Goal: Information Seeking & Learning: Learn about a topic

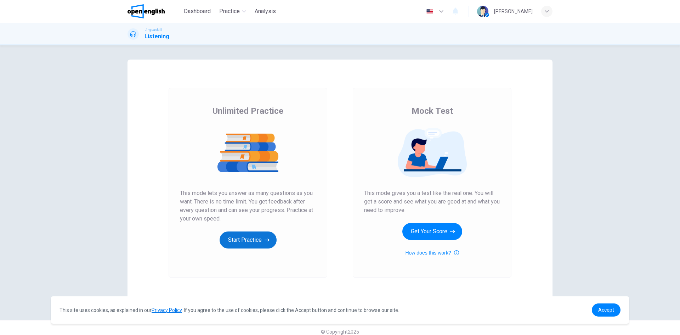
click at [252, 239] on button "Start Practice" at bounding box center [248, 239] width 57 height 17
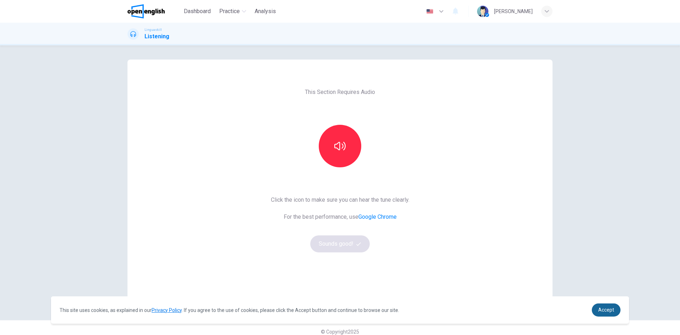
click at [605, 311] on span "Accept" at bounding box center [606, 310] width 16 height 6
click at [606, 311] on span "Accept" at bounding box center [606, 310] width 16 height 6
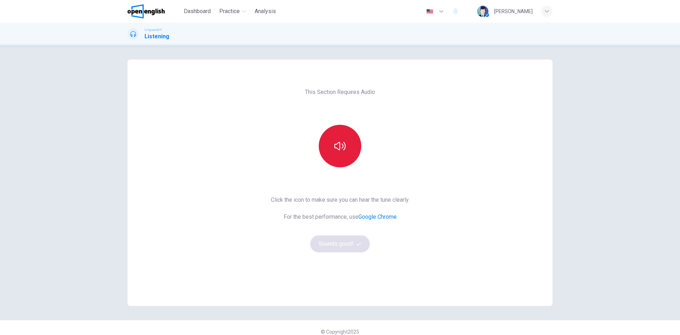
click at [337, 150] on icon "button" at bounding box center [339, 145] width 11 height 11
click at [345, 243] on button "Sounds good!" at bounding box center [339, 243] width 59 height 17
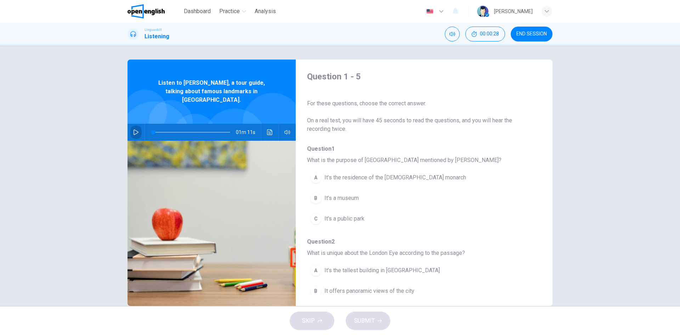
click at [134, 129] on icon "button" at bounding box center [136, 132] width 6 height 6
type input "*"
click at [134, 130] on icon "button" at bounding box center [136, 132] width 4 height 4
click at [445, 11] on icon "button" at bounding box center [441, 11] width 8 height 8
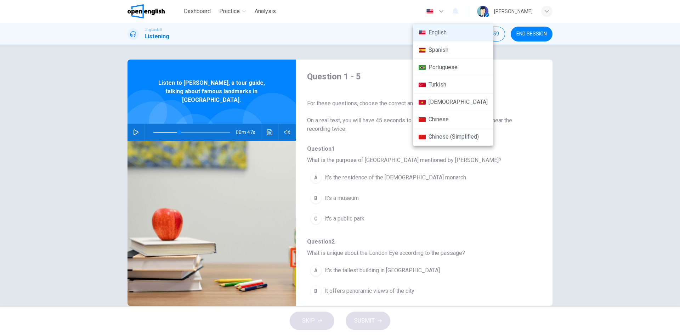
click at [583, 116] on div at bounding box center [340, 167] width 680 height 335
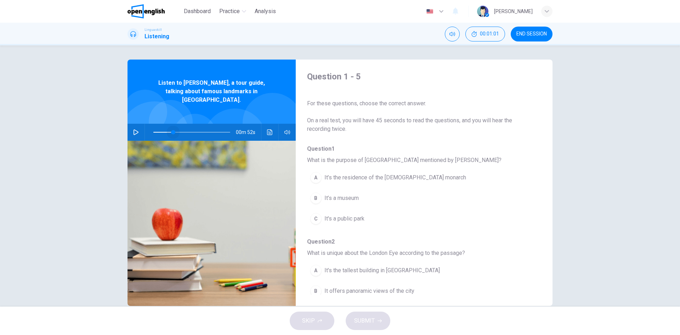
type input "**"
drag, startPoint x: 176, startPoint y: 124, endPoint x: 166, endPoint y: 124, distance: 9.9
click at [166, 130] on span at bounding box center [168, 132] width 4 height 4
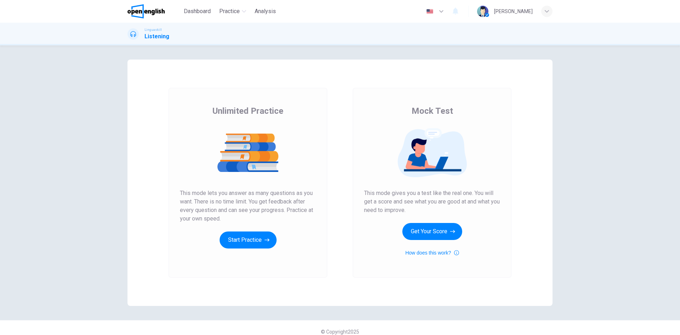
drag, startPoint x: 234, startPoint y: 109, endPoint x: 496, endPoint y: 171, distance: 269.4
click at [491, 172] on div "Unlimited Practice Mock Test Unlimited Practice This mode lets you answer as ma…" at bounding box center [339, 182] width 425 height 246
click at [589, 171] on div "Unlimited Practice Mock Test Unlimited Practice This mode lets you answer as ma…" at bounding box center [340, 189] width 680 height 289
click at [251, 235] on button "Start Practice" at bounding box center [248, 239] width 57 height 17
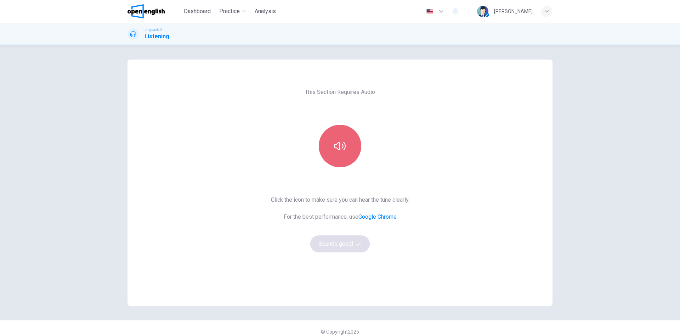
click at [334, 153] on button "button" at bounding box center [340, 146] width 42 height 42
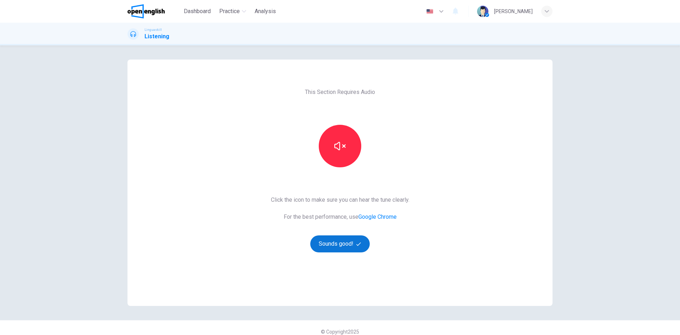
click at [340, 243] on button "Sounds good!" at bounding box center [339, 243] width 59 height 17
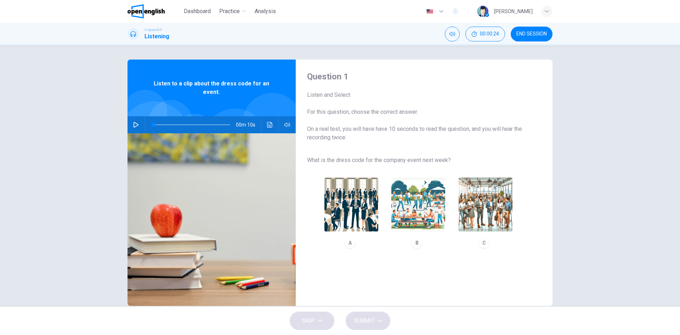
click at [133, 125] on icon "button" at bounding box center [136, 125] width 6 height 6
click at [342, 201] on img "button" at bounding box center [351, 204] width 54 height 54
click at [135, 123] on icon "button" at bounding box center [136, 125] width 6 height 6
type input "*"
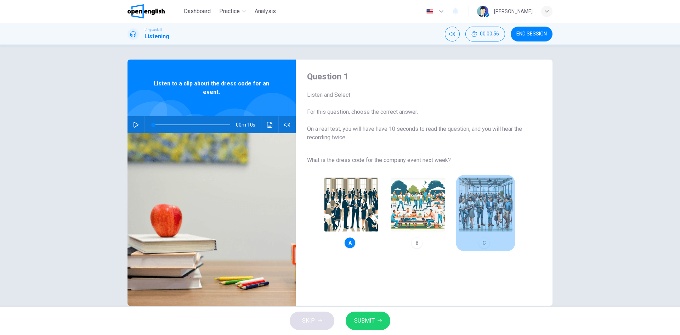
click at [480, 211] on img "button" at bounding box center [486, 204] width 54 height 54
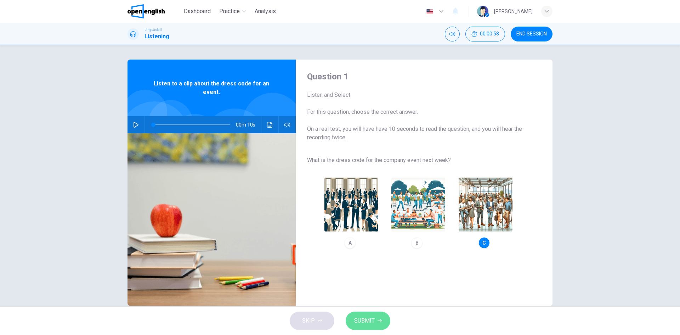
click at [379, 319] on icon "button" at bounding box center [379, 320] width 4 height 4
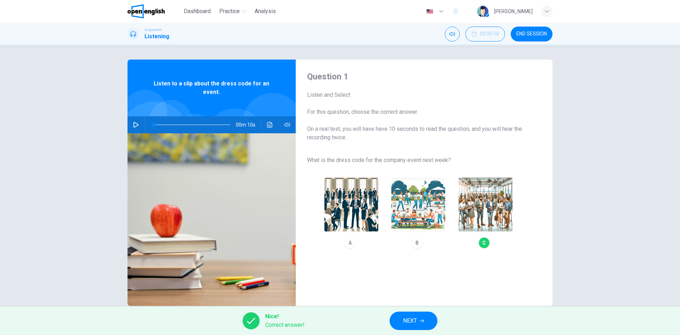
click at [415, 323] on span "NEXT" at bounding box center [410, 320] width 14 height 10
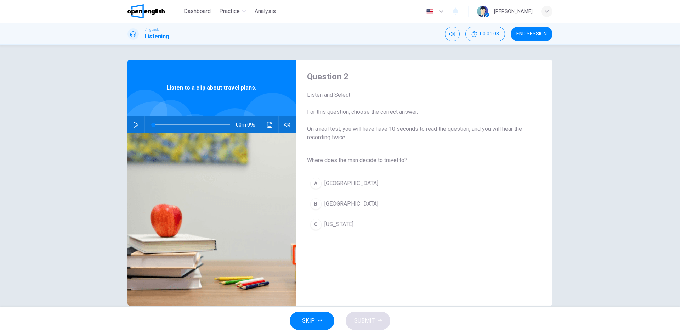
drag, startPoint x: 131, startPoint y: 128, endPoint x: 134, endPoint y: 127, distance: 3.6
click at [131, 127] on button "button" at bounding box center [135, 124] width 11 height 17
type input "*"
click at [314, 204] on div "B" at bounding box center [315, 203] width 11 height 11
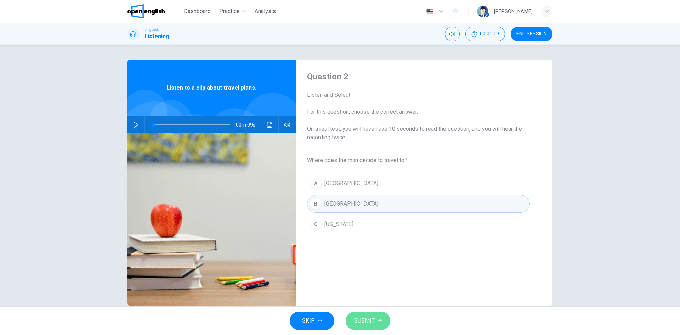
click at [370, 315] on span "SUBMIT" at bounding box center [364, 320] width 21 height 10
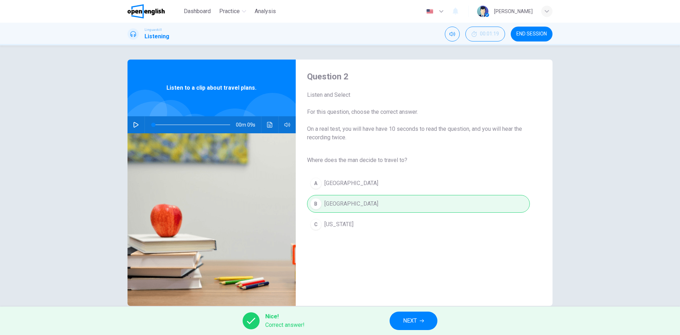
click at [417, 321] on span "NEXT" at bounding box center [410, 320] width 14 height 10
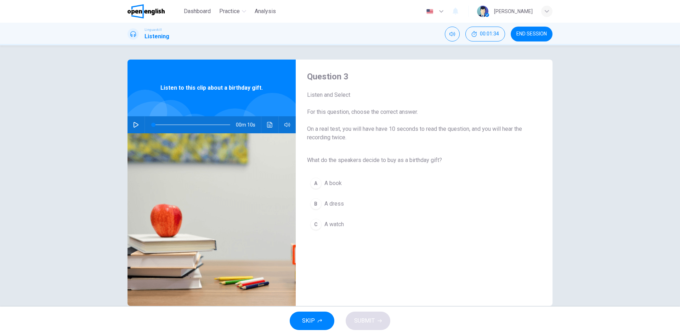
click at [134, 124] on icon "button" at bounding box center [136, 125] width 6 height 6
type input "*"
click at [311, 183] on div "A" at bounding box center [315, 182] width 11 height 11
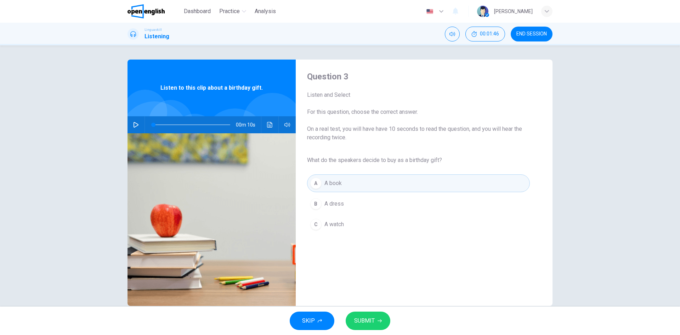
click at [374, 328] on button "SUBMIT" at bounding box center [368, 320] width 45 height 18
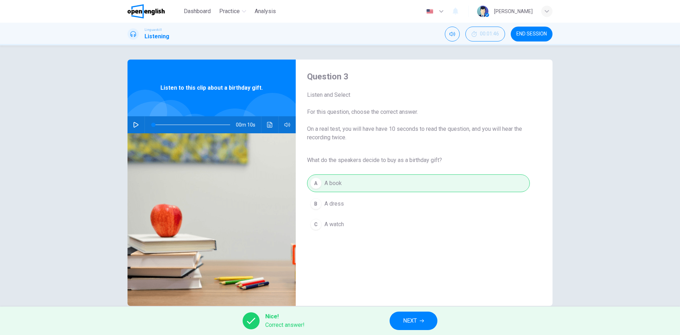
click at [415, 322] on span "NEXT" at bounding box center [410, 320] width 14 height 10
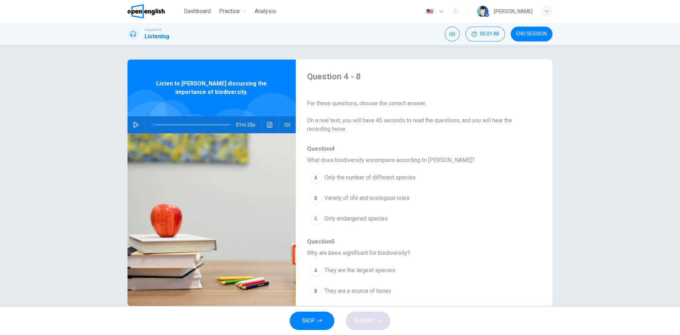
scroll to position [35, 0]
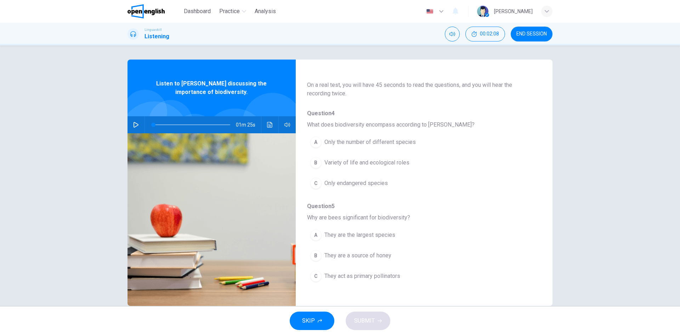
click at [133, 122] on icon "button" at bounding box center [136, 125] width 6 height 6
click at [313, 161] on div "B" at bounding box center [315, 162] width 11 height 11
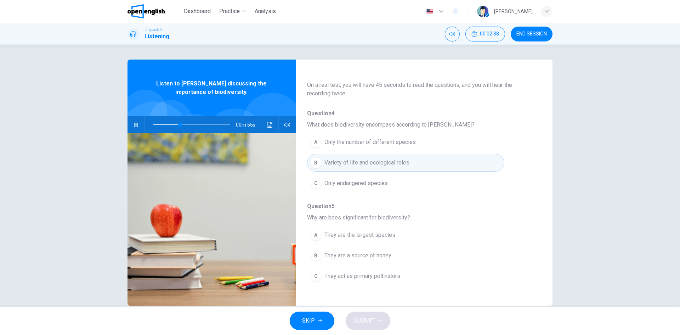
click at [135, 124] on icon "button" at bounding box center [136, 125] width 4 height 4
click at [333, 278] on span "They act as primary pollinators" at bounding box center [362, 276] width 76 height 8
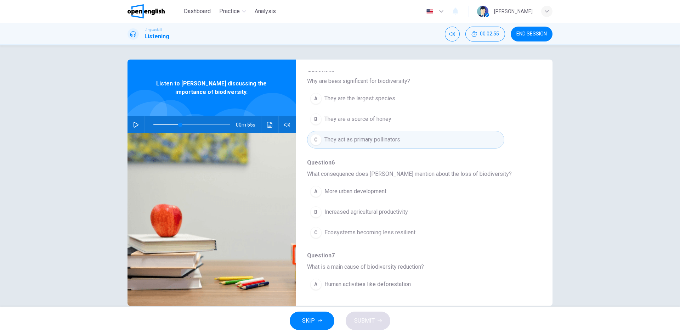
scroll to position [177, 0]
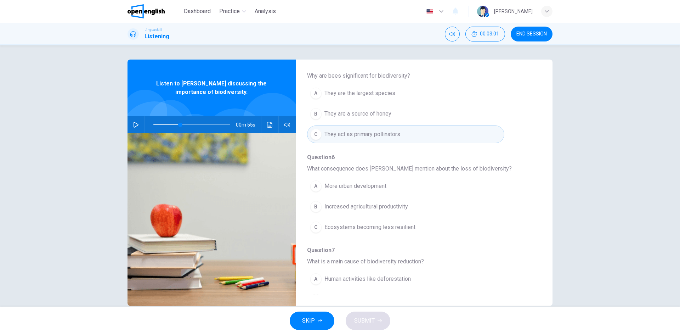
click at [134, 124] on icon "button" at bounding box center [136, 125] width 6 height 6
click at [365, 226] on span "Ecosystems becoming less resilient" at bounding box center [369, 227] width 91 height 8
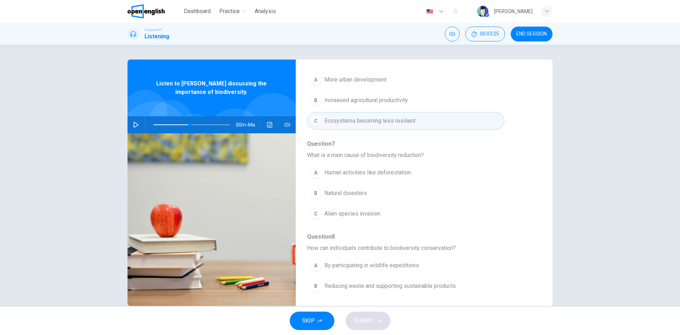
click at [133, 124] on icon "button" at bounding box center [136, 125] width 6 height 6
click at [134, 124] on icon "button" at bounding box center [136, 125] width 4 height 4
click at [365, 170] on span "Human activities like deforestation" at bounding box center [367, 172] width 86 height 8
click at [134, 125] on icon "button" at bounding box center [136, 125] width 6 height 6
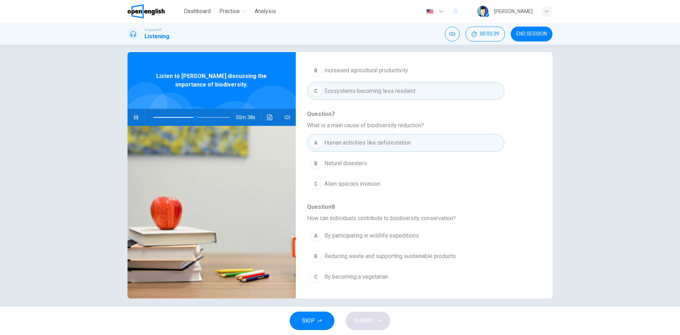
scroll to position [13, 0]
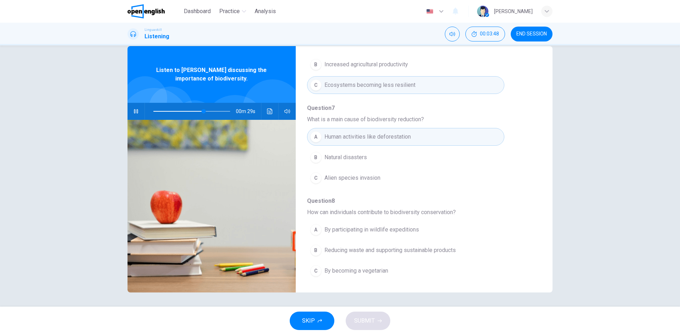
click at [134, 112] on icon "button" at bounding box center [136, 111] width 6 height 6
click at [440, 248] on span "Reducing waste and supporting sustainable products" at bounding box center [389, 250] width 131 height 8
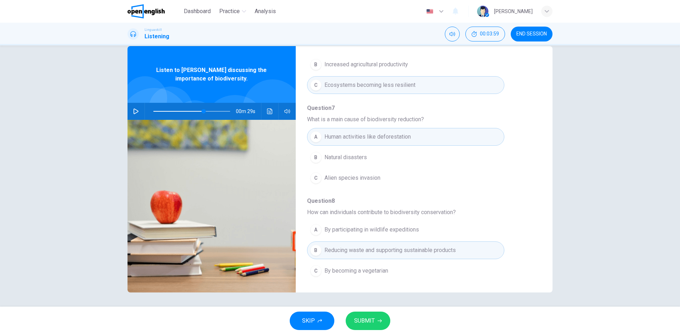
click at [137, 111] on button "button" at bounding box center [135, 111] width 11 height 17
type input "*"
click at [377, 319] on icon "button" at bounding box center [379, 320] width 4 height 4
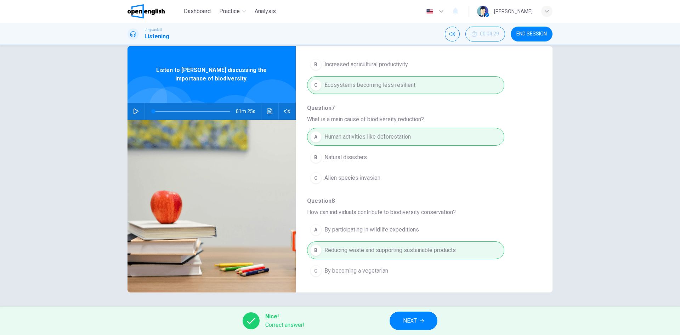
click at [411, 322] on span "NEXT" at bounding box center [410, 320] width 14 height 10
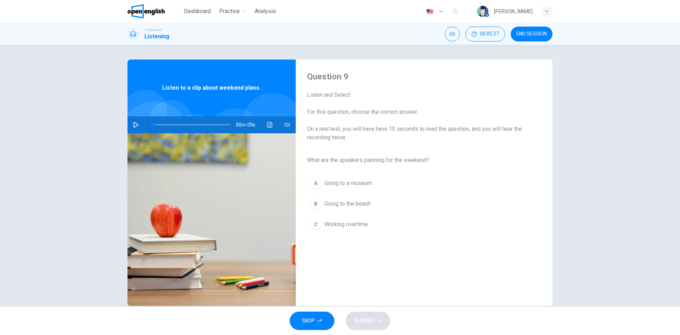
drag, startPoint x: 319, startPoint y: 95, endPoint x: 361, endPoint y: 93, distance: 42.2
click at [361, 93] on span "Listen and Select" at bounding box center [418, 95] width 223 height 8
click at [133, 125] on icon "button" at bounding box center [136, 125] width 6 height 6
type input "*"
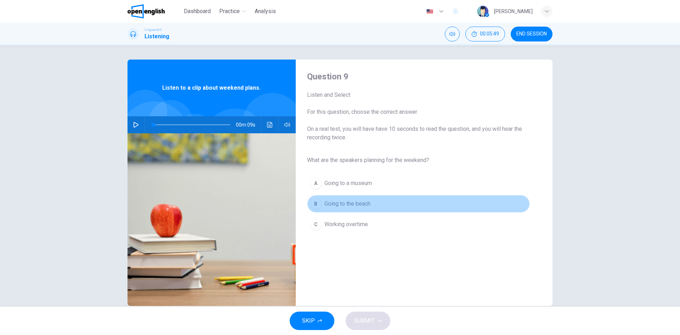
click at [344, 203] on span "Going to the beach" at bounding box center [347, 203] width 46 height 8
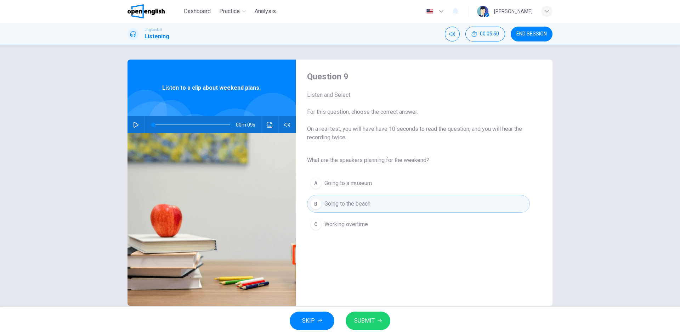
click at [366, 322] on span "SUBMIT" at bounding box center [364, 320] width 21 height 10
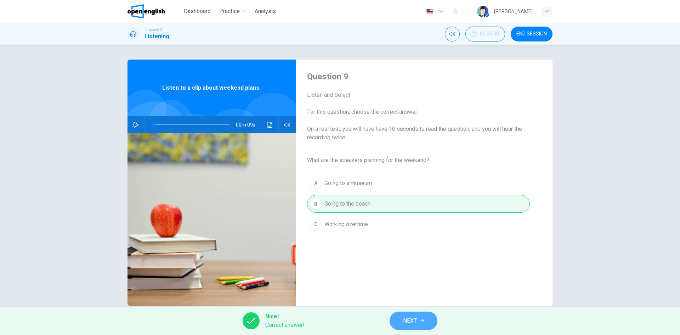
click at [427, 322] on button "NEXT" at bounding box center [414, 320] width 48 height 18
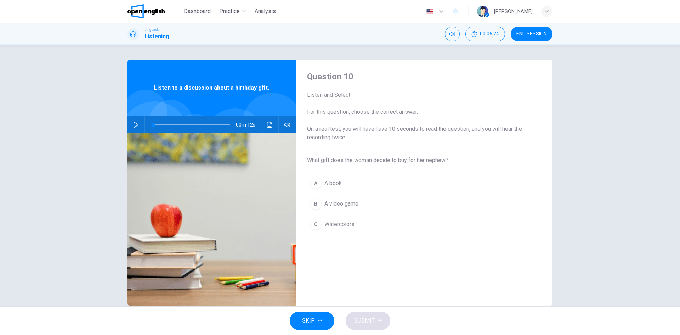
click at [131, 123] on button "button" at bounding box center [135, 124] width 11 height 17
click at [336, 226] on span "Watercolors" at bounding box center [339, 224] width 30 height 8
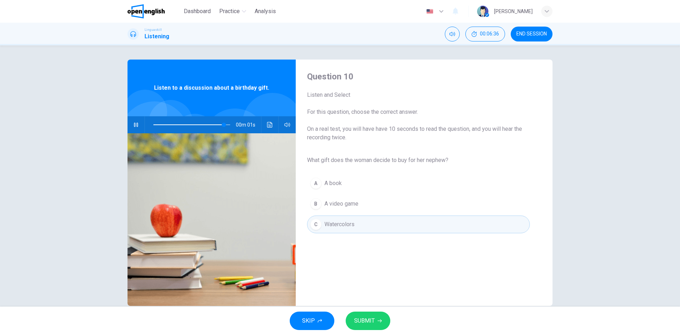
type input "*"
click at [365, 320] on span "SUBMIT" at bounding box center [364, 320] width 21 height 10
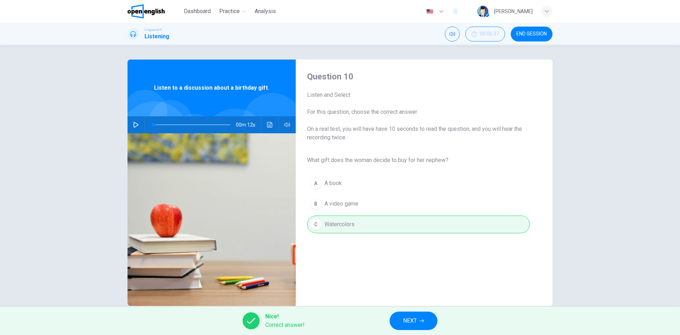
click at [406, 318] on span "NEXT" at bounding box center [410, 320] width 14 height 10
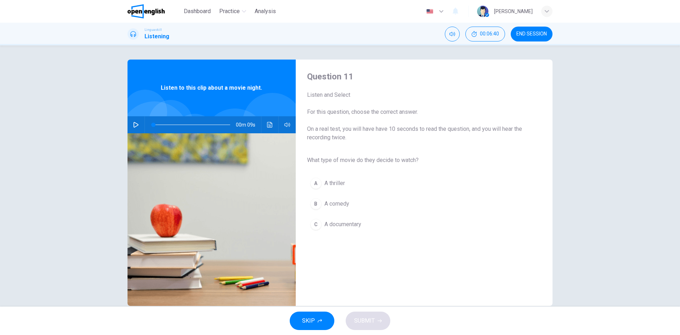
click at [135, 126] on icon "button" at bounding box center [135, 125] width 5 height 6
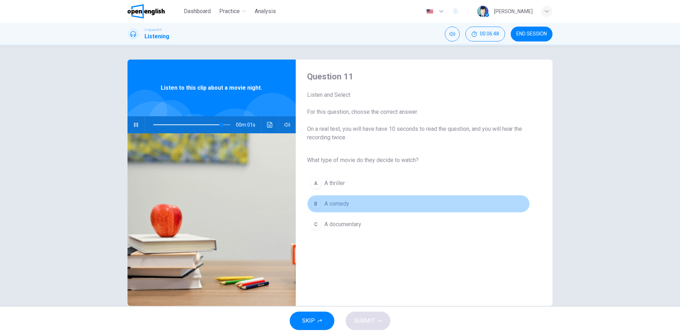
click at [340, 202] on span "A comedy" at bounding box center [336, 203] width 25 height 8
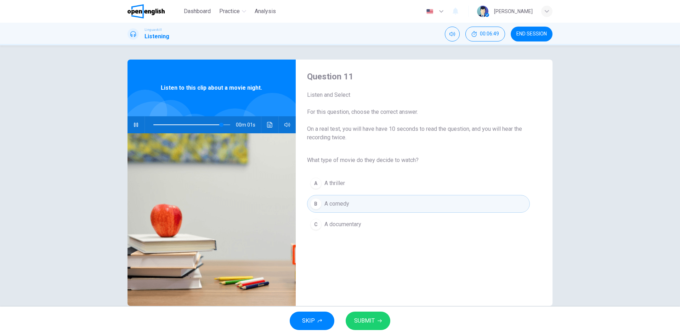
type input "*"
click at [374, 322] on span "SUBMIT" at bounding box center [364, 320] width 21 height 10
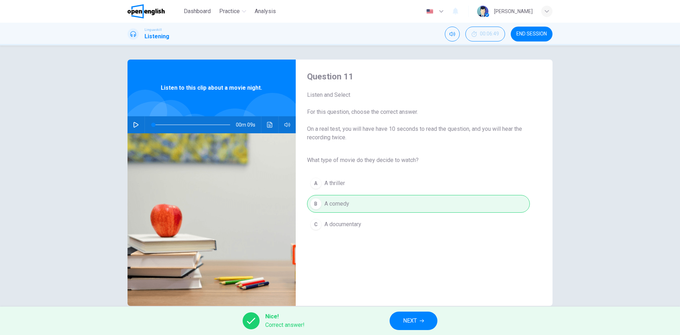
click at [422, 323] on button "NEXT" at bounding box center [414, 320] width 48 height 18
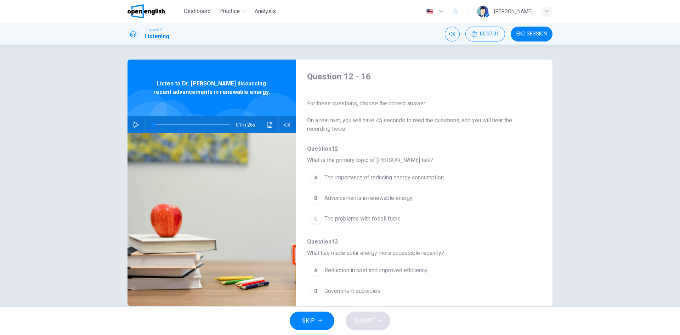
click at [136, 122] on icon "button" at bounding box center [136, 125] width 6 height 6
click at [135, 124] on icon "button" at bounding box center [136, 125] width 6 height 6
click at [134, 125] on icon "button" at bounding box center [136, 125] width 4 height 4
click at [358, 199] on span "Advancements in renewable energy" at bounding box center [368, 198] width 88 height 8
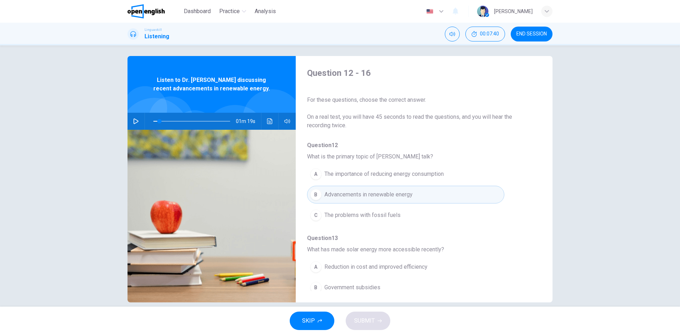
scroll to position [13, 0]
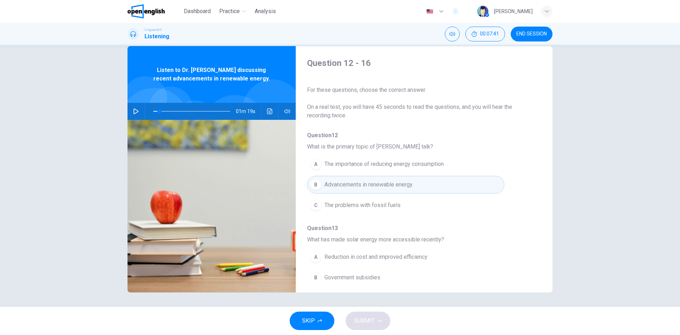
click at [133, 110] on icon "button" at bounding box center [136, 111] width 6 height 6
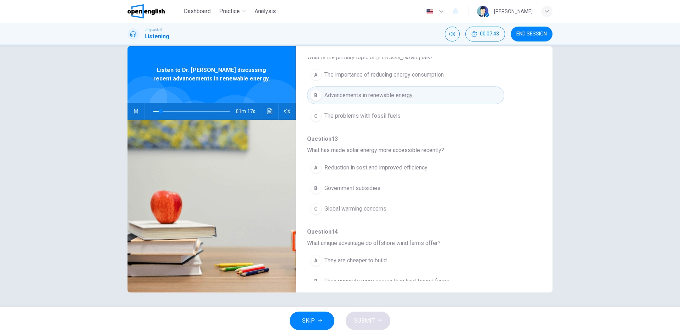
scroll to position [106, 0]
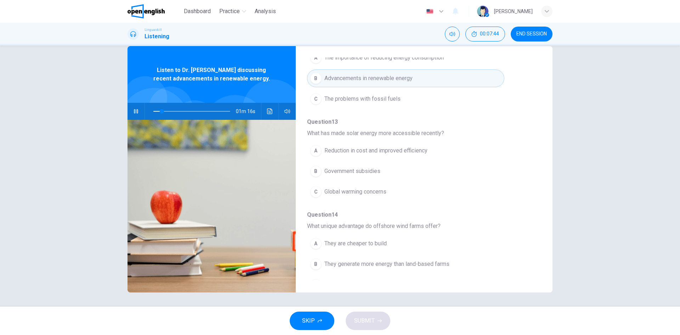
click at [133, 109] on icon "button" at bounding box center [136, 111] width 6 height 6
click at [133, 113] on icon "button" at bounding box center [136, 111] width 6 height 6
click at [134, 113] on icon "button" at bounding box center [136, 111] width 4 height 4
drag, startPoint x: 167, startPoint y: 110, endPoint x: 157, endPoint y: 109, distance: 10.3
click at [157, 109] on span at bounding box center [159, 111] width 4 height 4
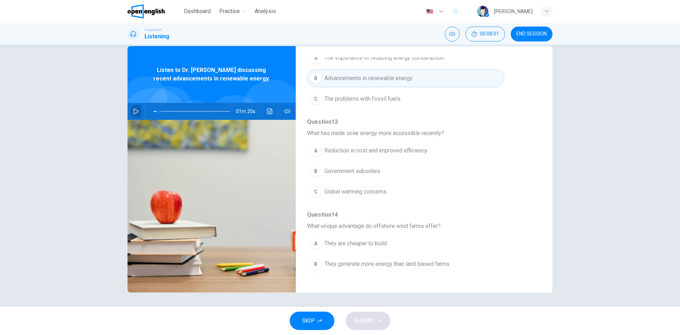
click at [135, 110] on icon "button" at bounding box center [136, 111] width 6 height 6
click at [349, 150] on span "Reduction in cost and improved efficiency" at bounding box center [375, 150] width 103 height 8
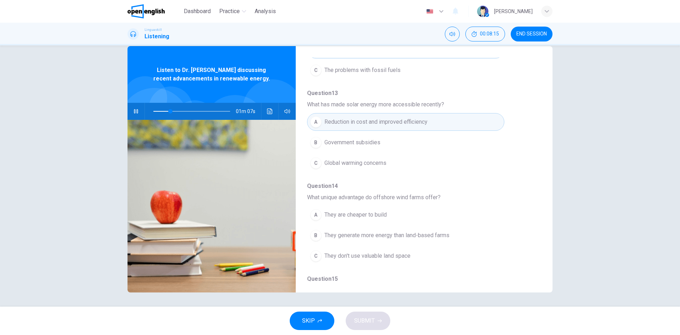
scroll to position [177, 0]
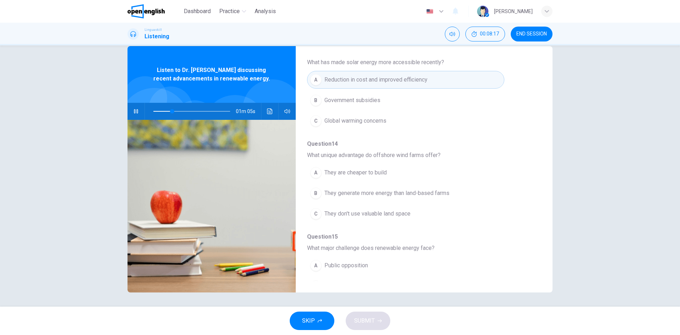
click at [133, 111] on icon "button" at bounding box center [136, 111] width 6 height 6
click at [171, 111] on span at bounding box center [173, 111] width 4 height 4
click at [133, 112] on icon "button" at bounding box center [135, 111] width 5 height 6
click at [134, 110] on icon "button" at bounding box center [136, 111] width 6 height 6
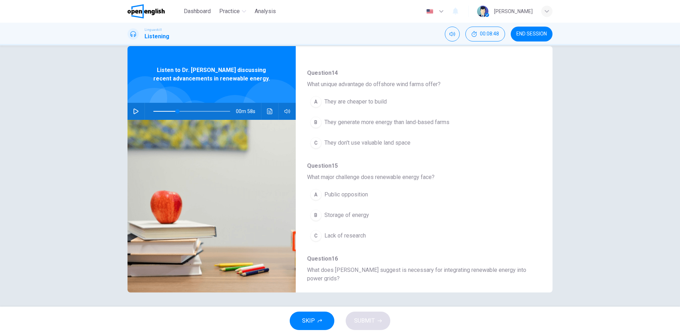
scroll to position [212, 0]
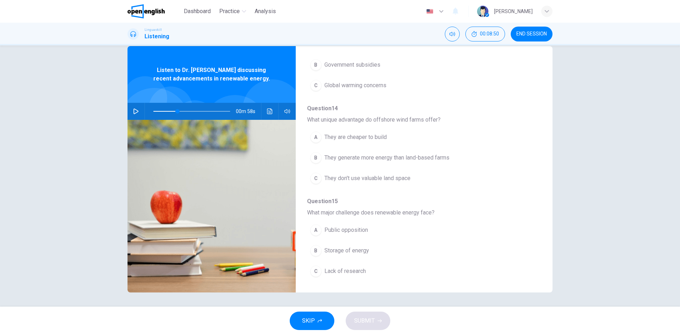
click at [165, 109] on span at bounding box center [191, 111] width 77 height 10
click at [134, 111] on icon "button" at bounding box center [136, 111] width 6 height 6
click at [136, 111] on icon "button" at bounding box center [136, 111] width 4 height 4
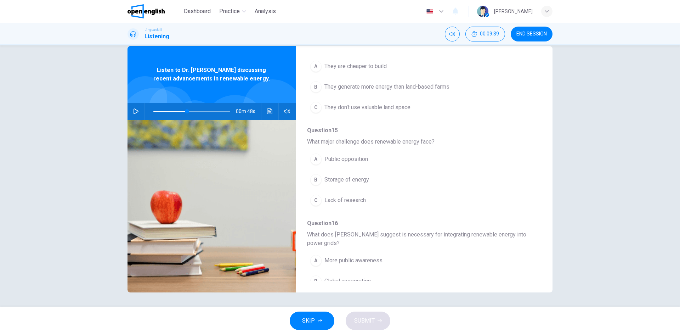
scroll to position [248, 0]
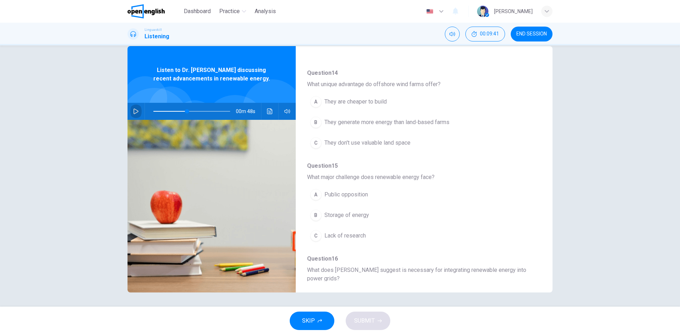
click at [131, 112] on button "button" at bounding box center [135, 111] width 11 height 17
click at [135, 110] on icon "button" at bounding box center [136, 111] width 6 height 6
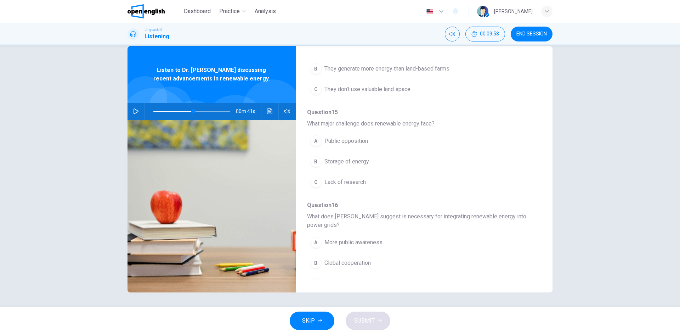
scroll to position [314, 0]
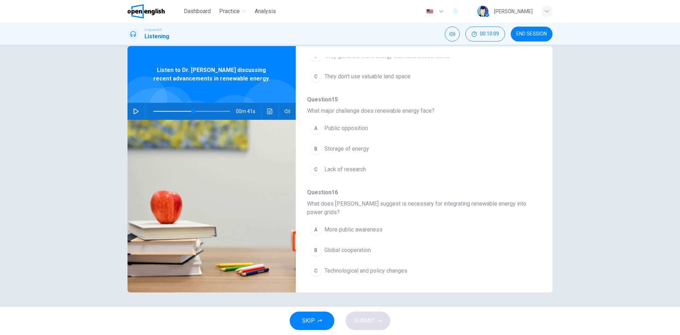
click at [136, 112] on icon "button" at bounding box center [136, 111] width 6 height 6
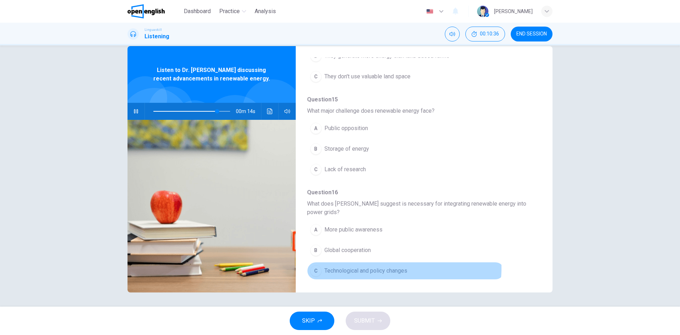
click at [382, 268] on span "Technological and policy changes" at bounding box center [365, 270] width 83 height 8
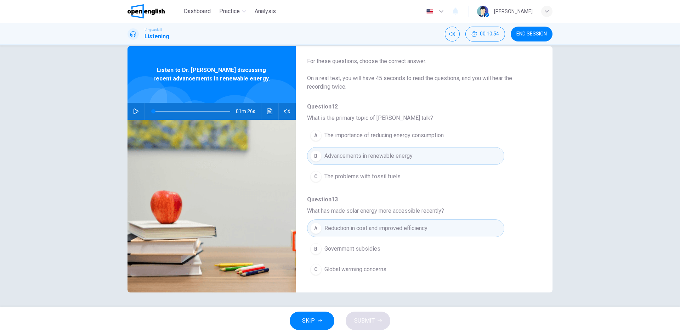
scroll to position [0, 0]
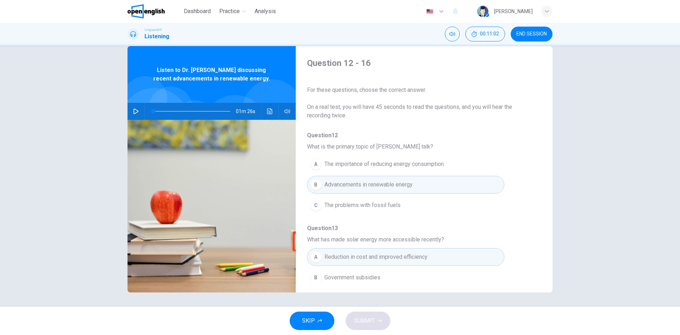
click at [133, 110] on icon "button" at bounding box center [136, 111] width 6 height 6
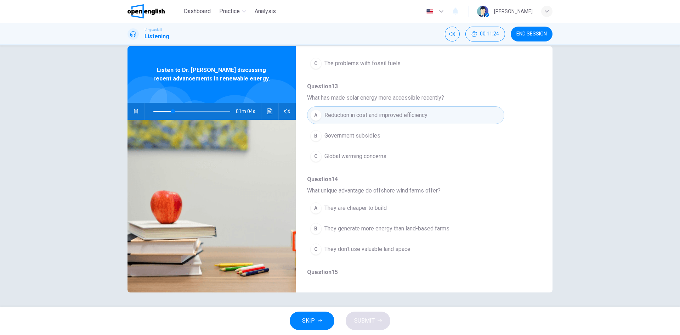
scroll to position [177, 0]
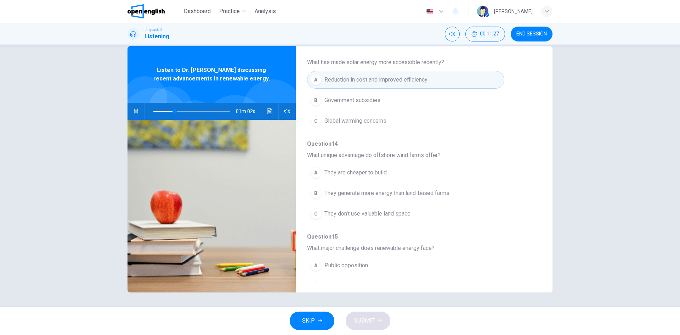
click at [135, 112] on icon "button" at bounding box center [136, 111] width 6 height 6
click at [347, 171] on span "They are cheaper to build" at bounding box center [355, 172] width 62 height 8
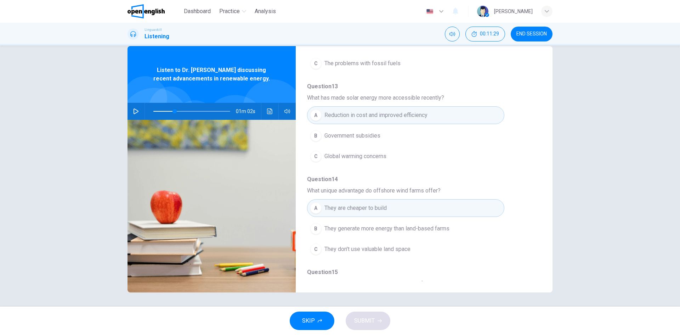
scroll to position [106, 0]
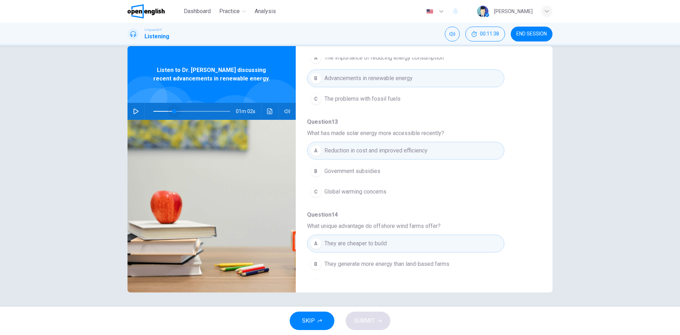
drag, startPoint x: 172, startPoint y: 110, endPoint x: 139, endPoint y: 110, distance: 33.3
click at [139, 110] on div "01m 02s" at bounding box center [211, 111] width 168 height 17
click at [134, 111] on icon "button" at bounding box center [136, 111] width 6 height 6
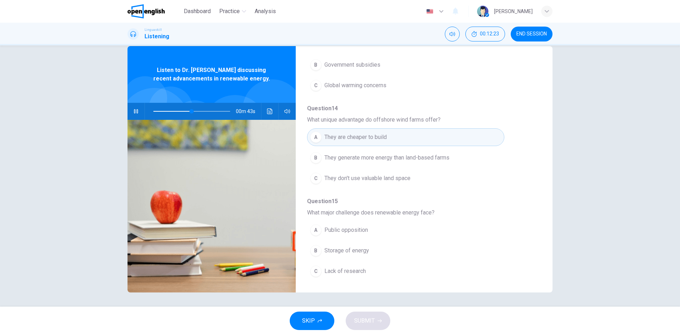
scroll to position [248, 0]
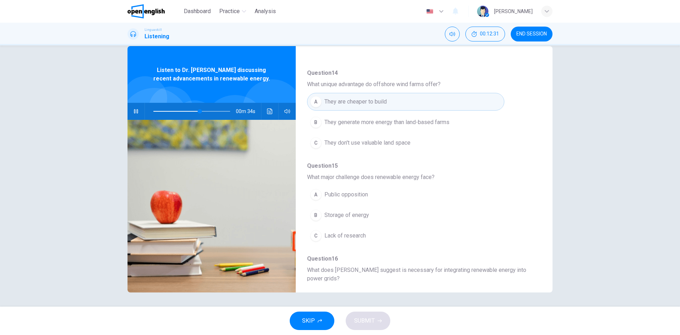
click at [190, 110] on span at bounding box center [191, 111] width 77 height 10
click at [351, 213] on span "Storage of energy" at bounding box center [346, 215] width 45 height 8
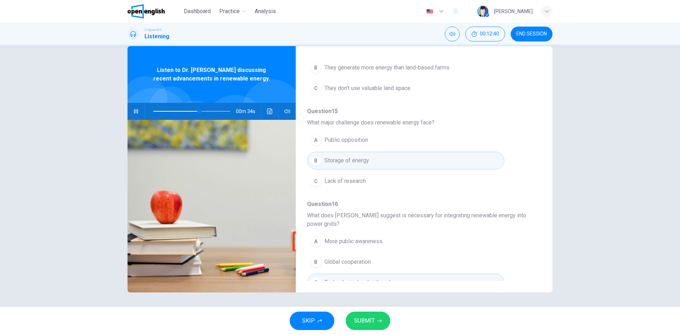
scroll to position [314, 0]
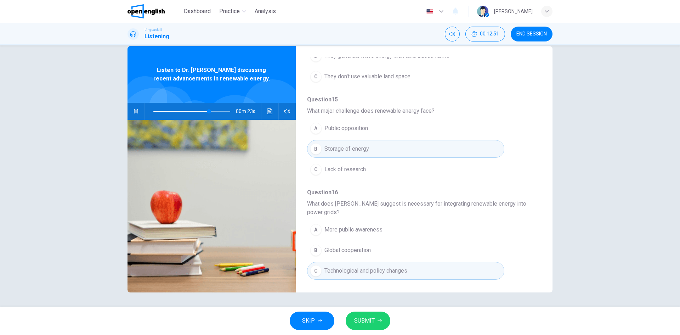
click at [342, 245] on button "B Global cooperation" at bounding box center [405, 250] width 197 height 18
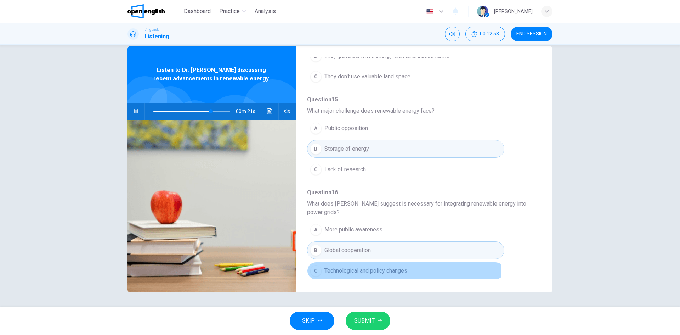
click at [381, 269] on span "Technological and policy changes" at bounding box center [365, 270] width 83 height 8
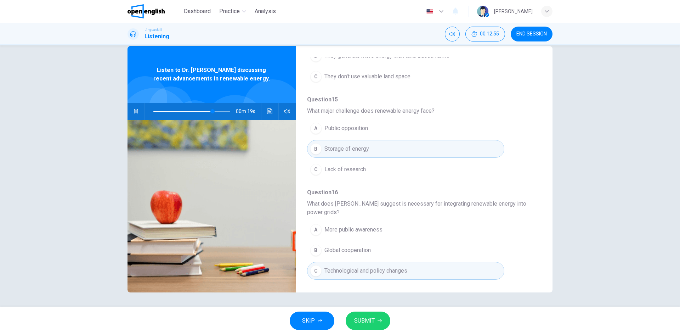
click at [377, 320] on icon "button" at bounding box center [379, 320] width 4 height 4
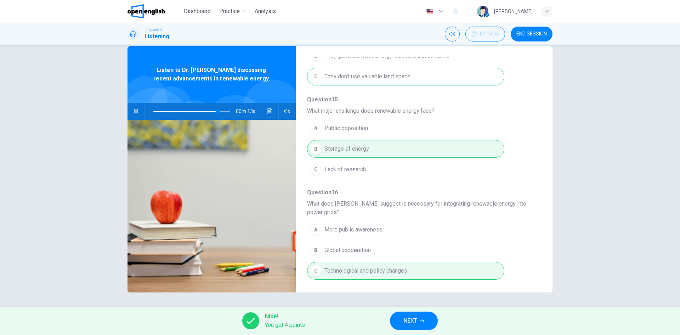
type input "**"
click at [416, 324] on span "NEXT" at bounding box center [410, 320] width 14 height 10
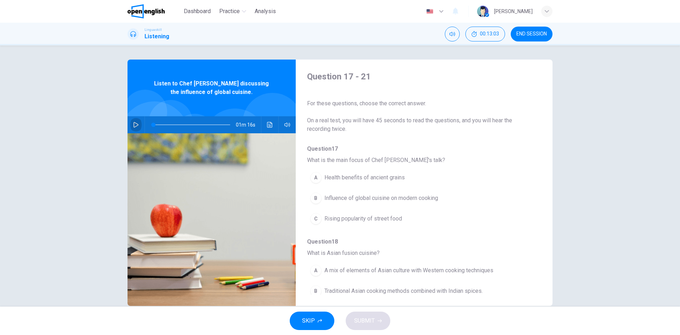
click at [135, 123] on icon "button" at bounding box center [136, 125] width 6 height 6
click at [133, 122] on icon "button" at bounding box center [136, 125] width 6 height 6
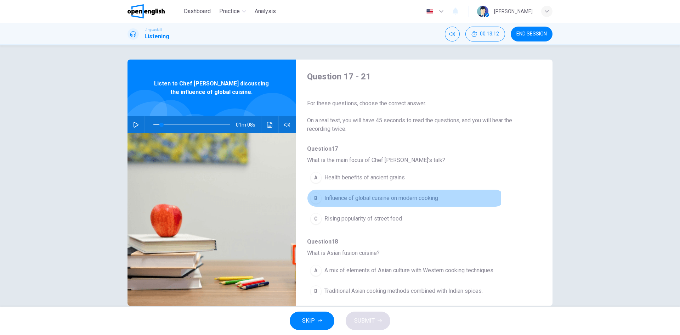
click at [320, 198] on button "B Influence of global cuisine on modern cooking" at bounding box center [405, 198] width 197 height 18
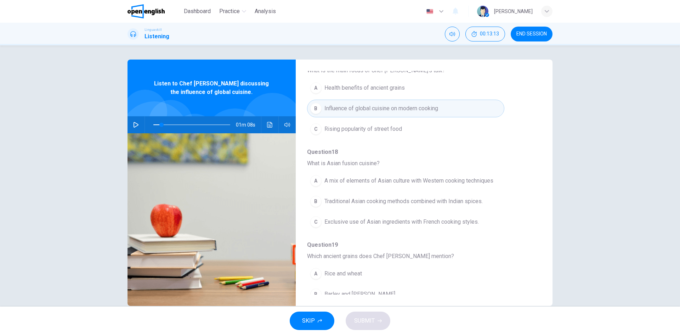
scroll to position [106, 0]
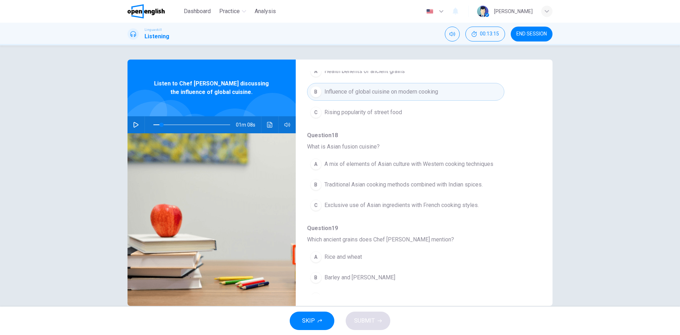
click at [133, 123] on icon "button" at bounding box center [135, 125] width 5 height 6
click at [133, 124] on icon "button" at bounding box center [136, 125] width 6 height 6
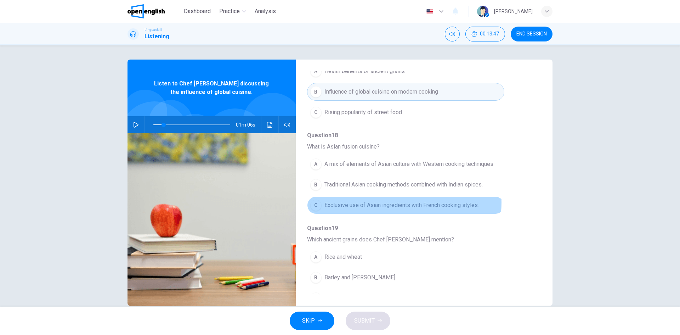
click at [401, 203] on span "Exclusive use of Asian ingredients with French cooking styles." at bounding box center [401, 205] width 154 height 8
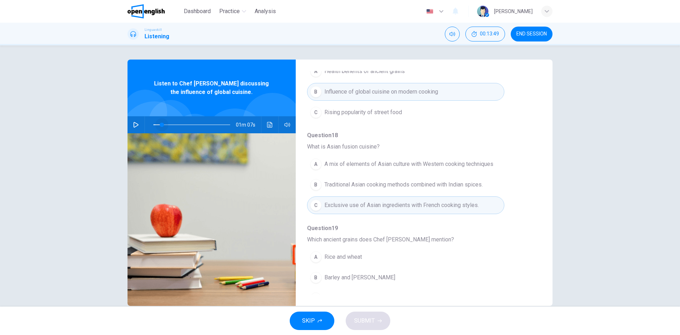
drag, startPoint x: 160, startPoint y: 124, endPoint x: 135, endPoint y: 125, distance: 25.5
click at [135, 125] on div "01m 07s" at bounding box center [211, 124] width 168 height 17
click at [133, 123] on icon "button" at bounding box center [135, 125] width 5 height 6
click at [403, 164] on span "A mix of elements of Asian culture with Western cooking techniques" at bounding box center [408, 164] width 169 height 8
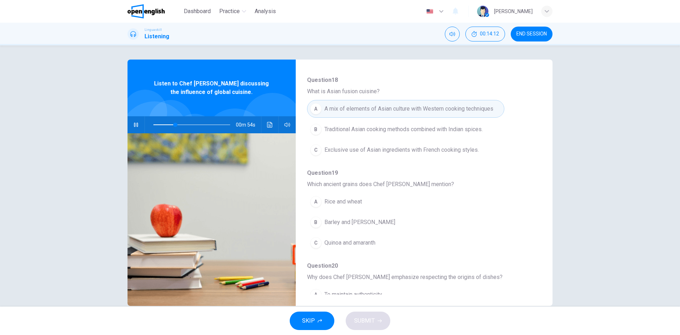
scroll to position [177, 0]
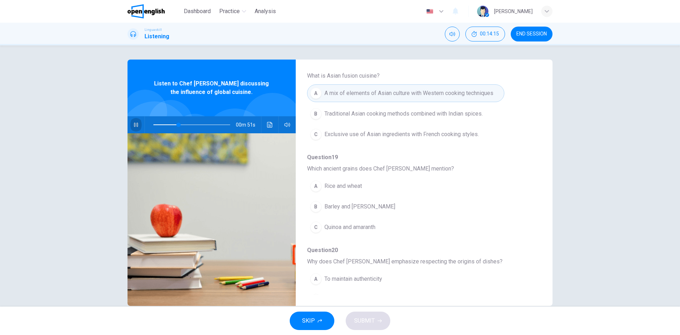
click at [134, 123] on icon "button" at bounding box center [136, 125] width 6 height 6
click at [169, 124] on span at bounding box center [191, 125] width 77 height 10
click at [133, 124] on icon "button" at bounding box center [136, 125] width 6 height 6
click at [164, 123] on span at bounding box center [191, 125] width 77 height 10
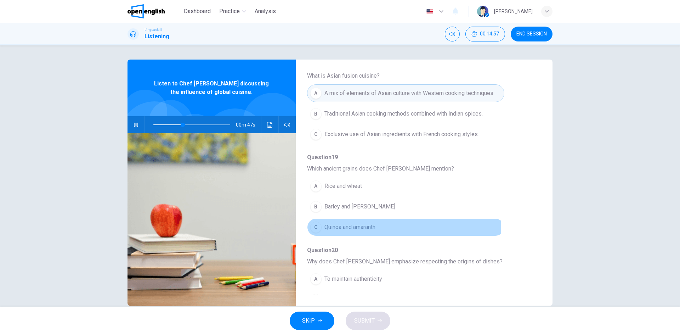
click at [352, 227] on span "Quinoa and amaranth" at bounding box center [349, 227] width 51 height 8
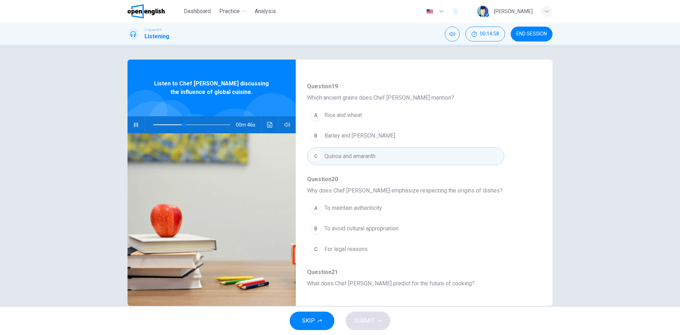
scroll to position [283, 0]
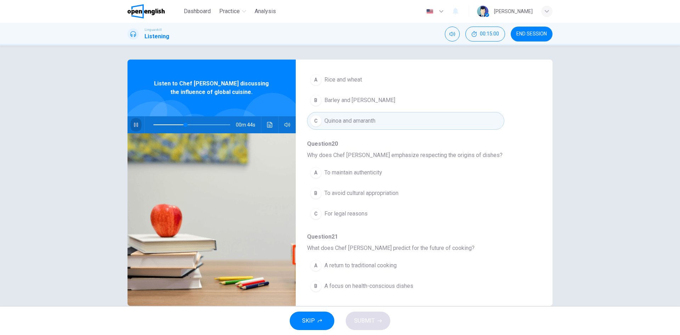
click at [135, 125] on icon "button" at bounding box center [136, 125] width 4 height 4
click at [133, 124] on icon "button" at bounding box center [136, 125] width 6 height 6
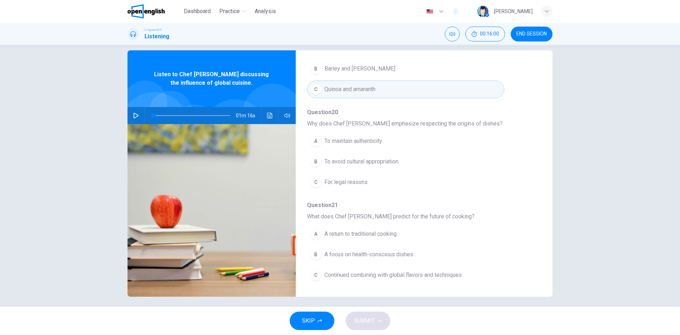
scroll to position [13, 0]
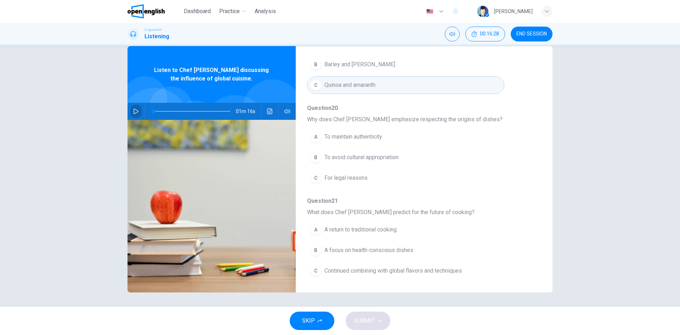
click at [131, 114] on button "button" at bounding box center [135, 111] width 11 height 17
click at [354, 135] on span "To maintain authenticity" at bounding box center [353, 136] width 58 height 8
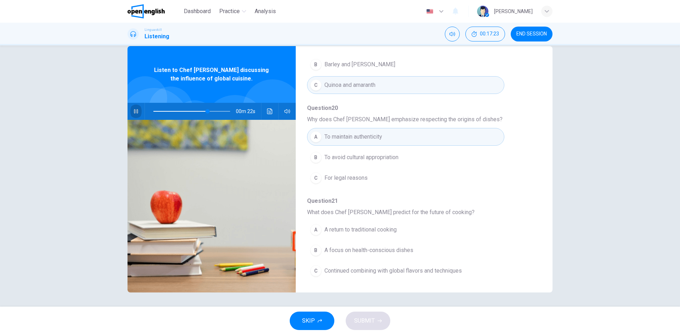
click at [133, 111] on icon "button" at bounding box center [136, 111] width 6 height 6
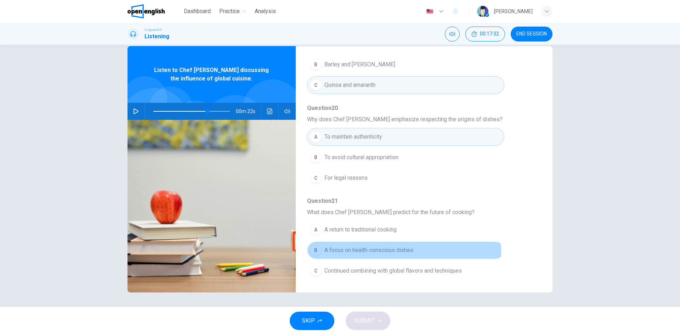
click at [390, 251] on span "A focus on health-conscious dishes" at bounding box center [368, 250] width 89 height 8
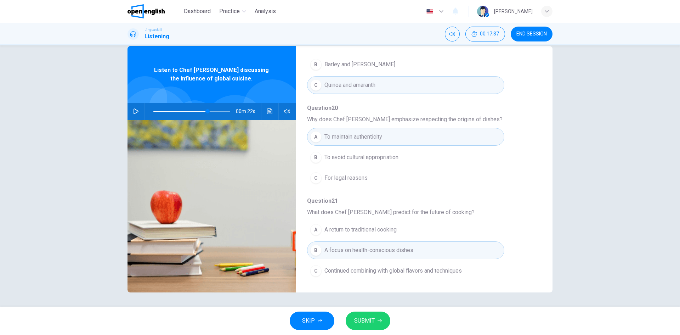
click at [195, 110] on span at bounding box center [191, 111] width 77 height 10
click at [133, 111] on icon "button" at bounding box center [136, 111] width 6 height 6
click at [179, 110] on span at bounding box center [191, 111] width 77 height 10
click at [397, 270] on span "Continued combining with global flavors and techniques" at bounding box center [392, 270] width 137 height 8
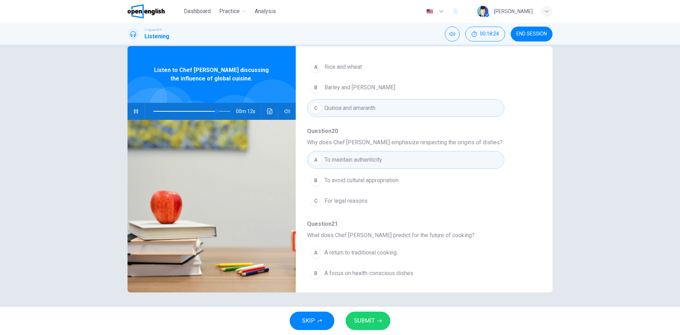
scroll to position [270, 0]
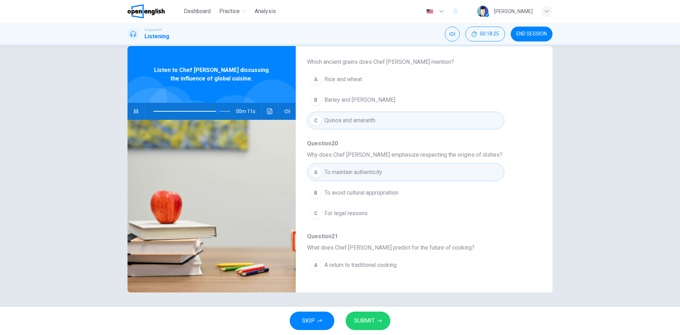
click at [381, 196] on span "To avoid cultural appropriation" at bounding box center [361, 192] width 74 height 8
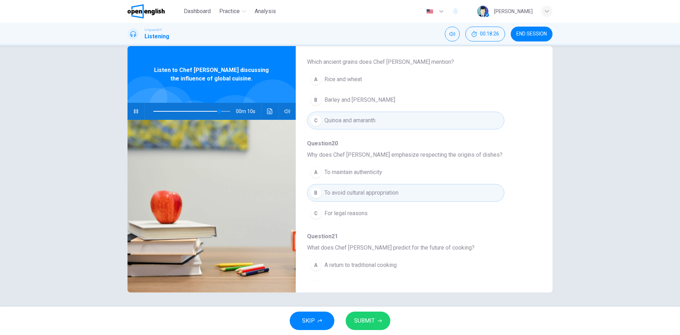
scroll to position [306, 0]
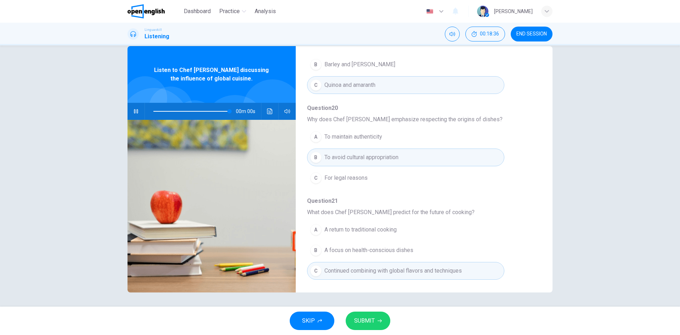
type input "*"
click at [374, 319] on span "SUBMIT" at bounding box center [364, 320] width 21 height 10
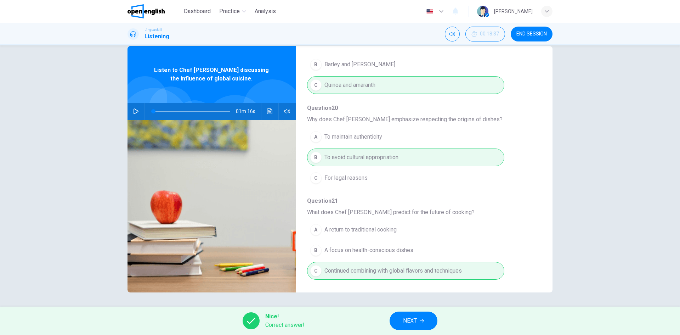
click at [428, 322] on button "NEXT" at bounding box center [414, 320] width 48 height 18
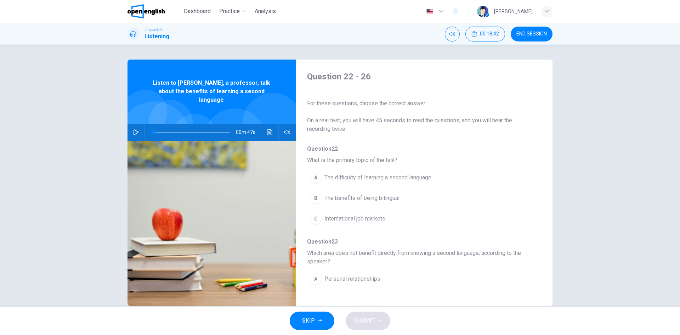
click at [133, 129] on icon "button" at bounding box center [136, 132] width 6 height 6
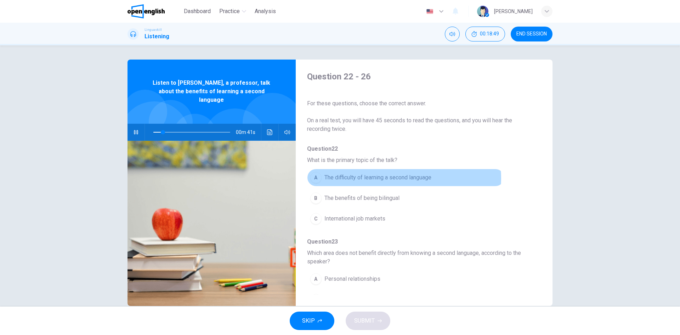
click at [397, 178] on span "The difficulty of learning a second language" at bounding box center [377, 177] width 107 height 8
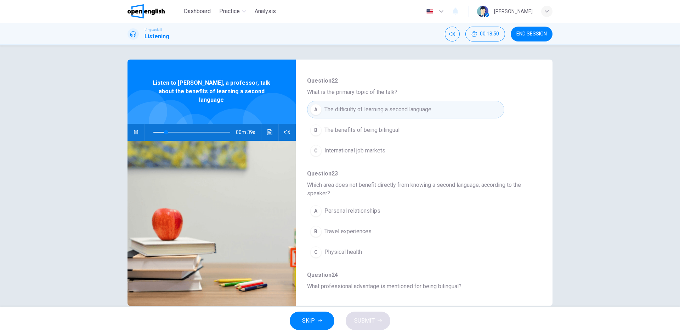
scroll to position [71, 0]
click at [137, 126] on button "button" at bounding box center [135, 132] width 11 height 17
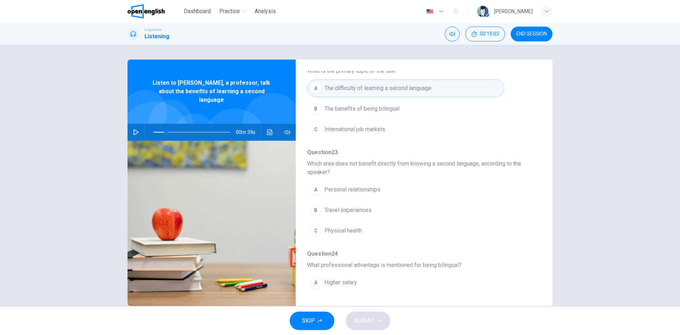
scroll to position [106, 0]
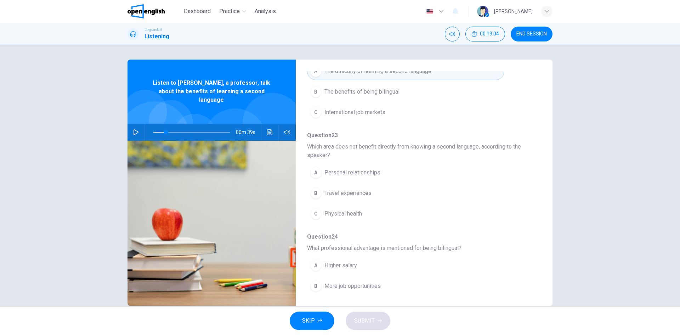
click at [133, 129] on icon "button" at bounding box center [136, 132] width 6 height 6
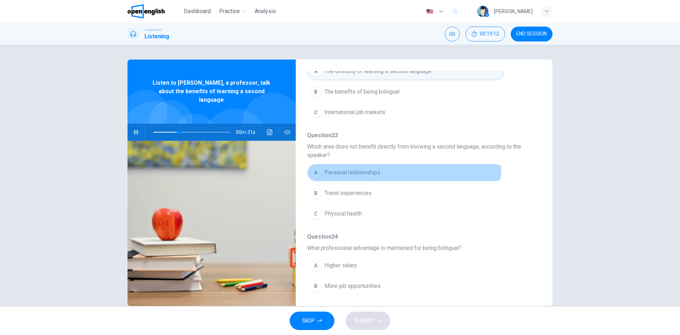
drag, startPoint x: 342, startPoint y: 169, endPoint x: 345, endPoint y: 169, distance: 3.6
click at [341, 169] on span "Personal relationships" at bounding box center [352, 172] width 56 height 8
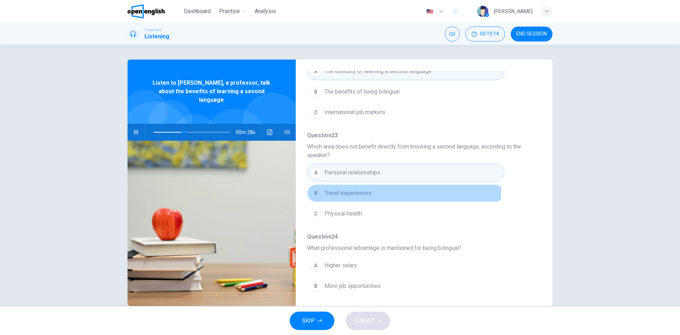
click at [356, 192] on span "Travel experiences" at bounding box center [347, 193] width 47 height 8
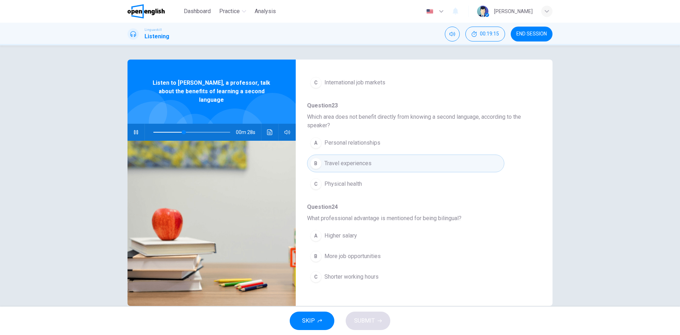
scroll to position [212, 0]
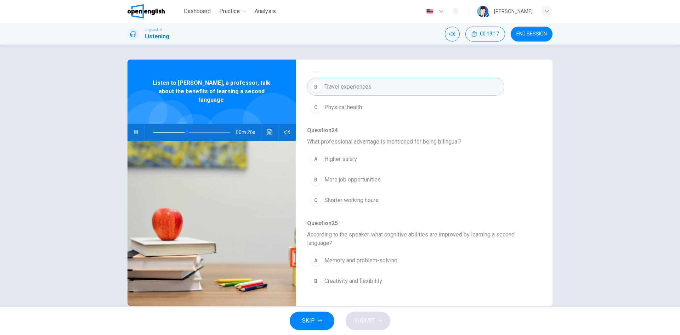
click at [133, 129] on icon "button" at bounding box center [136, 132] width 6 height 6
click at [133, 129] on icon "button" at bounding box center [135, 132] width 5 height 6
click at [337, 178] on span "More job opportunities" at bounding box center [352, 179] width 56 height 8
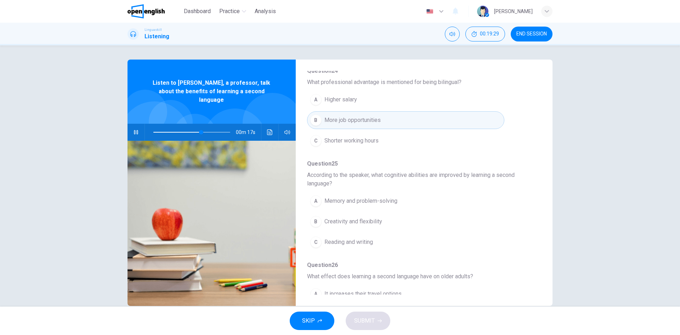
scroll to position [283, 0]
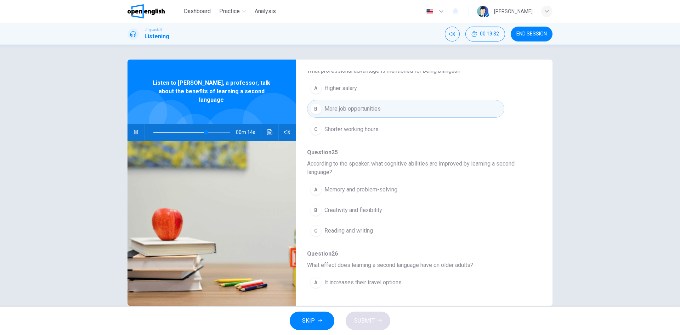
click at [135, 129] on icon "button" at bounding box center [136, 132] width 6 height 6
click at [204, 130] on span at bounding box center [206, 132] width 4 height 4
click at [135, 129] on icon "button" at bounding box center [136, 132] width 6 height 6
click at [373, 188] on span "Memory and problem-solving" at bounding box center [360, 189] width 73 height 8
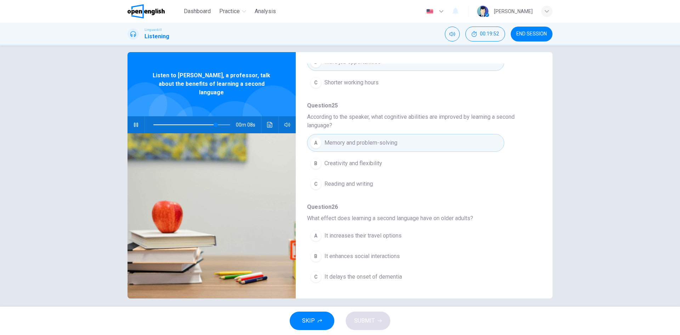
scroll to position [13, 0]
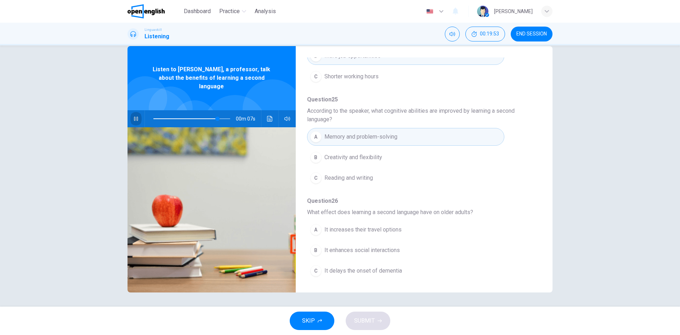
click at [130, 112] on button "button" at bounding box center [135, 118] width 11 height 17
click at [133, 116] on icon "button" at bounding box center [136, 119] width 6 height 6
click at [205, 114] on span at bounding box center [191, 119] width 77 height 10
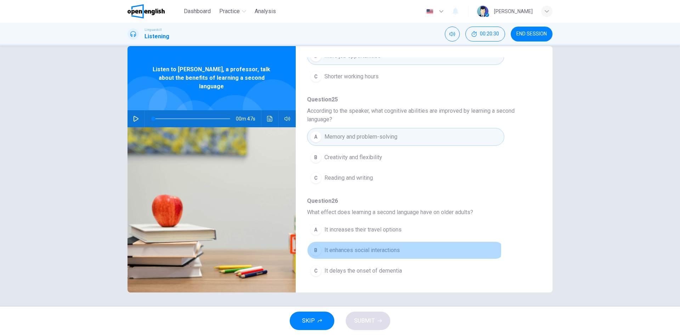
click at [381, 249] on span "It enhances social interactions" at bounding box center [361, 250] width 75 height 8
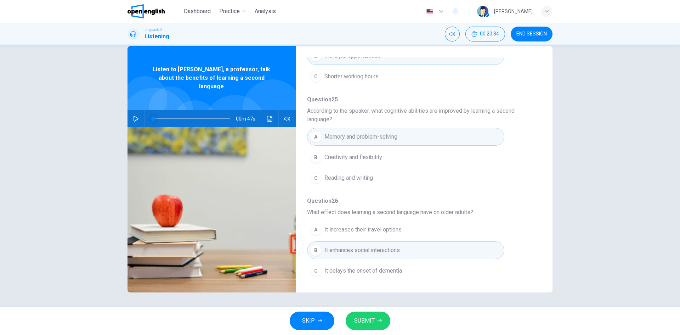
click at [212, 114] on span at bounding box center [191, 119] width 77 height 10
click at [133, 116] on icon "button" at bounding box center [136, 119] width 6 height 6
type input "*"
click at [374, 323] on span "SUBMIT" at bounding box center [364, 320] width 21 height 10
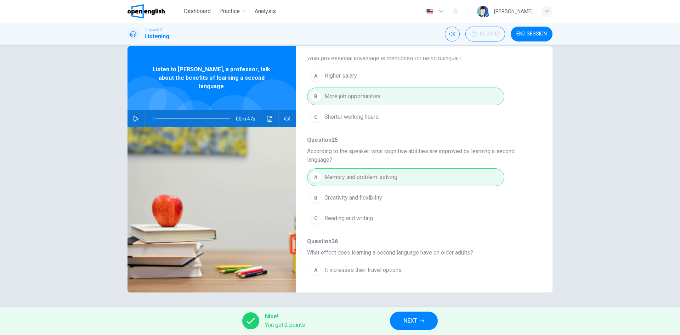
scroll to position [323, 0]
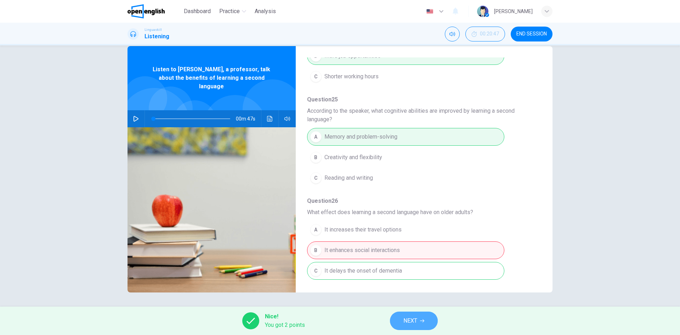
click at [421, 319] on icon "button" at bounding box center [422, 320] width 4 height 4
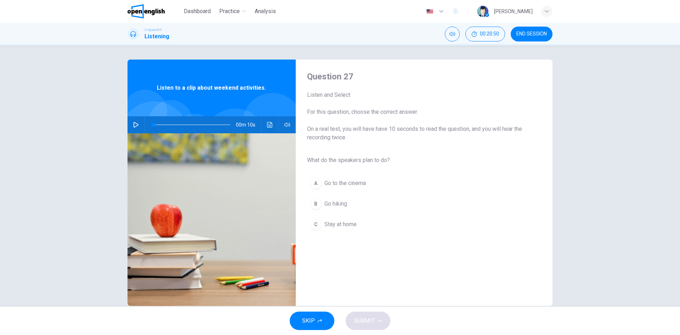
click at [135, 124] on icon "button" at bounding box center [136, 125] width 6 height 6
click at [315, 205] on div "B" at bounding box center [315, 203] width 11 height 11
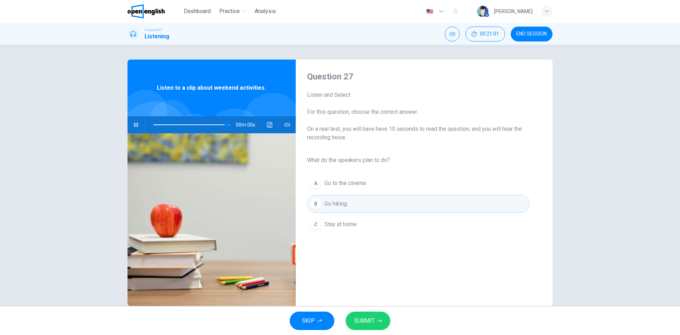
click at [375, 324] on button "SUBMIT" at bounding box center [368, 320] width 45 height 18
type input "*"
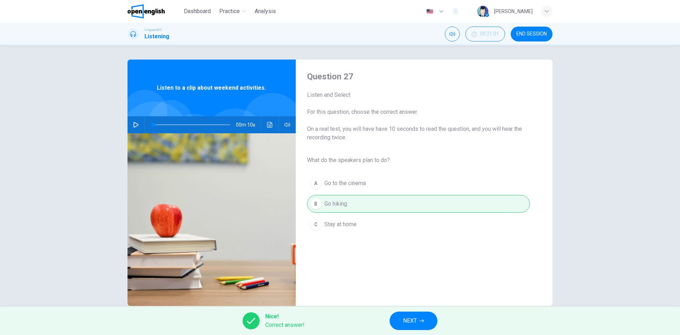
click at [418, 317] on button "NEXT" at bounding box center [414, 320] width 48 height 18
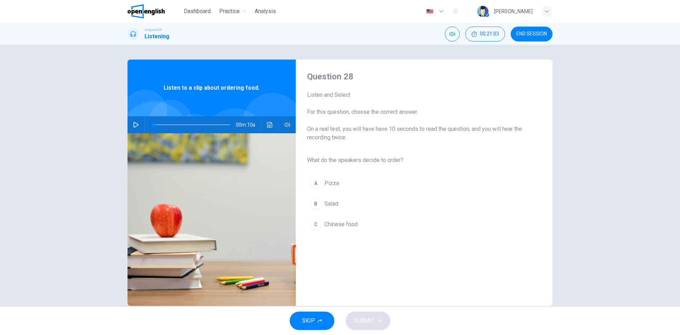
click at [133, 124] on icon "button" at bounding box center [136, 125] width 6 height 6
click at [313, 184] on div "A" at bounding box center [315, 182] width 11 height 11
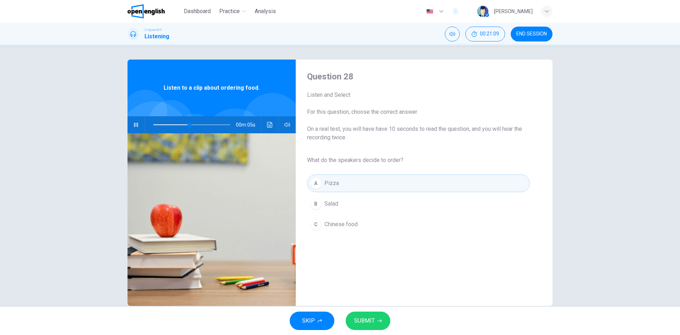
click at [315, 205] on div "B" at bounding box center [315, 203] width 11 height 11
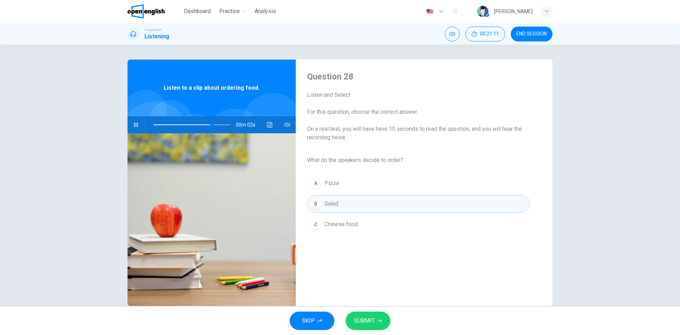
click at [373, 320] on span "SUBMIT" at bounding box center [364, 320] width 21 height 10
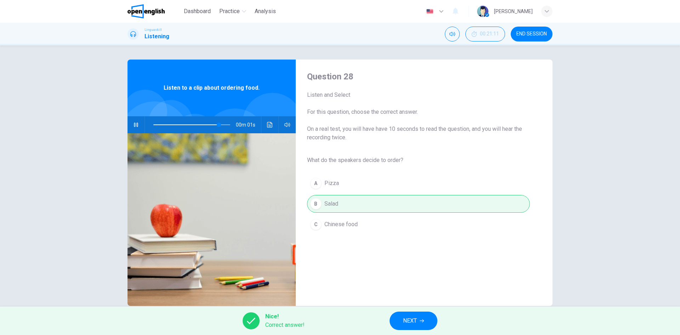
type input "**"
click at [412, 320] on span "NEXT" at bounding box center [410, 320] width 14 height 10
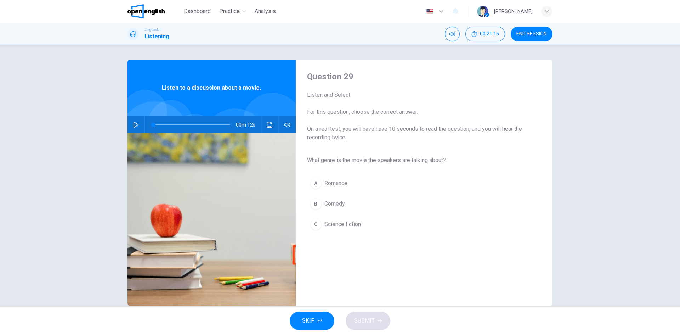
click at [130, 124] on button "button" at bounding box center [135, 124] width 11 height 17
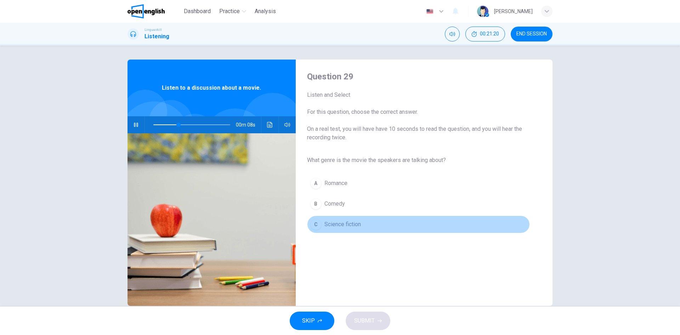
click at [343, 223] on span "Science fiction" at bounding box center [342, 224] width 36 height 8
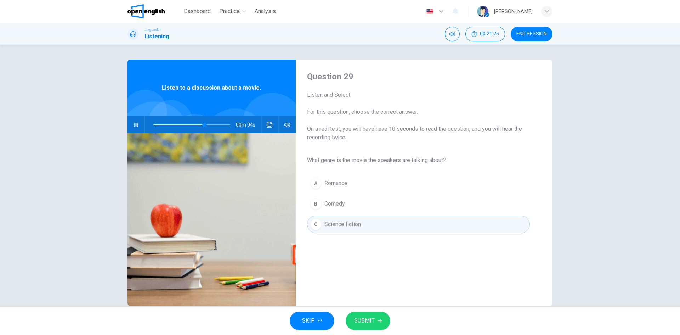
click at [373, 319] on span "SUBMIT" at bounding box center [364, 320] width 21 height 10
type input "**"
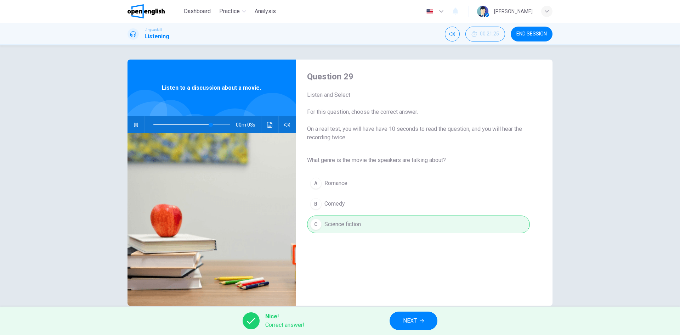
click at [418, 318] on button "NEXT" at bounding box center [414, 320] width 48 height 18
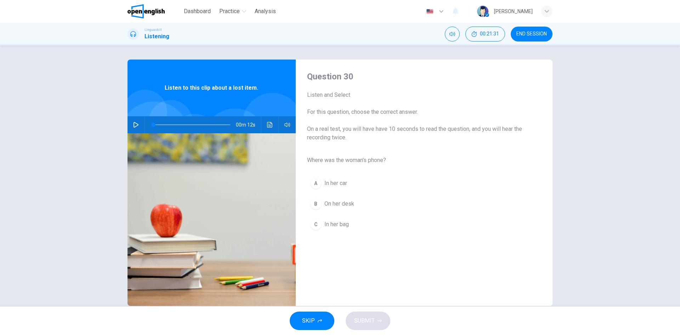
click at [134, 124] on icon "button" at bounding box center [136, 125] width 6 height 6
click at [315, 226] on div "C" at bounding box center [315, 223] width 11 height 11
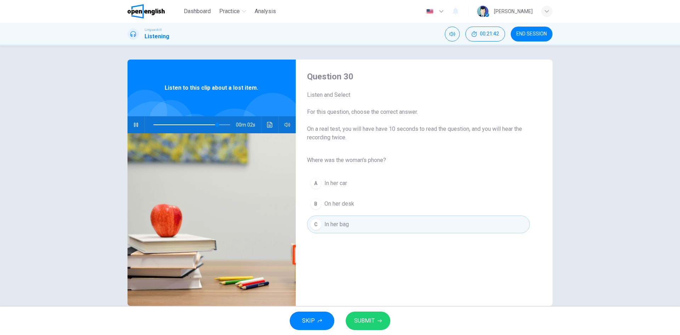
drag, startPoint x: 369, startPoint y: 310, endPoint x: 370, endPoint y: 313, distance: 3.8
click at [369, 311] on div "SKIP SUBMIT" at bounding box center [340, 320] width 680 height 28
click at [374, 323] on span "SUBMIT" at bounding box center [364, 320] width 21 height 10
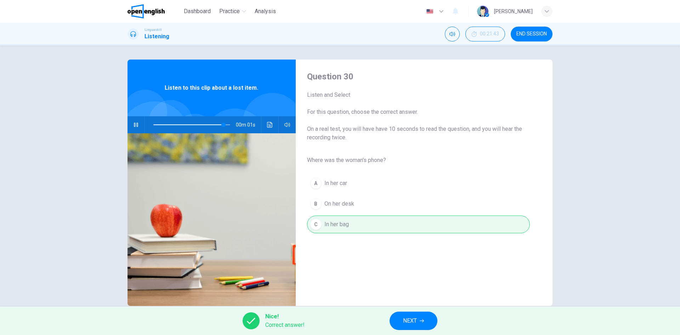
type input "*"
click at [410, 324] on span "NEXT" at bounding box center [410, 320] width 14 height 10
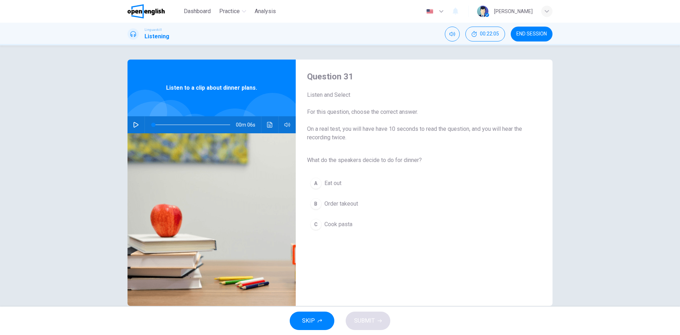
click at [133, 123] on icon "button" at bounding box center [136, 125] width 6 height 6
type input "*"
click at [336, 220] on button "C Cook pasta" at bounding box center [418, 224] width 223 height 18
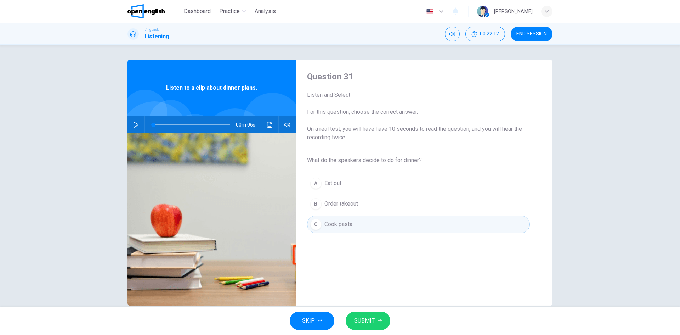
click at [386, 324] on button "SUBMIT" at bounding box center [368, 320] width 45 height 18
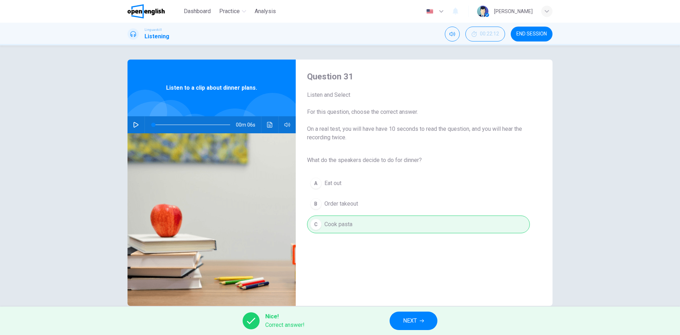
click at [412, 321] on span "NEXT" at bounding box center [410, 320] width 14 height 10
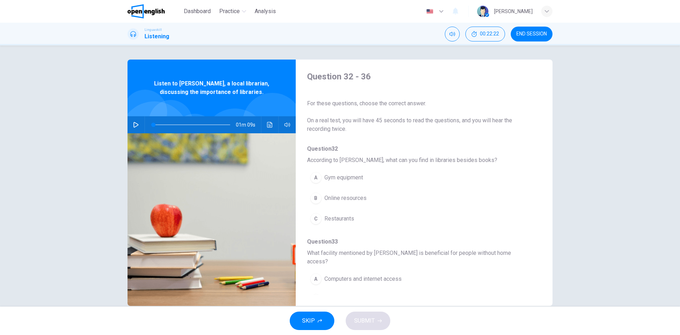
click at [131, 125] on button "button" at bounding box center [135, 124] width 11 height 17
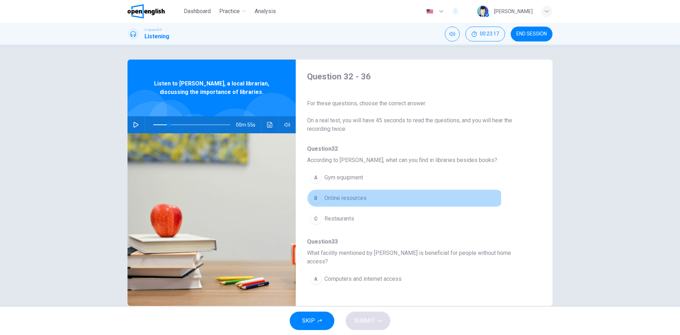
click at [329, 198] on span "Online resources" at bounding box center [345, 198] width 42 height 8
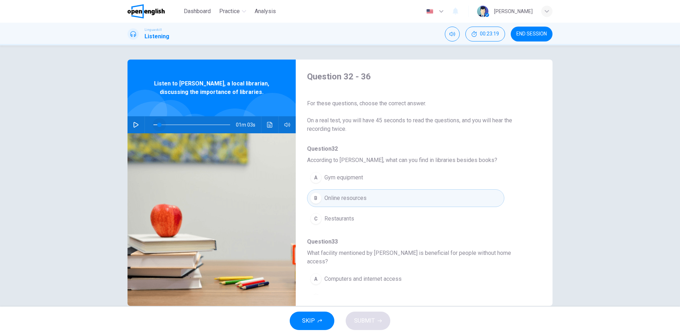
drag, startPoint x: 166, startPoint y: 123, endPoint x: 129, endPoint y: 123, distance: 37.9
click at [129, 123] on div "01m 03s" at bounding box center [211, 124] width 168 height 17
click at [133, 123] on icon "button" at bounding box center [136, 125] width 6 height 6
click at [131, 125] on button "button" at bounding box center [135, 124] width 11 height 17
drag, startPoint x: 155, startPoint y: 123, endPoint x: 137, endPoint y: 124, distance: 18.1
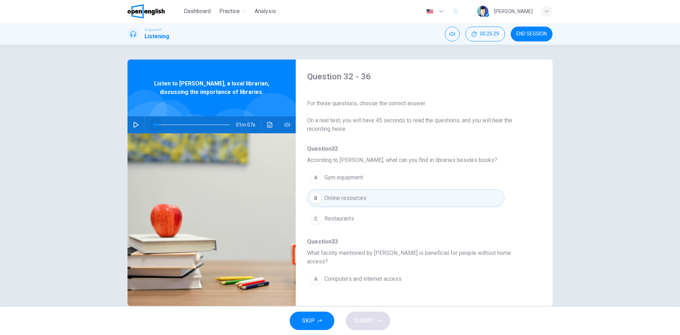
click at [140, 124] on div "01m 07s" at bounding box center [211, 124] width 168 height 17
click at [133, 124] on icon "button" at bounding box center [135, 125] width 5 height 6
click at [133, 125] on icon "button" at bounding box center [136, 125] width 6 height 6
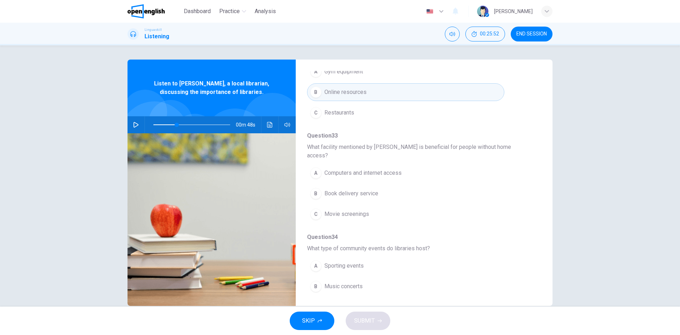
scroll to position [106, 0]
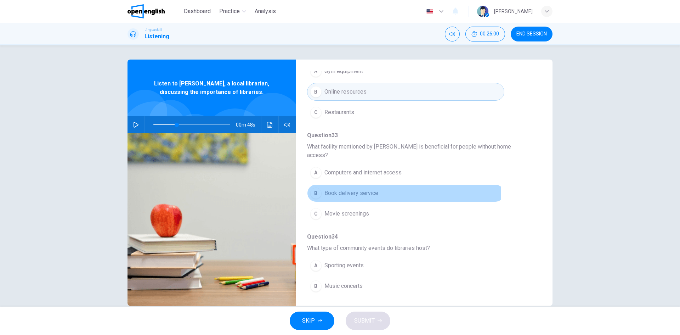
click at [337, 189] on span "Book delivery service" at bounding box center [351, 193] width 54 height 8
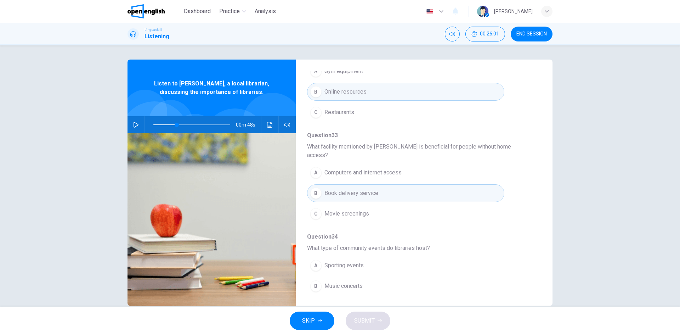
click at [134, 124] on icon "button" at bounding box center [136, 125] width 6 height 6
click at [361, 168] on span "Computers and internet access" at bounding box center [362, 172] width 77 height 8
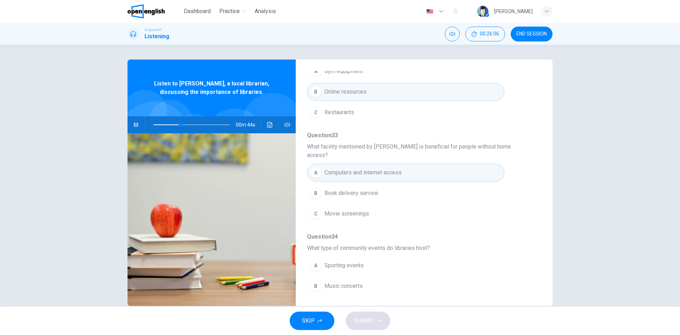
click at [130, 124] on button "button" at bounding box center [135, 124] width 11 height 17
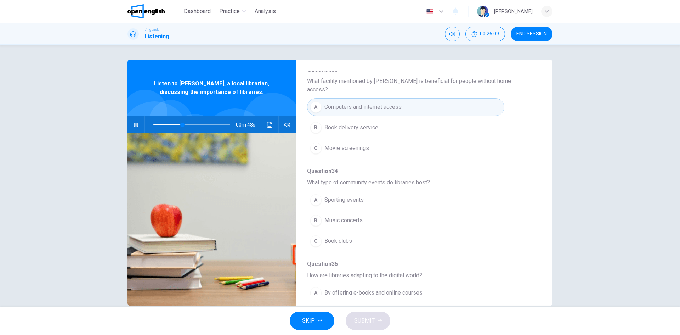
scroll to position [177, 0]
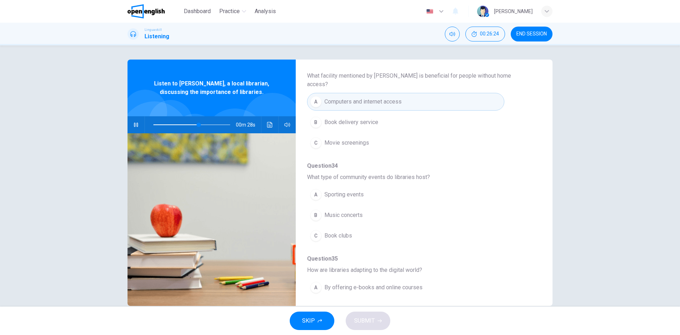
click at [340, 231] on span "Book clubs" at bounding box center [338, 235] width 28 height 8
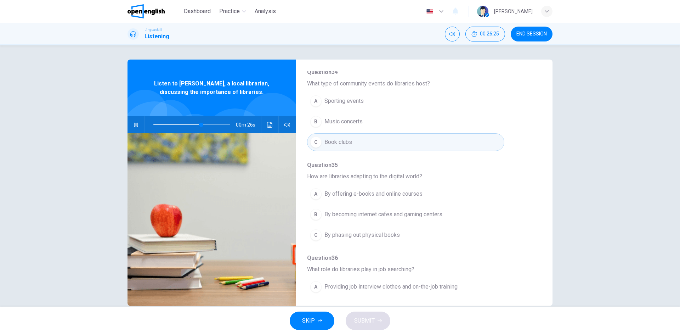
scroll to position [283, 0]
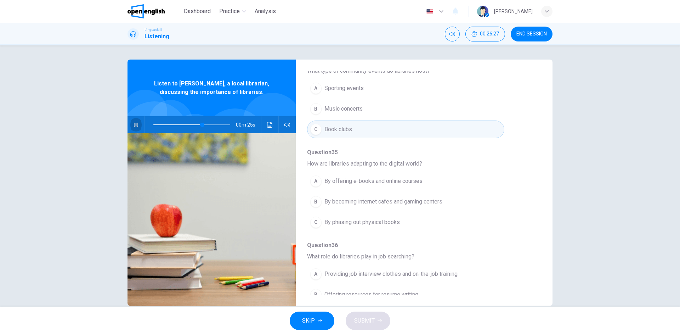
click at [137, 123] on icon "button" at bounding box center [136, 125] width 6 height 6
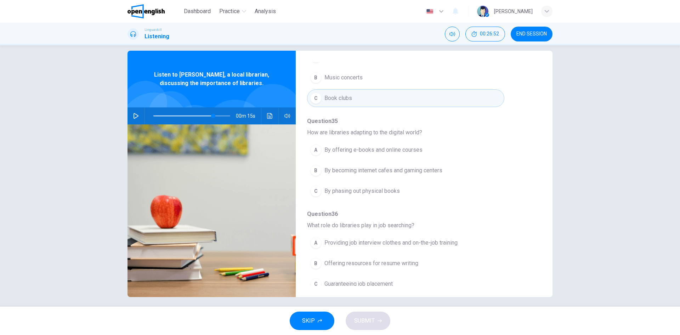
scroll to position [13, 0]
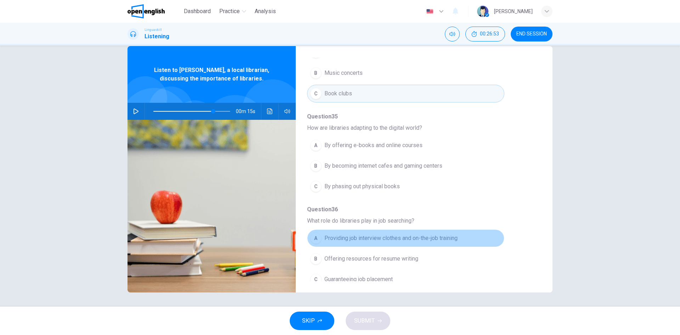
click at [420, 234] on span "Providing job interview clothes and on-the-job training" at bounding box center [390, 238] width 133 height 8
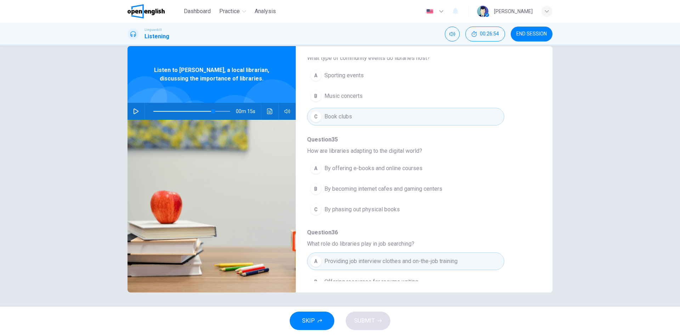
scroll to position [270, 0]
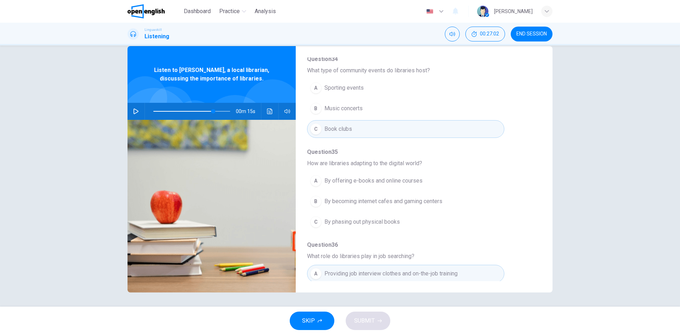
click at [197, 109] on span at bounding box center [191, 111] width 77 height 10
click at [133, 112] on icon "button" at bounding box center [136, 111] width 6 height 6
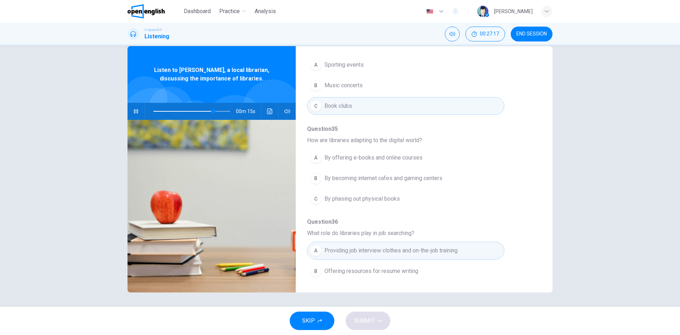
scroll to position [306, 0]
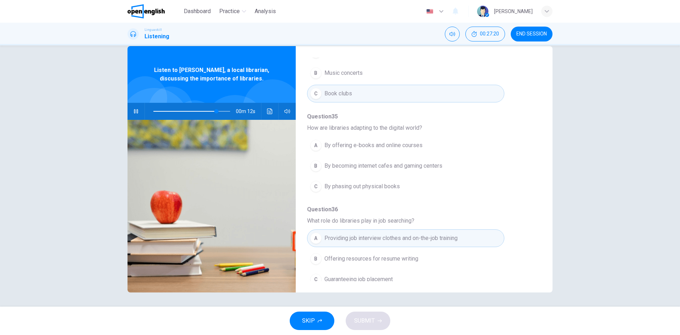
click at [380, 254] on span "Offering resources for resume writing" at bounding box center [371, 258] width 94 height 8
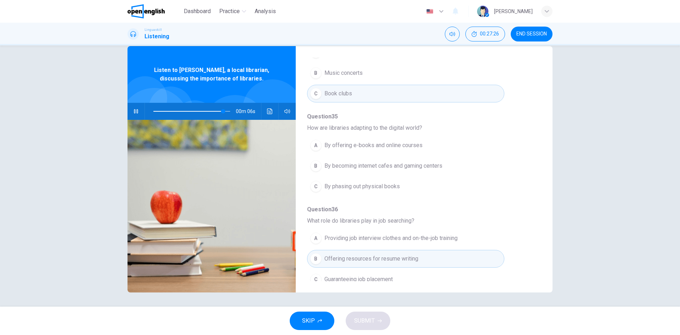
scroll to position [270, 0]
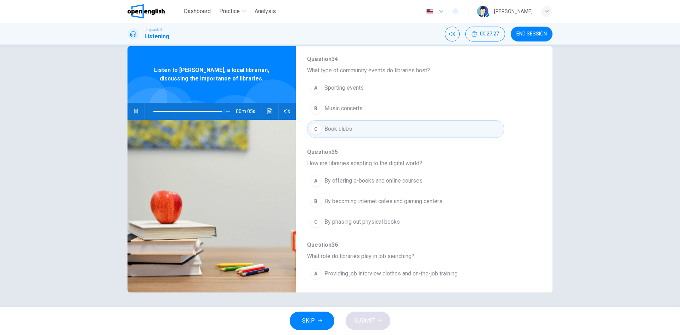
click at [404, 176] on span "By offering e-books and online courses" at bounding box center [373, 180] width 98 height 8
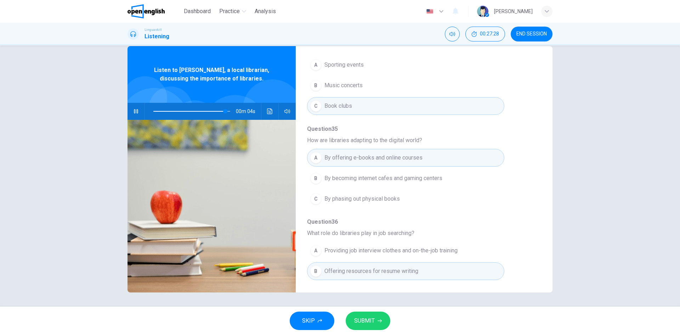
scroll to position [306, 0]
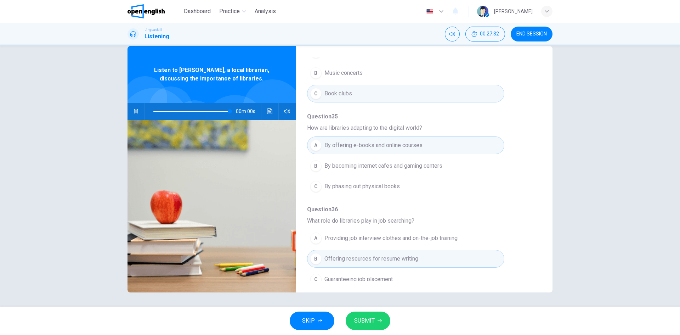
type input "*"
click at [371, 324] on span "SUBMIT" at bounding box center [364, 320] width 21 height 10
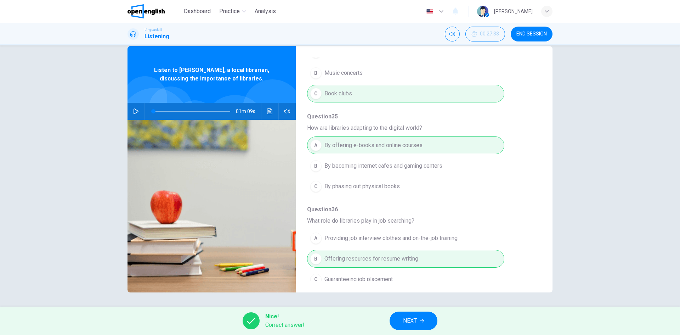
click at [422, 319] on icon "button" at bounding box center [422, 320] width 4 height 4
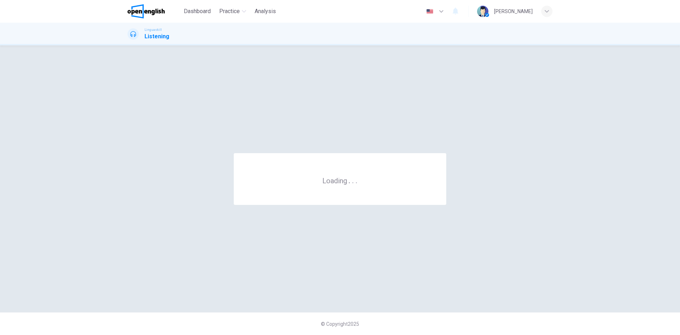
scroll to position [0, 0]
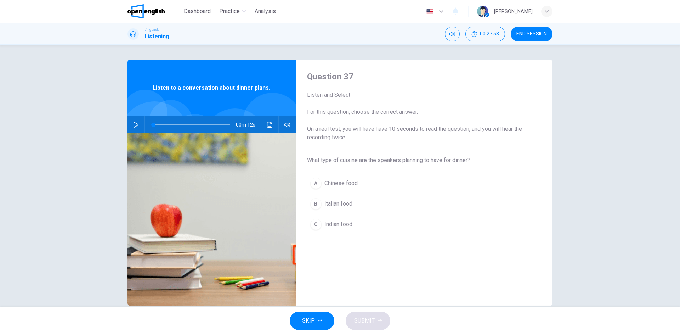
click at [136, 123] on icon "button" at bounding box center [136, 125] width 6 height 6
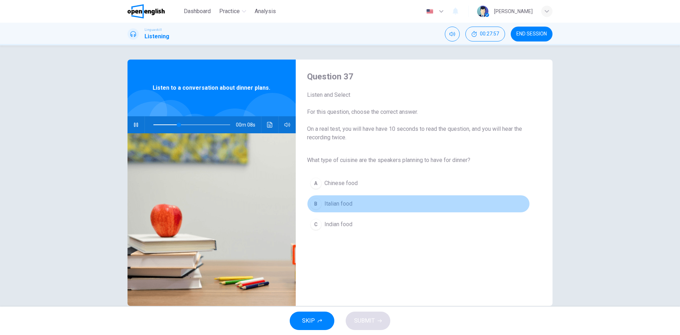
click at [338, 203] on span "Italian food" at bounding box center [338, 203] width 28 height 8
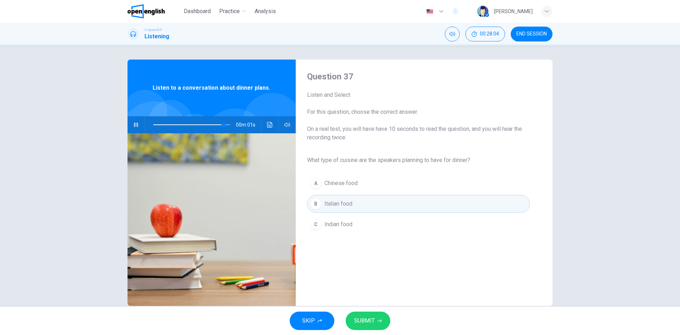
click at [379, 323] on button "SUBMIT" at bounding box center [368, 320] width 45 height 18
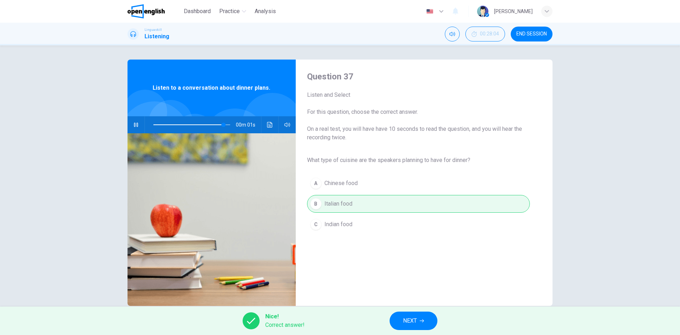
type input "*"
click at [398, 320] on button "NEXT" at bounding box center [414, 320] width 48 height 18
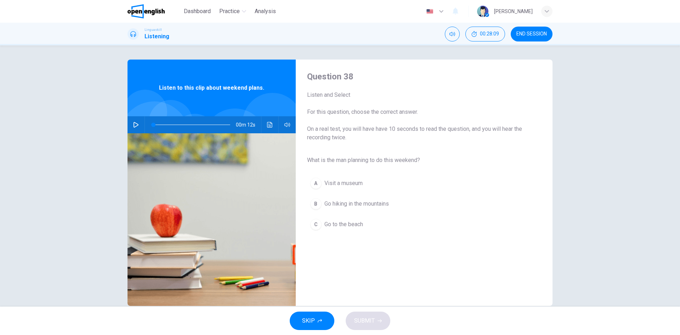
click at [134, 123] on icon "button" at bounding box center [136, 125] width 6 height 6
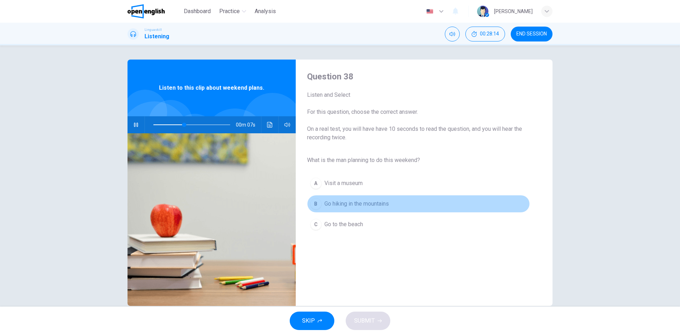
click at [370, 206] on span "Go hiking in the mountains" at bounding box center [356, 203] width 64 height 8
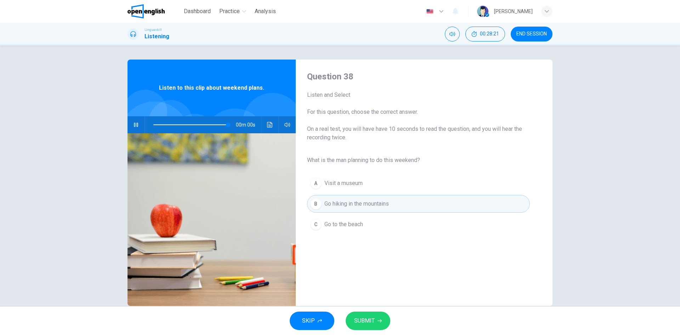
type input "*"
click at [374, 320] on button "SUBMIT" at bounding box center [368, 320] width 45 height 18
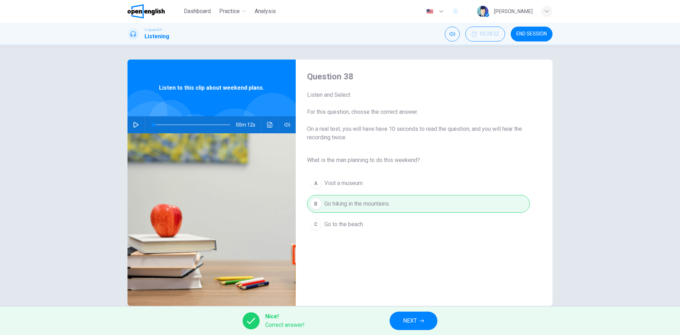
click at [420, 321] on button "NEXT" at bounding box center [414, 320] width 48 height 18
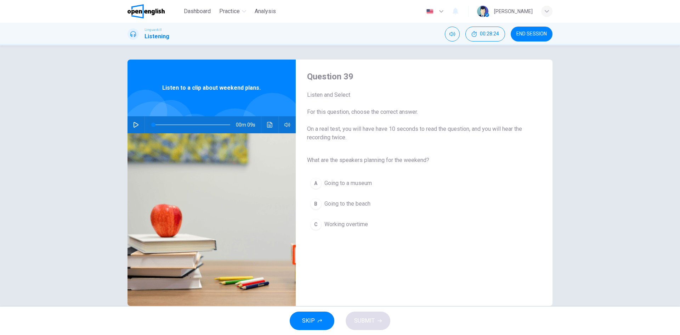
click at [135, 126] on icon "button" at bounding box center [136, 125] width 6 height 6
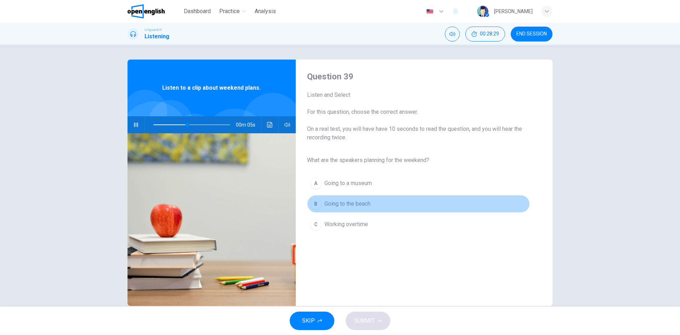
click at [345, 203] on span "Going to the beach" at bounding box center [347, 203] width 46 height 8
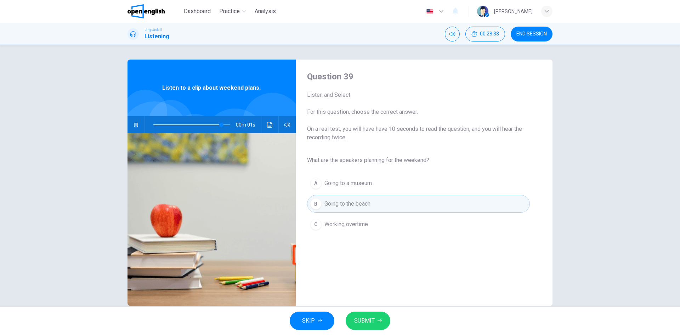
click at [377, 320] on icon "button" at bounding box center [379, 320] width 4 height 4
type input "*"
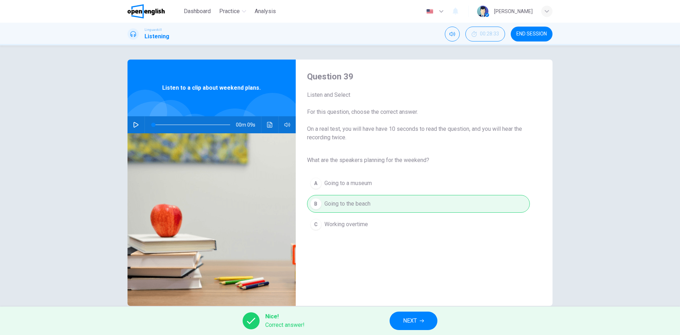
click at [418, 320] on button "NEXT" at bounding box center [414, 320] width 48 height 18
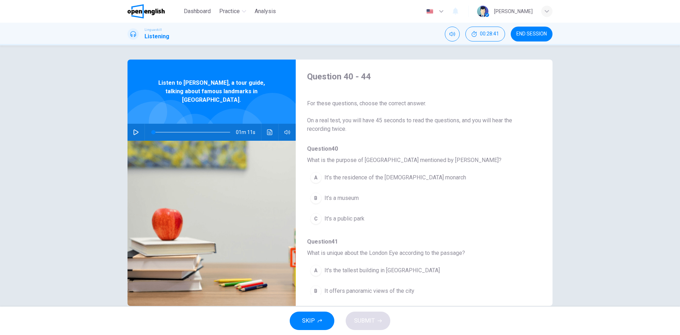
click at [134, 129] on icon "button" at bounding box center [136, 132] width 6 height 6
click at [363, 179] on span "It’s the residence of the [DEMOGRAPHIC_DATA] monarch" at bounding box center [395, 177] width 142 height 8
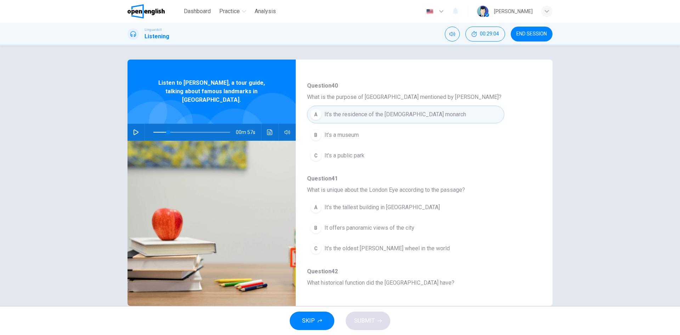
scroll to position [106, 0]
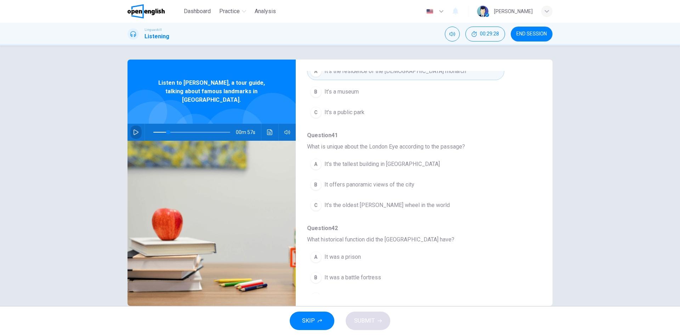
click at [133, 129] on icon "button" at bounding box center [136, 132] width 6 height 6
click at [155, 127] on span at bounding box center [191, 132] width 77 height 10
click at [371, 184] on span "It offers panoramic views of the city" at bounding box center [369, 184] width 90 height 8
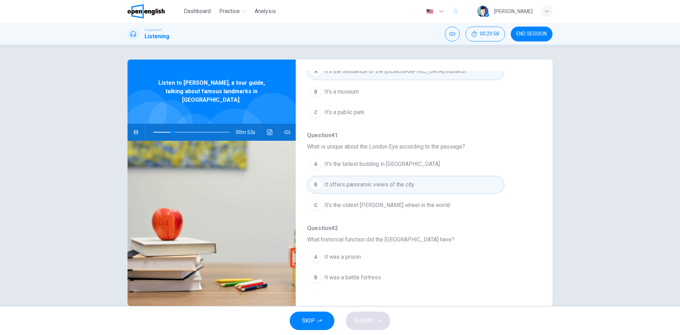
scroll to position [142, 0]
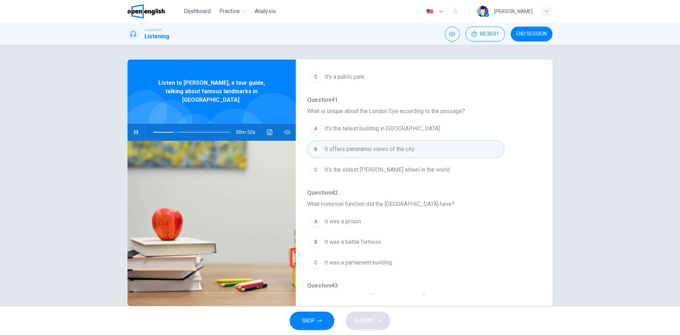
click at [134, 129] on icon "button" at bounding box center [136, 132] width 6 height 6
click at [133, 129] on icon "button" at bounding box center [136, 132] width 6 height 6
click at [134, 129] on icon "button" at bounding box center [136, 132] width 6 height 6
click at [133, 129] on icon "button" at bounding box center [136, 132] width 6 height 6
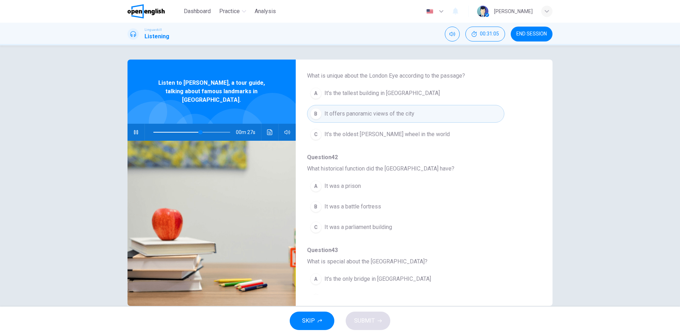
click at [342, 187] on span "It was a prison" at bounding box center [342, 186] width 36 height 8
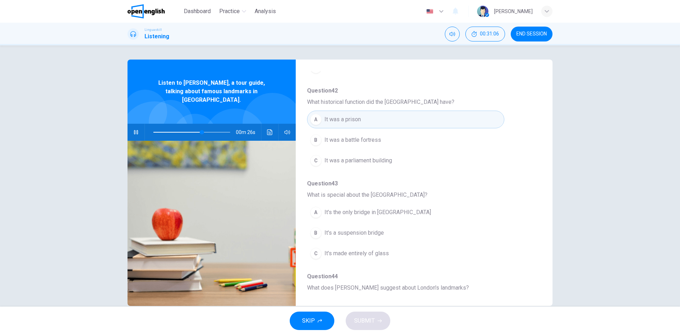
scroll to position [248, 0]
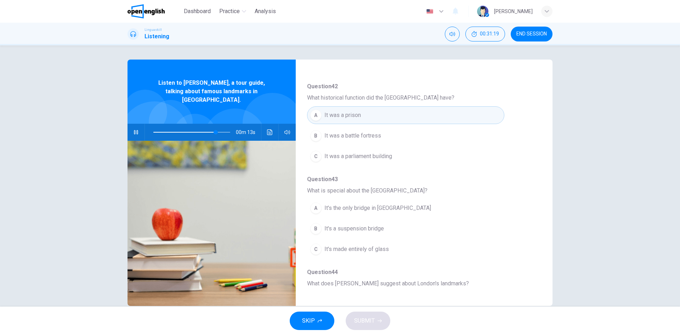
click at [363, 225] on span "It's a suspension bridge" at bounding box center [353, 228] width 59 height 8
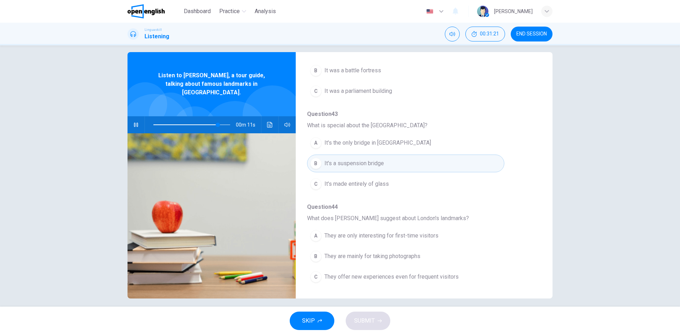
scroll to position [13, 0]
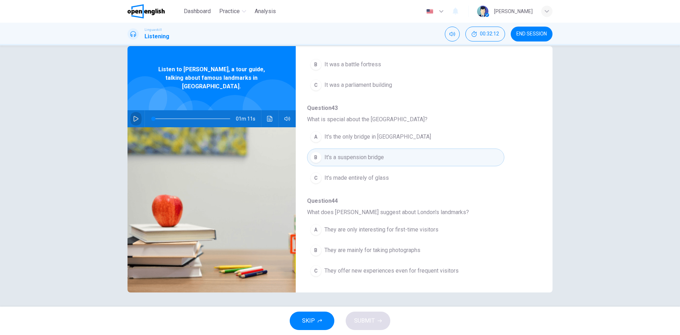
click at [138, 113] on button "button" at bounding box center [135, 118] width 11 height 17
click at [427, 270] on span "They offer new experiences even for frequent visitors" at bounding box center [391, 270] width 134 height 8
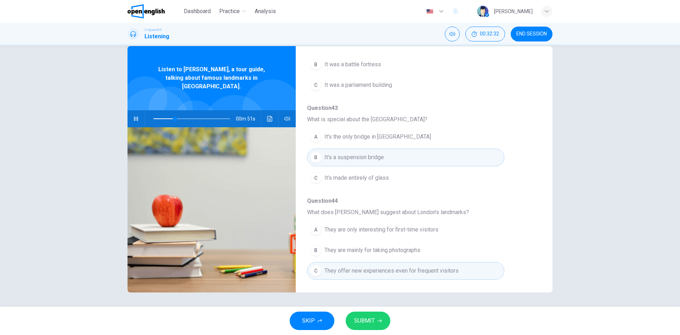
click at [267, 116] on icon "Click to see the audio transcription" at bounding box center [270, 119] width 6 height 6
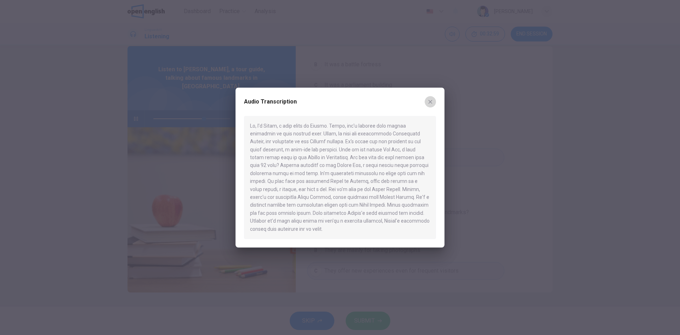
click at [432, 101] on icon "button" at bounding box center [430, 102] width 6 height 6
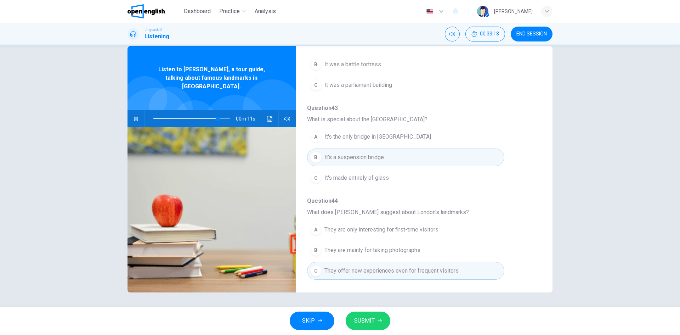
click at [267, 116] on icon "Click to see the audio transcription" at bounding box center [270, 119] width 6 height 6
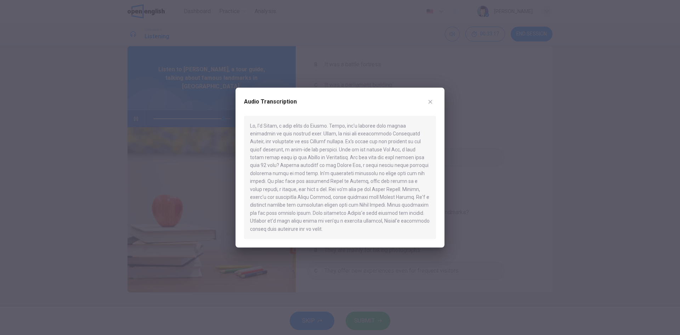
click at [430, 99] on icon "button" at bounding box center [430, 102] width 6 height 6
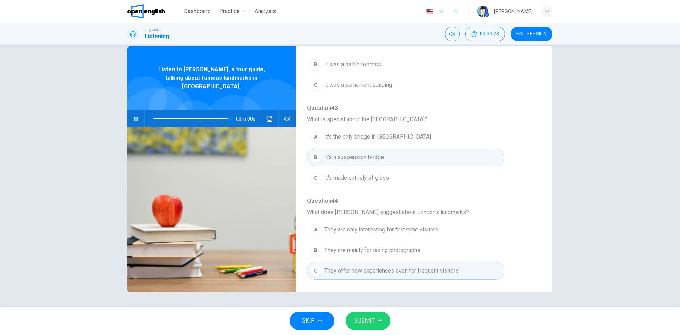
type input "*"
click at [375, 321] on button "SUBMIT" at bounding box center [368, 320] width 45 height 18
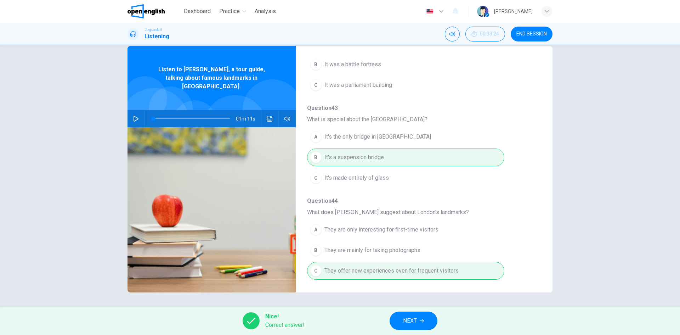
click at [417, 321] on button "NEXT" at bounding box center [414, 320] width 48 height 18
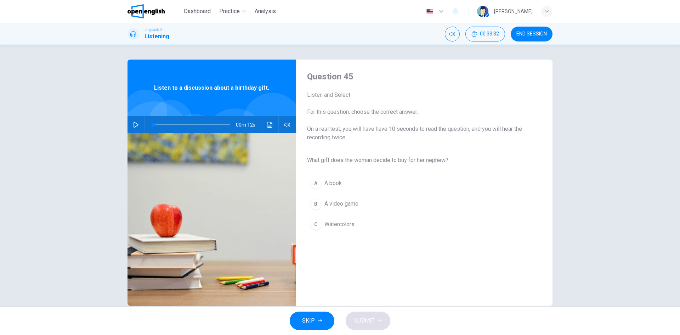
click at [133, 126] on icon "button" at bounding box center [136, 125] width 6 height 6
click at [346, 227] on span "Watercolors" at bounding box center [339, 224] width 30 height 8
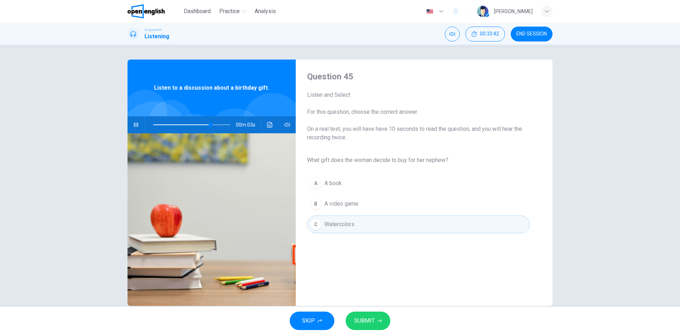
click at [373, 318] on span "SUBMIT" at bounding box center [364, 320] width 21 height 10
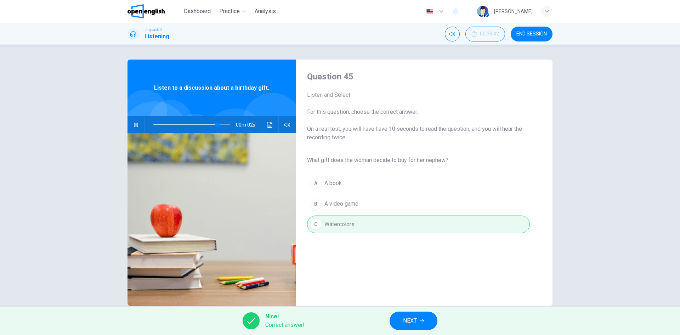
type input "**"
click at [415, 322] on span "NEXT" at bounding box center [410, 320] width 14 height 10
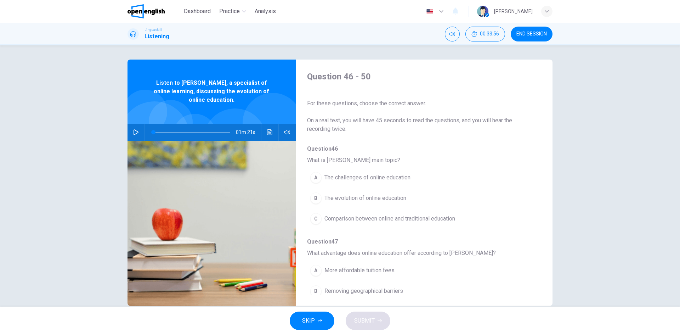
click at [136, 129] on icon "button" at bounding box center [136, 132] width 6 height 6
click at [134, 131] on icon "button" at bounding box center [136, 132] width 4 height 4
click at [135, 133] on icon "button" at bounding box center [135, 132] width 5 height 6
click at [371, 200] on span "The evolution of online education" at bounding box center [365, 198] width 82 height 8
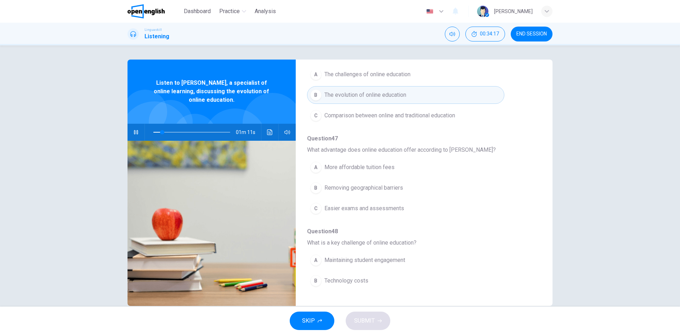
scroll to position [106, 0]
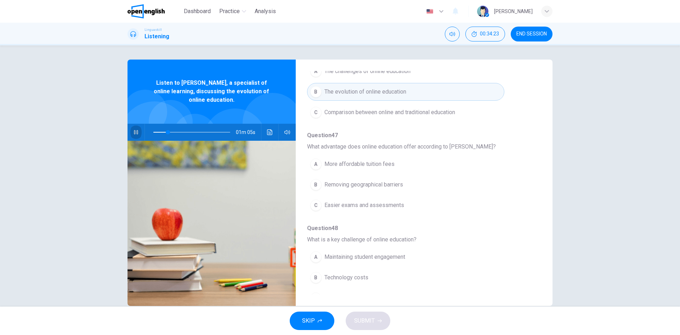
click at [134, 132] on icon "button" at bounding box center [136, 132] width 4 height 4
click at [267, 135] on icon "Click to see the audio transcription" at bounding box center [270, 132] width 6 height 6
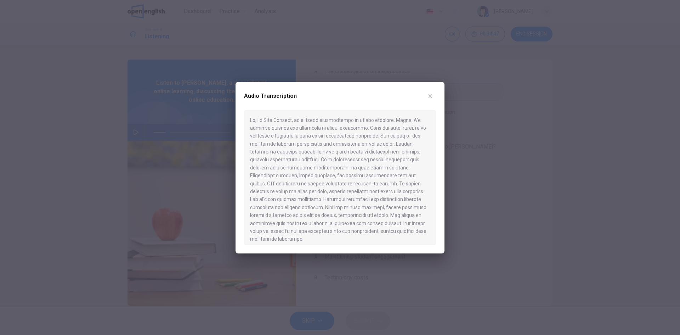
click at [431, 96] on icon "button" at bounding box center [430, 96] width 6 height 6
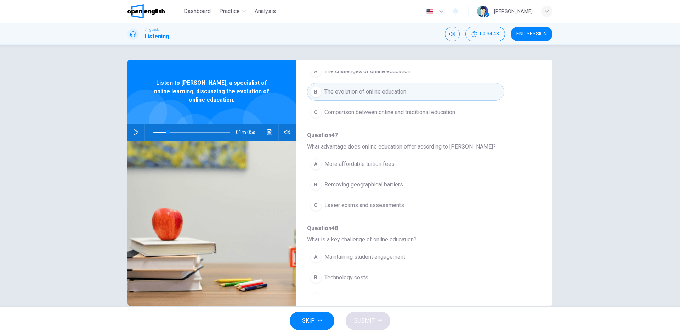
click at [134, 132] on icon "button" at bounding box center [136, 132] width 6 height 6
click at [133, 132] on icon "button" at bounding box center [136, 132] width 6 height 6
click at [367, 183] on span "Removing geographical barriers" at bounding box center [363, 184] width 79 height 8
click at [170, 131] on span at bounding box center [191, 132] width 77 height 10
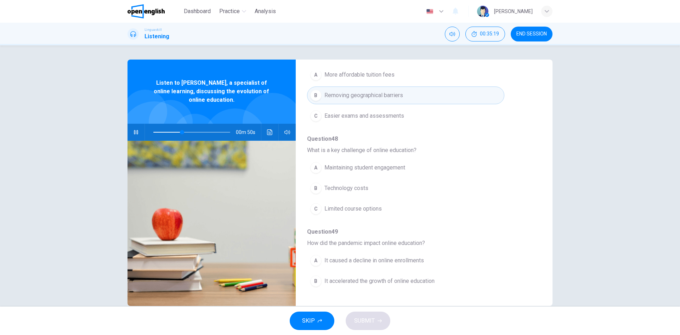
scroll to position [212, 0]
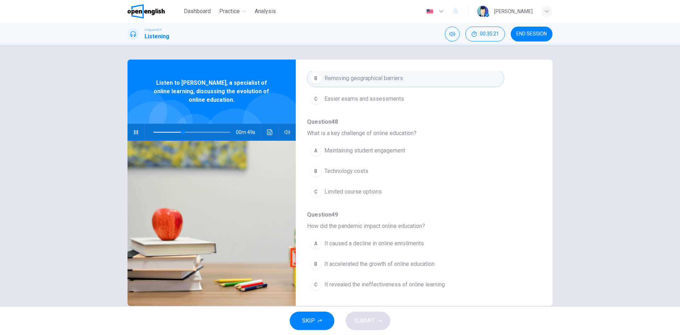
click at [133, 131] on icon "button" at bounding box center [136, 132] width 6 height 6
click at [133, 130] on icon "button" at bounding box center [135, 132] width 5 height 6
click at [177, 131] on span at bounding box center [191, 132] width 77 height 10
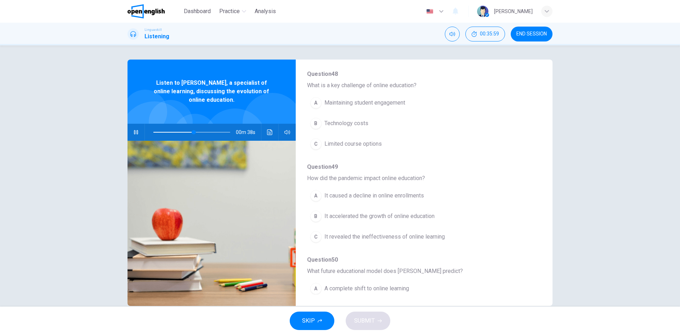
scroll to position [248, 0]
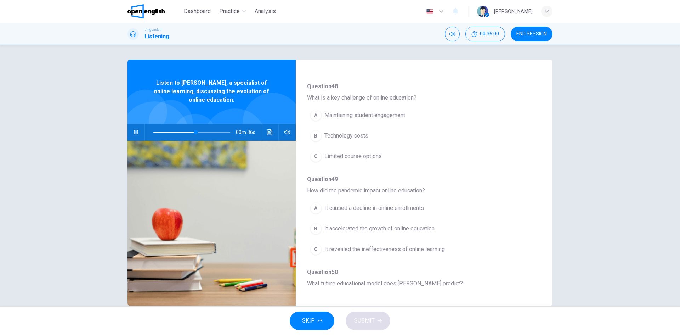
click at [134, 133] on icon "button" at bounding box center [136, 132] width 6 height 6
click at [180, 131] on span at bounding box center [191, 132] width 77 height 10
click at [136, 132] on icon "button" at bounding box center [136, 132] width 6 height 6
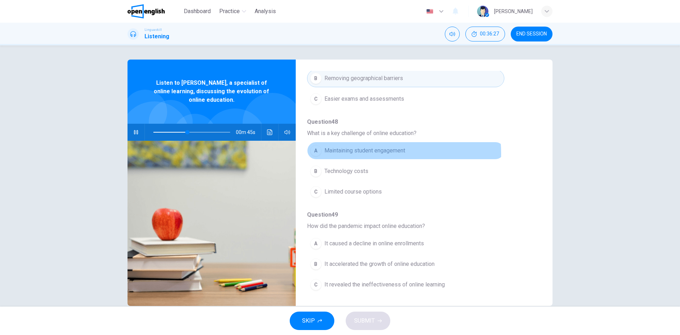
click at [343, 153] on span "Maintaining student engagement" at bounding box center [364, 150] width 81 height 8
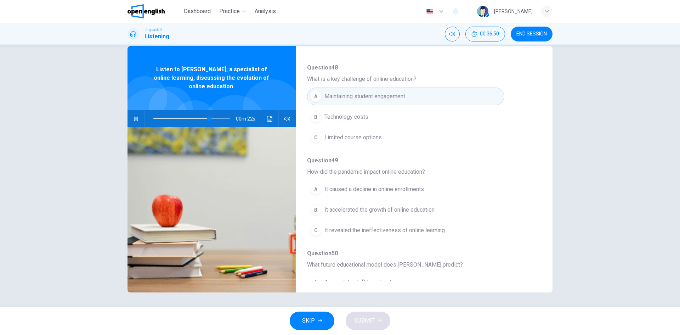
scroll to position [270, 0]
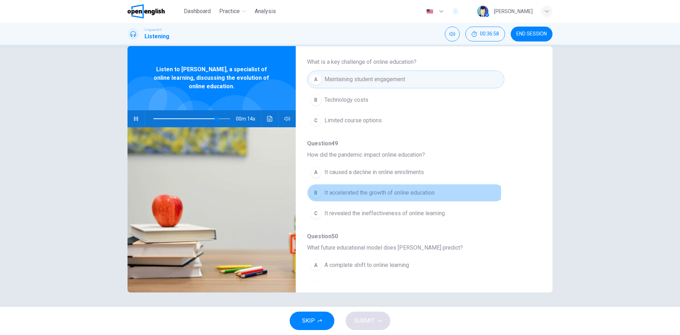
click at [385, 192] on span "It accelerated the growth of online education" at bounding box center [379, 192] width 110 height 8
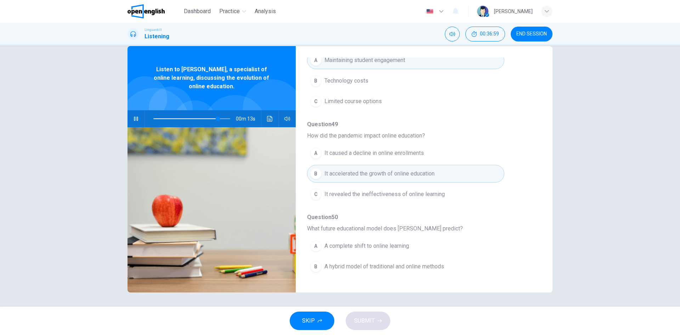
scroll to position [306, 0]
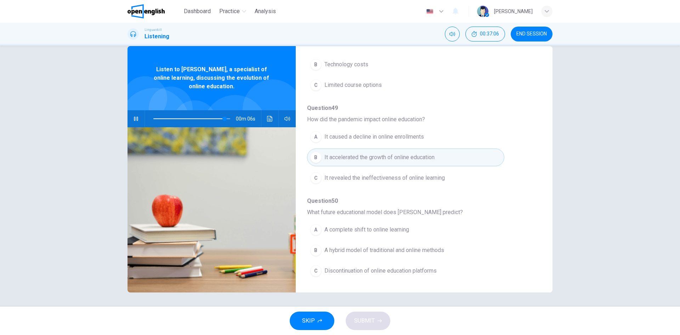
click at [211, 118] on span at bounding box center [191, 119] width 77 height 10
click at [376, 250] on span "A hybrid model of traditional and online methods" at bounding box center [384, 250] width 120 height 8
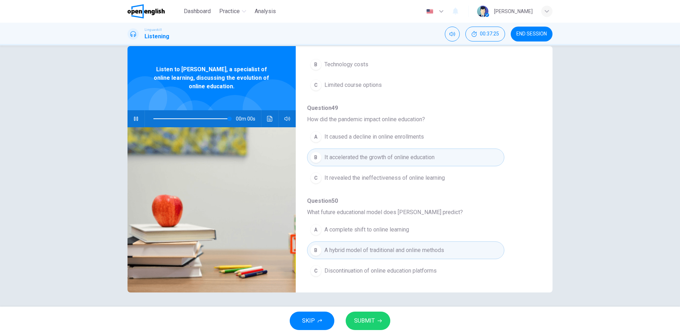
type input "*"
click at [275, 120] on div "01m 21s" at bounding box center [211, 118] width 168 height 17
click at [271, 119] on icon "Click to see the audio transcription" at bounding box center [270, 119] width 6 height 6
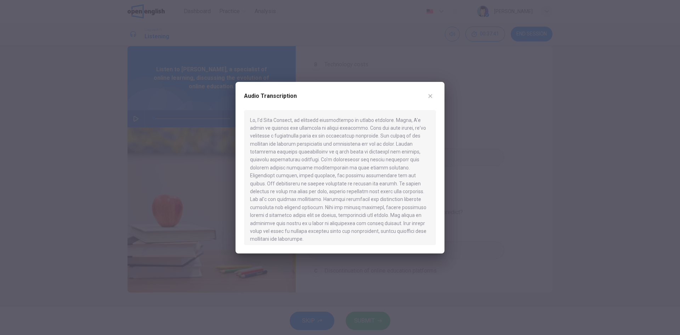
click at [430, 98] on icon "button" at bounding box center [430, 96] width 4 height 4
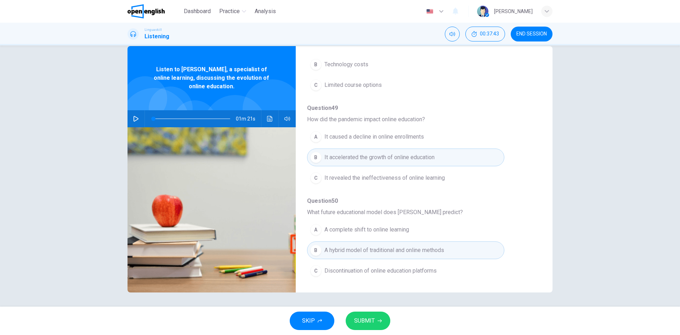
click at [371, 318] on span "SUBMIT" at bounding box center [364, 320] width 21 height 10
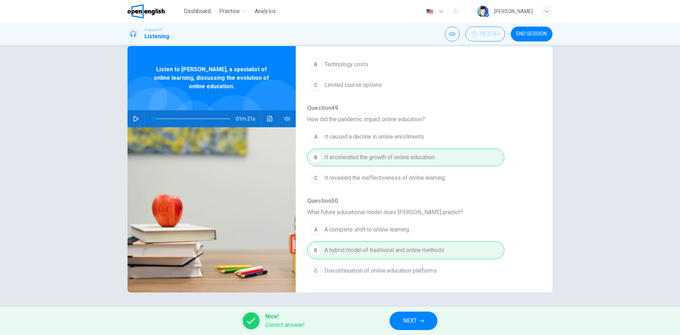
click at [413, 319] on span "NEXT" at bounding box center [410, 320] width 14 height 10
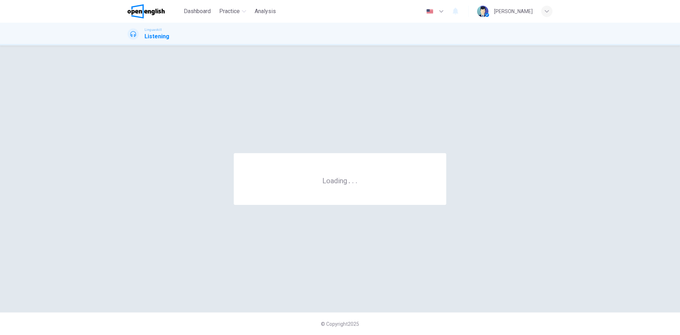
scroll to position [0, 0]
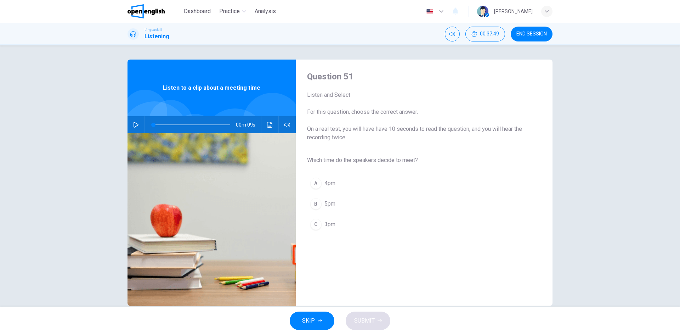
click at [135, 124] on icon "button" at bounding box center [136, 125] width 6 height 6
click at [313, 223] on div "C" at bounding box center [315, 223] width 11 height 11
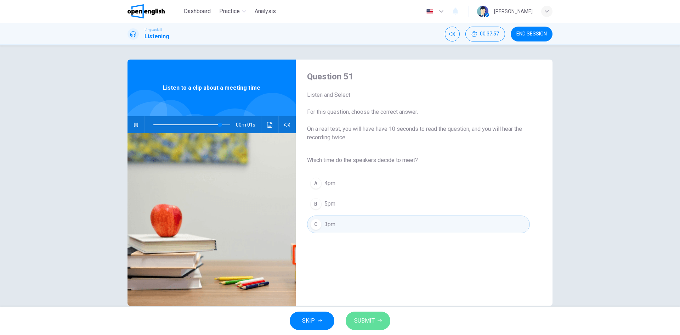
click at [375, 321] on button "SUBMIT" at bounding box center [368, 320] width 45 height 18
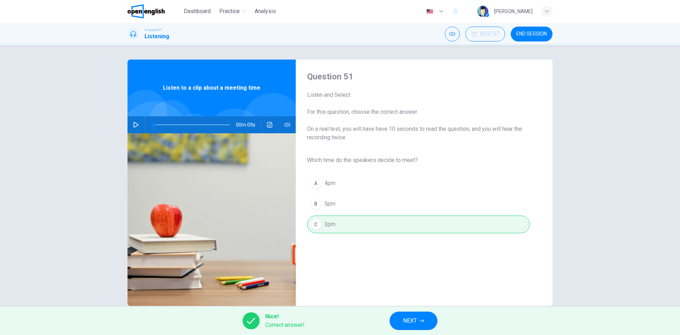
click at [408, 322] on span "NEXT" at bounding box center [410, 320] width 14 height 10
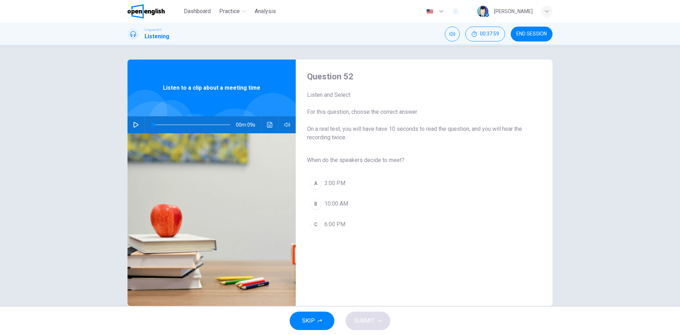
click at [133, 124] on icon "button" at bounding box center [136, 125] width 6 height 6
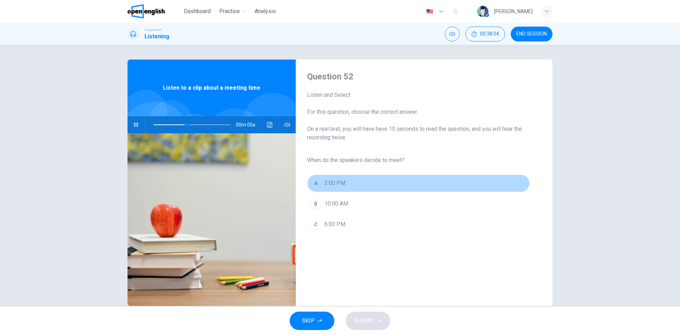
click at [334, 185] on span "3:00 PM" at bounding box center [334, 183] width 21 height 8
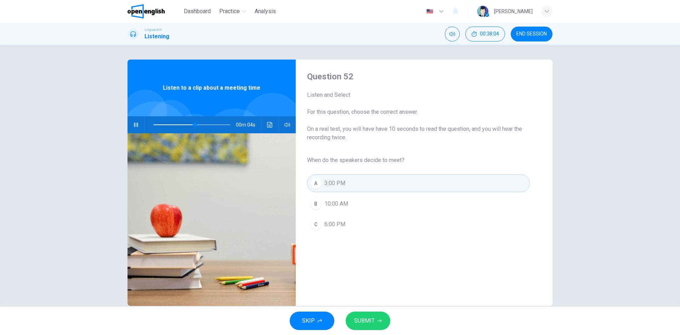
click at [379, 319] on icon "button" at bounding box center [379, 320] width 4 height 4
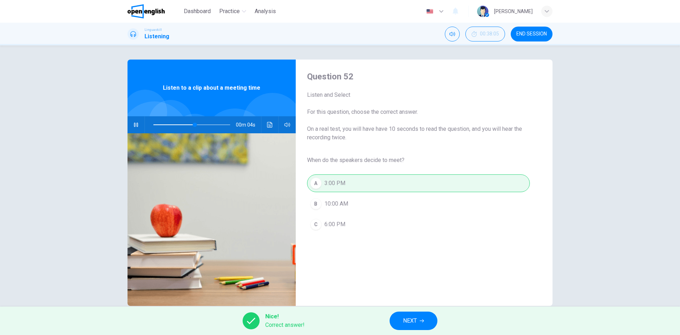
type input "**"
click at [420, 320] on icon "button" at bounding box center [422, 320] width 4 height 4
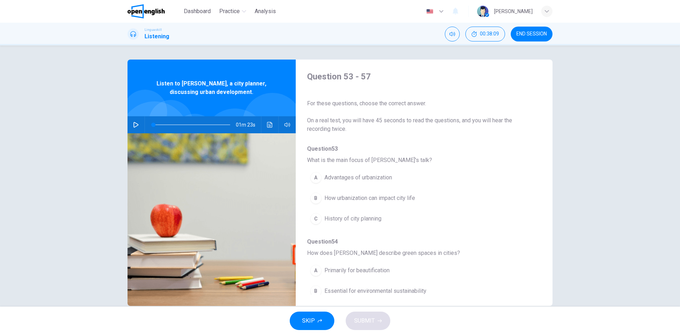
click at [133, 124] on icon "button" at bounding box center [136, 125] width 6 height 6
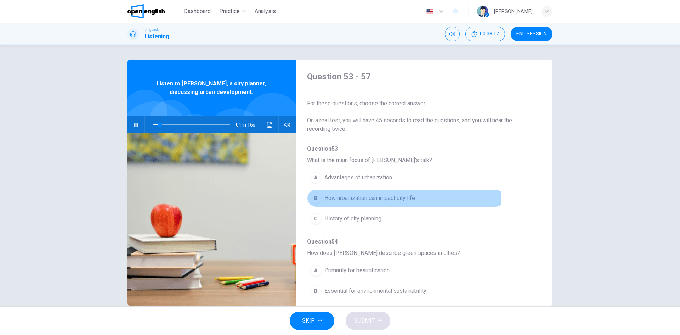
click at [393, 197] on span "How urbanization can impact city life" at bounding box center [369, 198] width 91 height 8
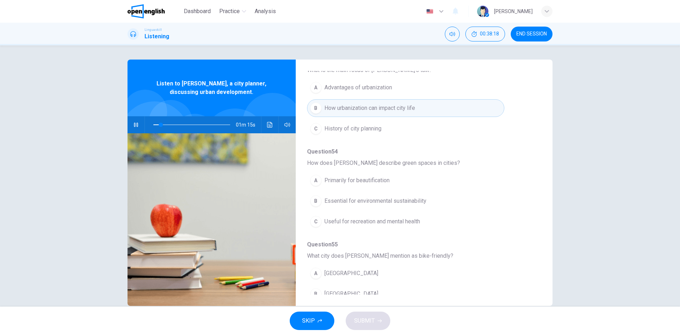
scroll to position [106, 0]
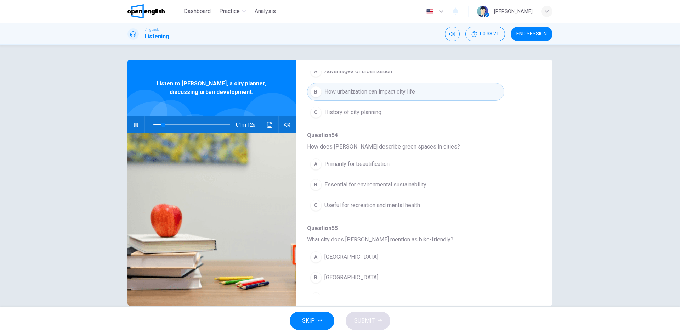
click at [133, 125] on icon "button" at bounding box center [136, 125] width 6 height 6
click at [135, 125] on icon "button" at bounding box center [136, 125] width 6 height 6
click at [372, 188] on span "Essential for environmental sustainability" at bounding box center [375, 184] width 102 height 8
click at [171, 123] on span at bounding box center [191, 125] width 77 height 10
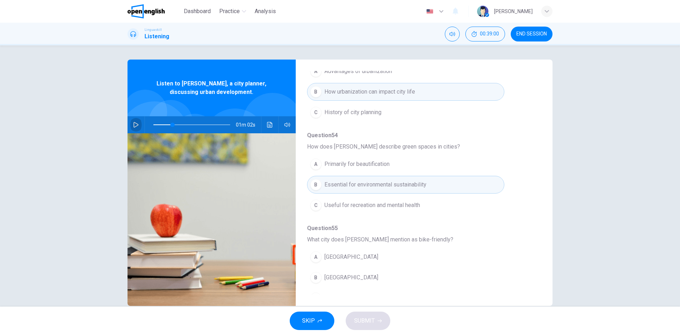
click at [131, 124] on button "button" at bounding box center [135, 124] width 11 height 17
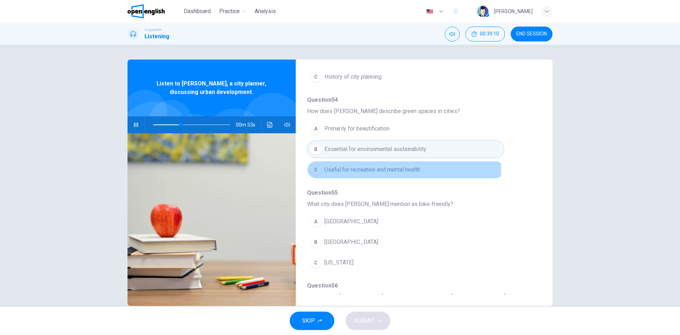
click at [387, 169] on span "Useful for recreation and mental health" at bounding box center [372, 169] width 96 height 8
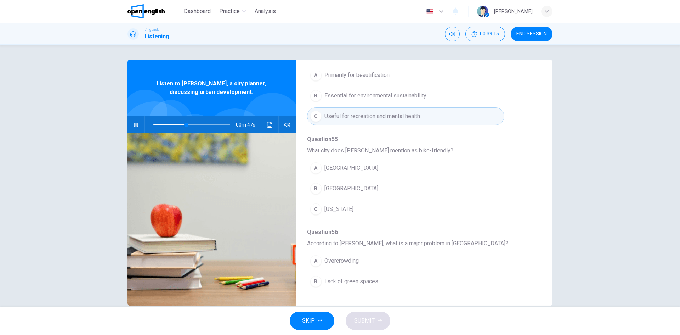
scroll to position [212, 0]
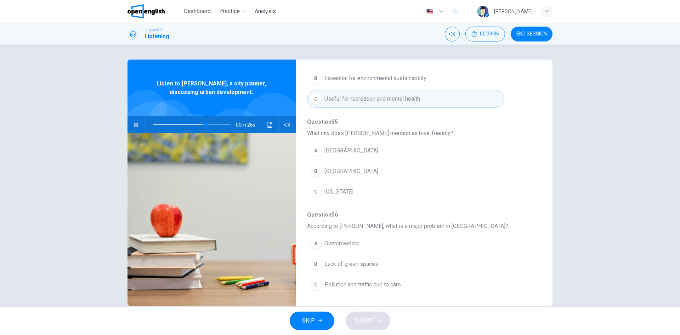
click at [352, 171] on span "[GEOGRAPHIC_DATA]" at bounding box center [351, 171] width 54 height 8
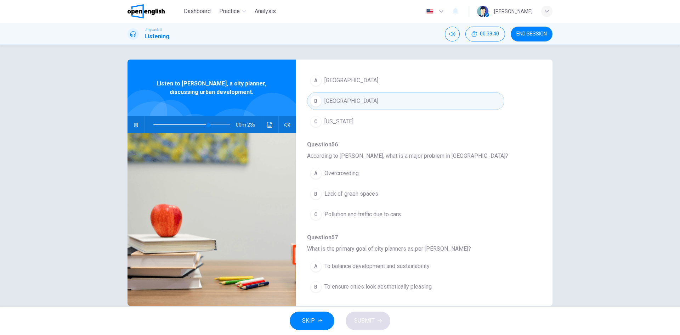
scroll to position [283, 0]
click at [134, 125] on icon "button" at bounding box center [136, 125] width 6 height 6
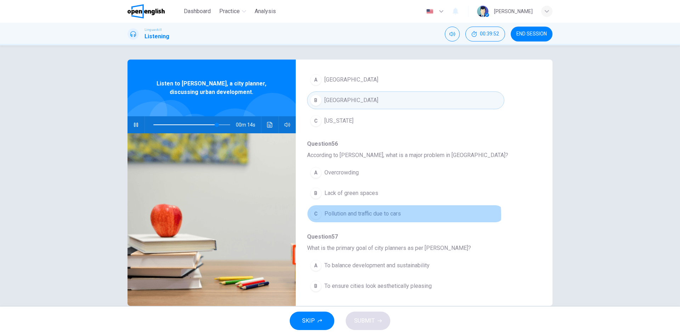
click at [377, 215] on span "Pollution and traffic due to cars" at bounding box center [362, 213] width 76 height 8
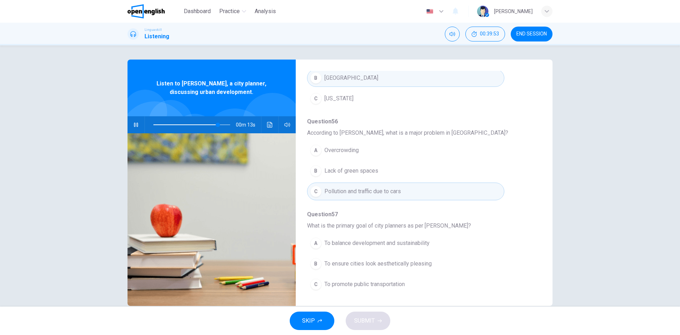
scroll to position [13, 0]
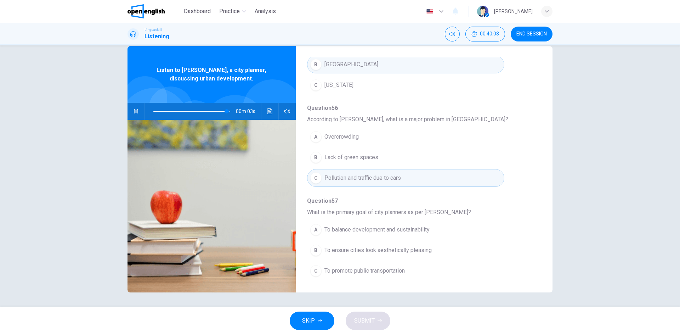
click at [387, 228] on span "To balance development and sustainability" at bounding box center [376, 229] width 105 height 8
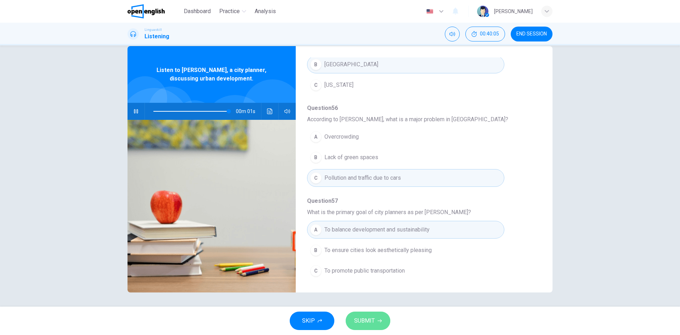
click at [377, 320] on icon "button" at bounding box center [379, 320] width 4 height 4
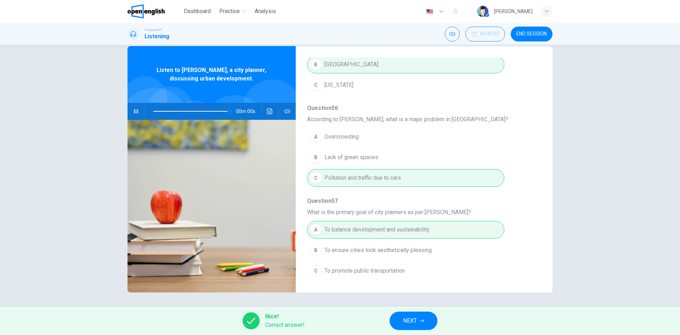
type input "*"
click at [421, 319] on icon "button" at bounding box center [422, 320] width 4 height 4
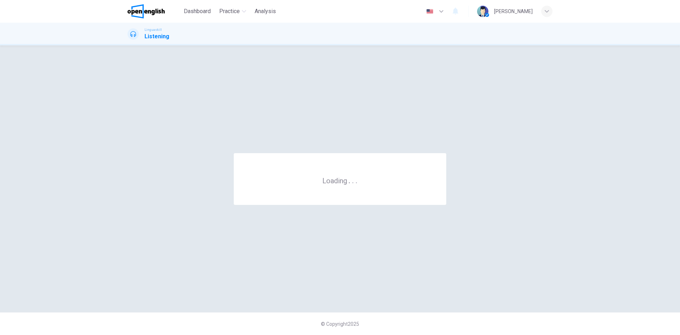
scroll to position [0, 0]
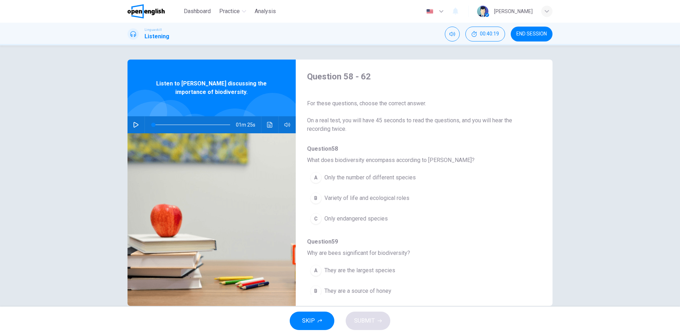
click at [134, 124] on icon "button" at bounding box center [136, 125] width 6 height 6
click at [344, 198] on span "Variety of life and ecological roles" at bounding box center [366, 198] width 85 height 8
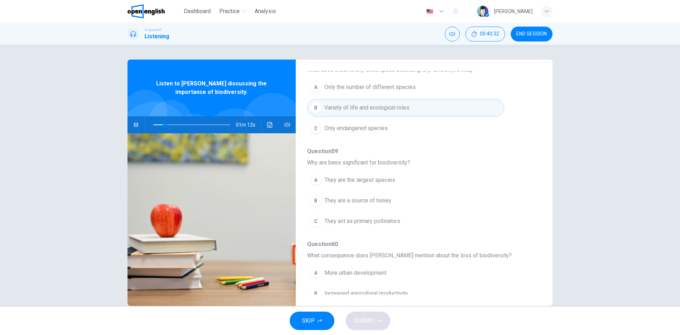
scroll to position [106, 0]
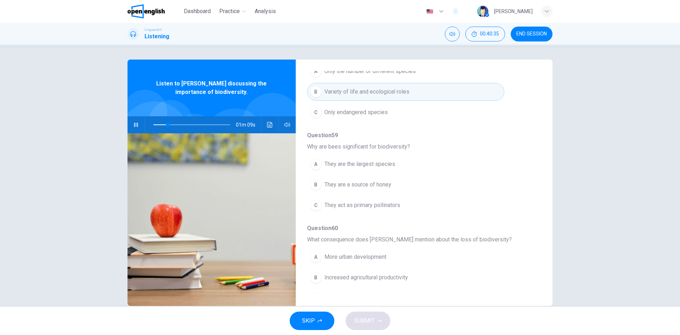
click at [136, 125] on icon "button" at bounding box center [136, 125] width 6 height 6
click at [268, 124] on icon "Click to see the audio transcription" at bounding box center [270, 125] width 6 height 6
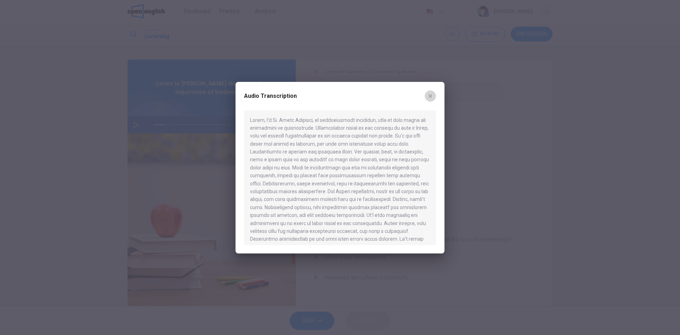
click at [430, 96] on icon "button" at bounding box center [430, 96] width 4 height 4
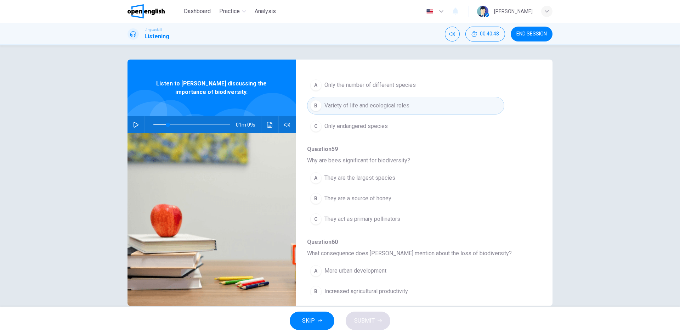
scroll to position [71, 0]
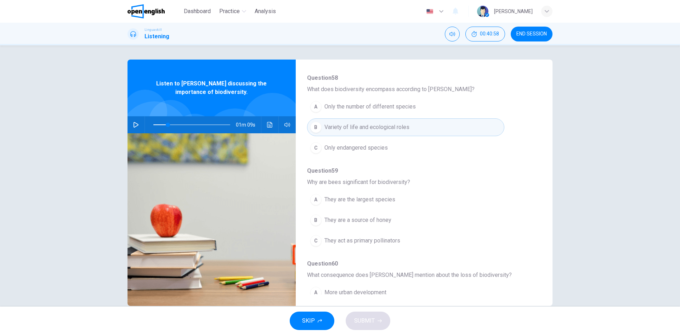
click at [391, 238] on span "They act as primary pollinators" at bounding box center [362, 240] width 76 height 8
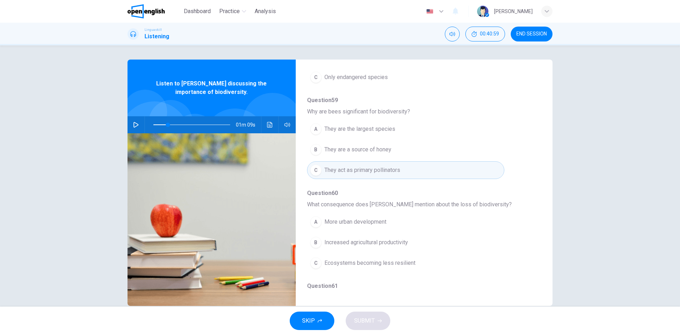
scroll to position [142, 0]
click at [135, 125] on icon "button" at bounding box center [136, 125] width 6 height 6
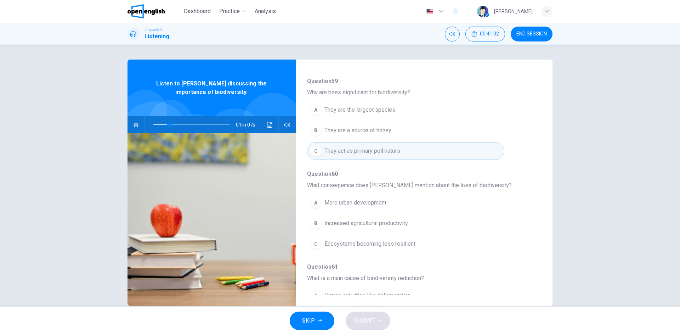
scroll to position [177, 0]
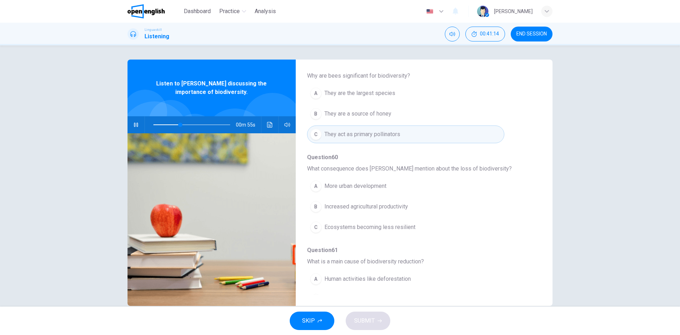
click at [135, 124] on icon "button" at bounding box center [136, 125] width 4 height 4
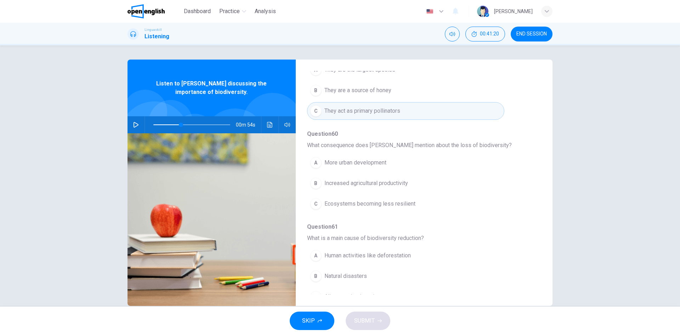
scroll to position [212, 0]
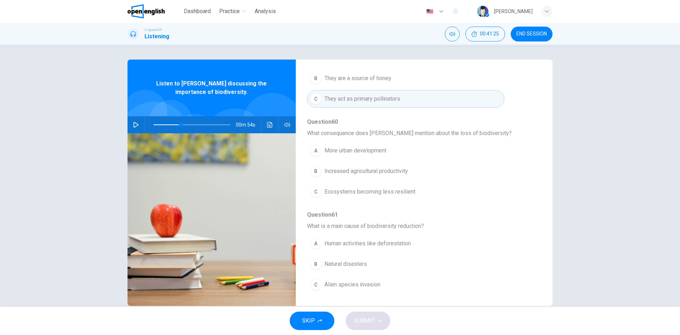
click at [377, 189] on span "Ecosystems becoming less resilient" at bounding box center [369, 191] width 91 height 8
click at [135, 122] on icon "button" at bounding box center [136, 125] width 6 height 6
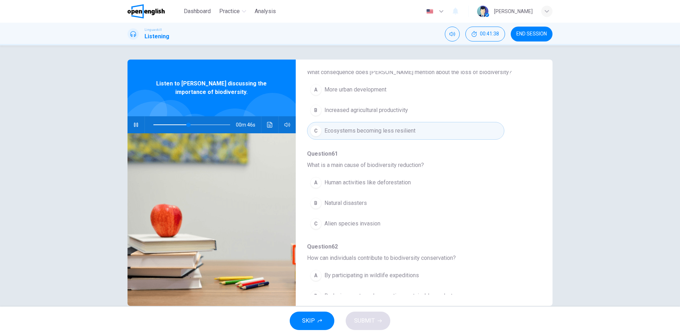
scroll to position [283, 0]
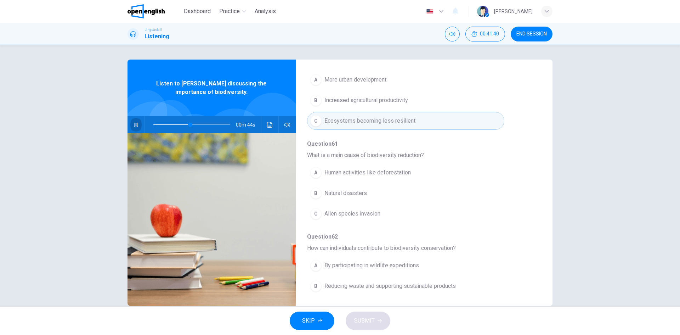
click at [134, 125] on icon "button" at bounding box center [136, 125] width 6 height 6
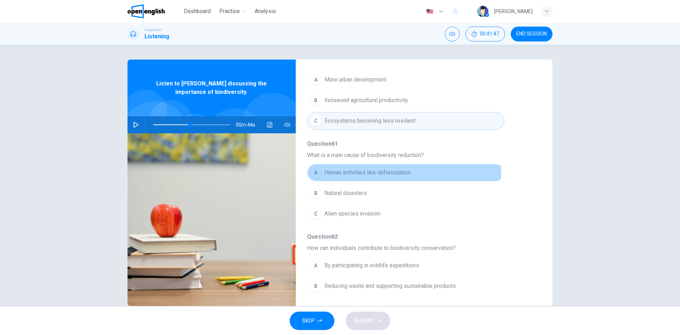
click at [356, 172] on span "Human activities like deforestation" at bounding box center [367, 172] width 86 height 8
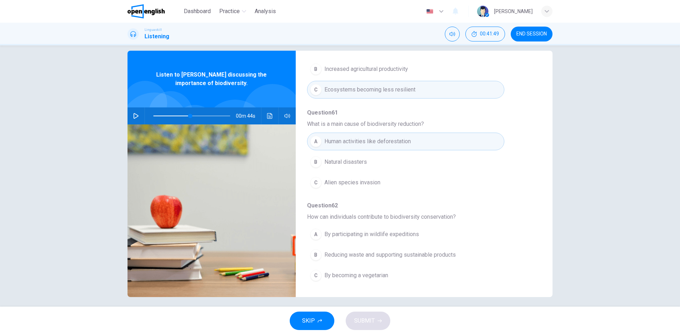
scroll to position [13, 0]
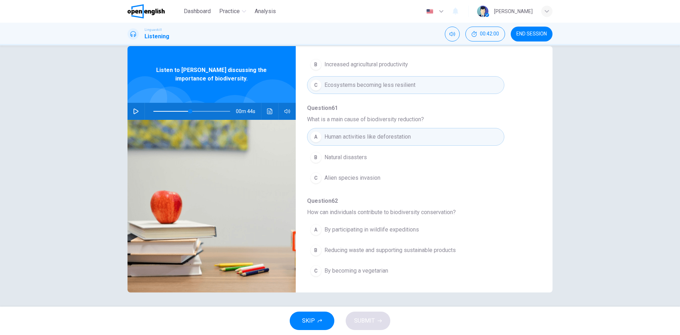
click at [396, 251] on span "Reducing waste and supporting sustainable products" at bounding box center [389, 250] width 131 height 8
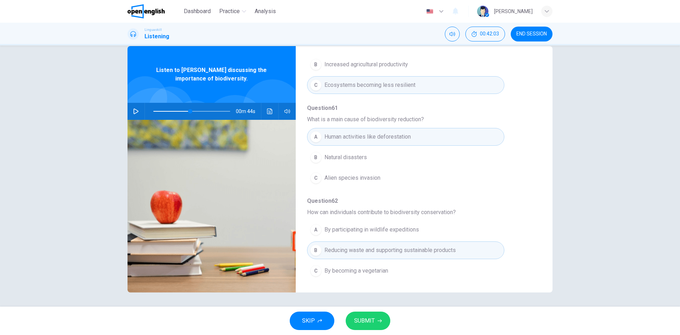
click at [376, 322] on button "SUBMIT" at bounding box center [368, 320] width 45 height 18
type input "**"
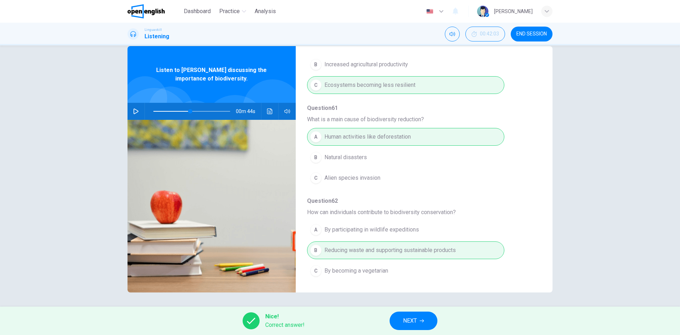
click at [420, 322] on icon "button" at bounding box center [422, 320] width 4 height 4
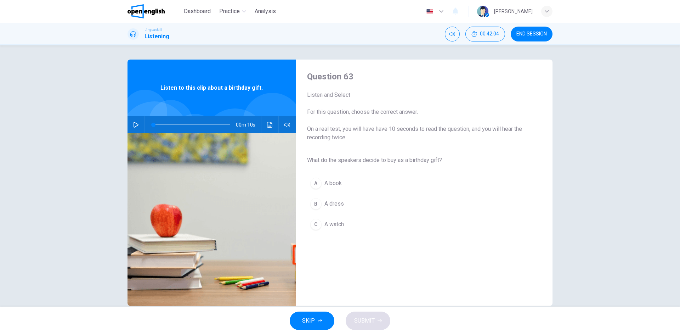
click at [134, 124] on icon "button" at bounding box center [136, 125] width 6 height 6
click at [324, 182] on span "A book" at bounding box center [332, 183] width 17 height 8
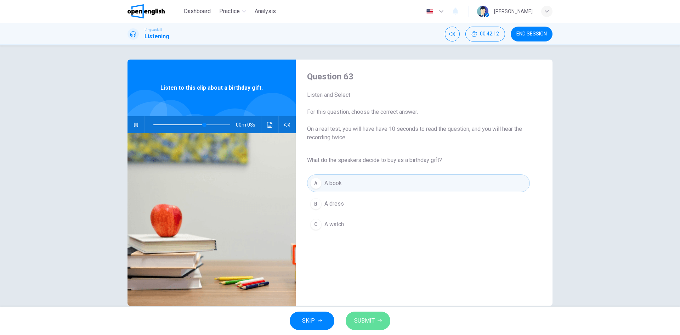
click at [376, 320] on button "SUBMIT" at bounding box center [368, 320] width 45 height 18
type input "**"
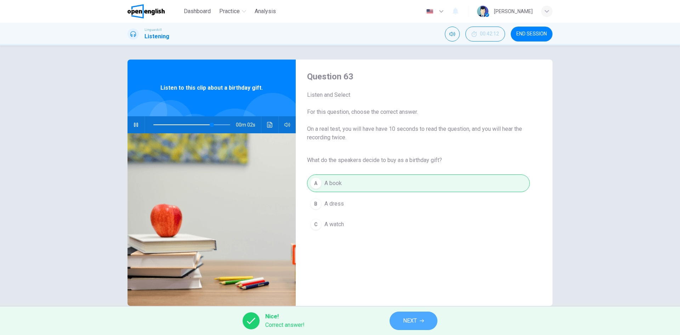
click at [412, 317] on span "NEXT" at bounding box center [410, 320] width 14 height 10
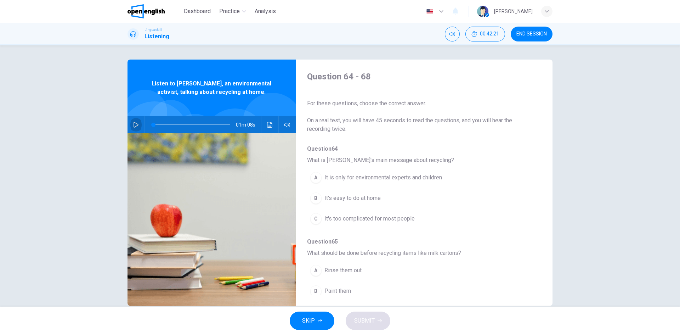
click at [133, 125] on icon "button" at bounding box center [136, 125] width 6 height 6
click at [135, 124] on icon "button" at bounding box center [136, 125] width 4 height 4
click at [363, 198] on span "It's easy to do at home" at bounding box center [352, 198] width 56 height 8
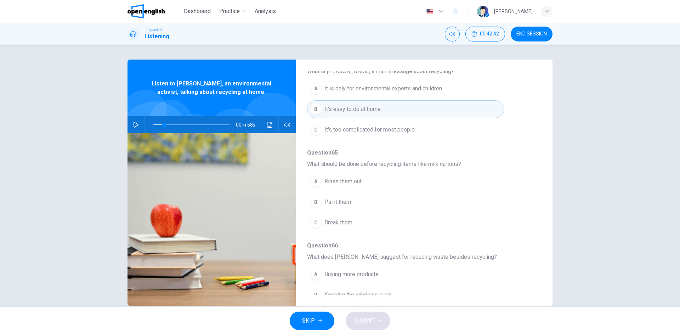
scroll to position [106, 0]
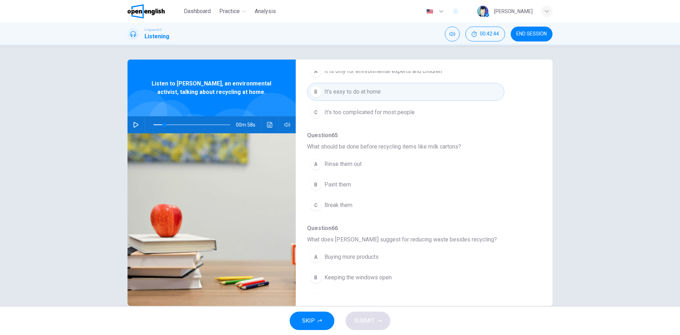
click at [137, 123] on icon "button" at bounding box center [136, 125] width 6 height 6
click at [136, 124] on icon "button" at bounding box center [136, 125] width 6 height 6
click at [167, 126] on span at bounding box center [191, 125] width 77 height 10
click at [133, 124] on icon "button" at bounding box center [136, 125] width 6 height 6
click at [344, 166] on span "Rinse them out" at bounding box center [342, 164] width 37 height 8
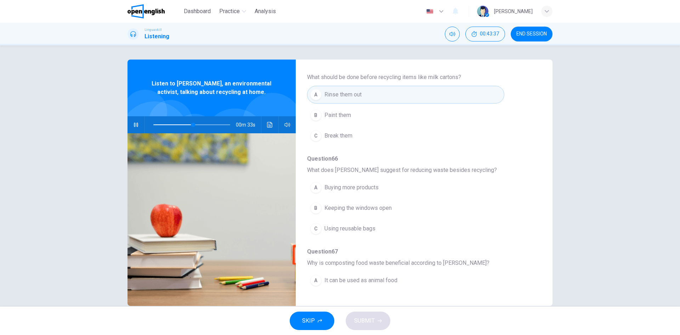
scroll to position [177, 0]
click at [138, 126] on button "button" at bounding box center [135, 124] width 11 height 17
click at [346, 227] on span "Using reusable bags" at bounding box center [349, 227] width 51 height 8
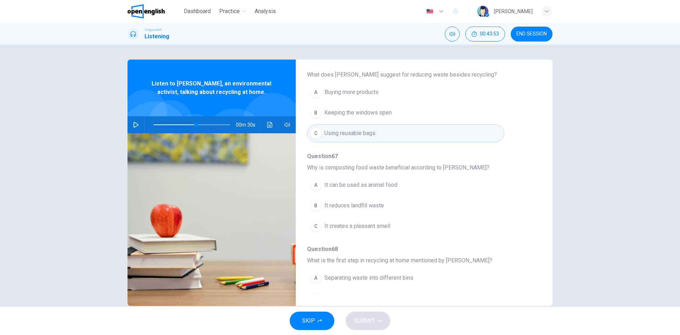
scroll to position [283, 0]
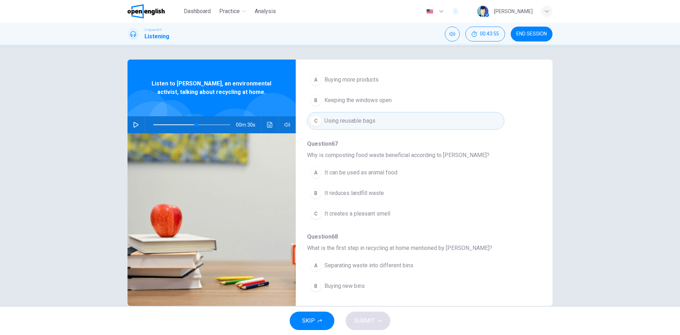
click at [133, 124] on icon "button" at bounding box center [136, 125] width 6 height 6
click at [132, 121] on button "button" at bounding box center [135, 124] width 11 height 17
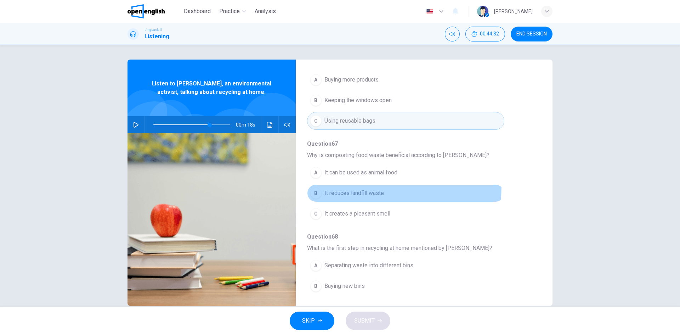
drag, startPoint x: 327, startPoint y: 185, endPoint x: 332, endPoint y: 186, distance: 5.5
click at [328, 185] on button "B It reduces landfill waste" at bounding box center [405, 193] width 197 height 18
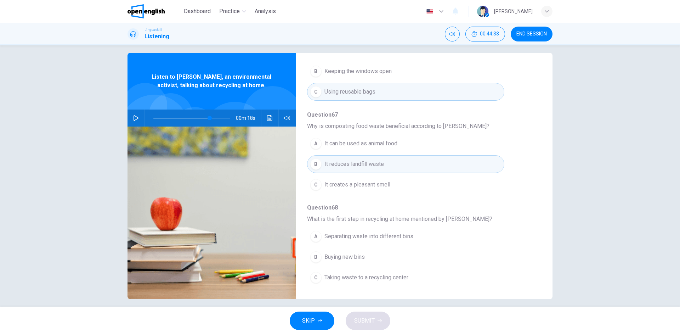
scroll to position [13, 0]
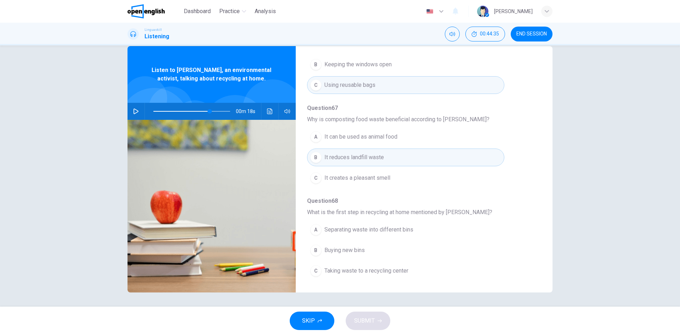
click at [133, 112] on icon "button" at bounding box center [136, 111] width 6 height 6
click at [138, 107] on button "button" at bounding box center [135, 111] width 11 height 17
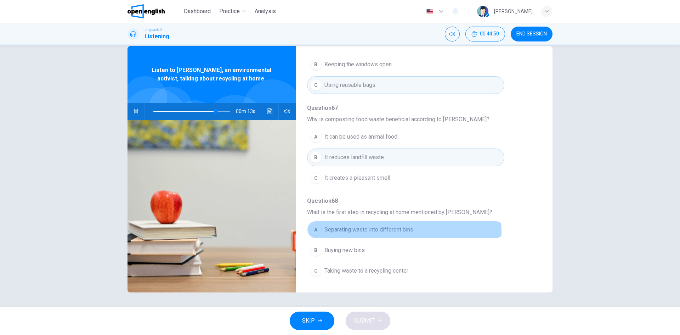
click at [398, 232] on span "Separating waste into different bins" at bounding box center [368, 229] width 89 height 8
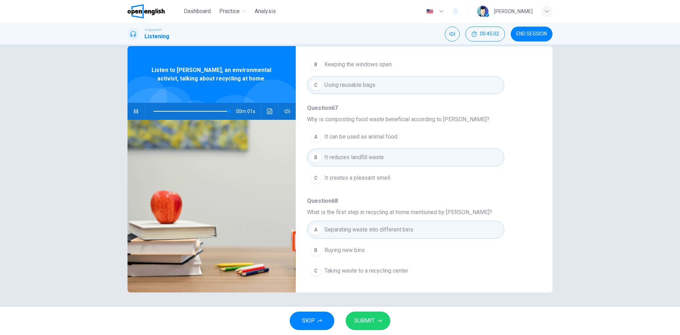
click at [367, 324] on span "SUBMIT" at bounding box center [364, 320] width 21 height 10
type input "*"
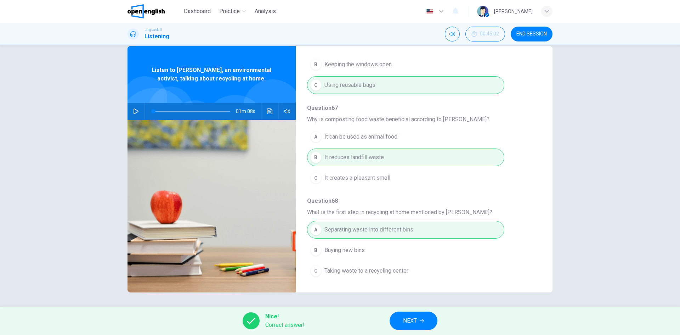
click at [422, 323] on button "NEXT" at bounding box center [414, 320] width 48 height 18
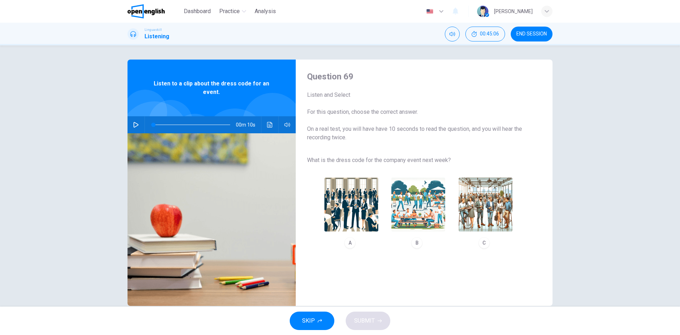
click at [135, 124] on icon "button" at bounding box center [135, 125] width 5 height 6
click at [496, 210] on img "button" at bounding box center [486, 204] width 54 height 54
click at [376, 323] on button "SUBMIT" at bounding box center [368, 320] width 45 height 18
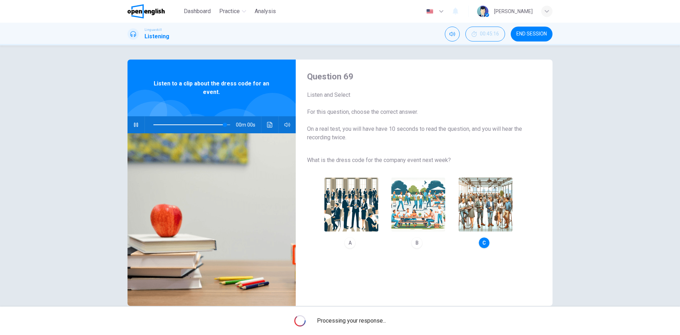
type input "*"
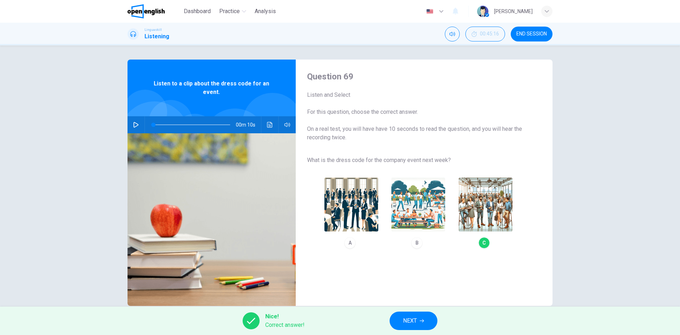
click at [422, 322] on icon "button" at bounding box center [422, 320] width 4 height 4
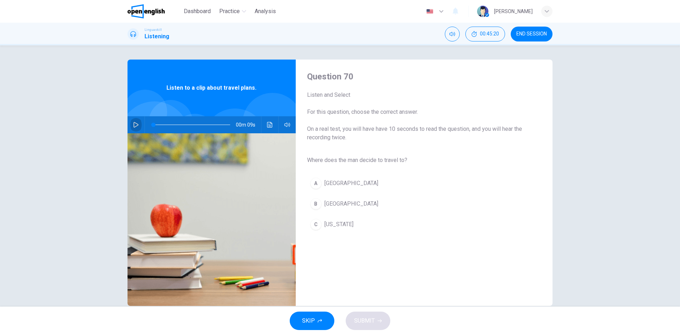
click at [136, 127] on icon "button" at bounding box center [136, 125] width 6 height 6
click at [321, 180] on button "A [GEOGRAPHIC_DATA]" at bounding box center [418, 183] width 223 height 18
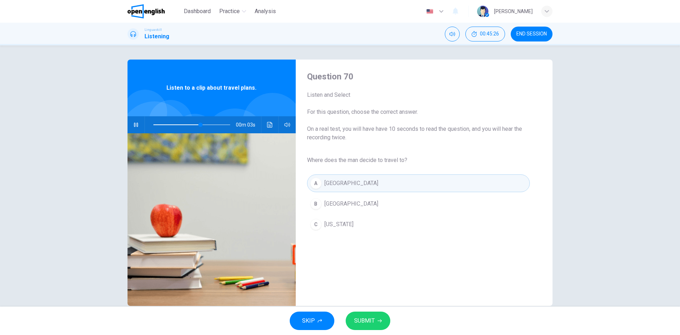
click at [332, 203] on span "[GEOGRAPHIC_DATA]" at bounding box center [351, 203] width 54 height 8
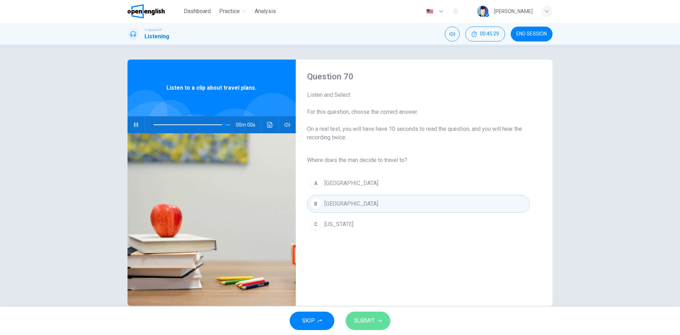
click at [376, 319] on button "SUBMIT" at bounding box center [368, 320] width 45 height 18
type input "*"
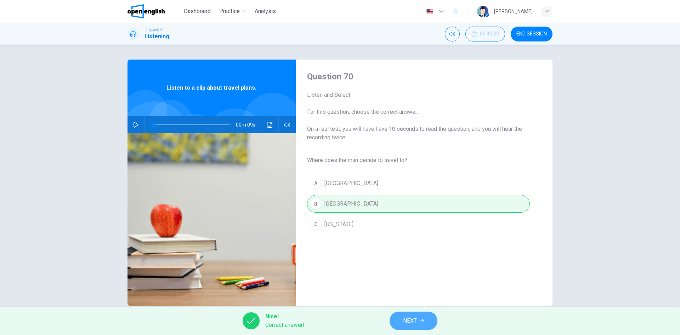
click at [412, 318] on span "NEXT" at bounding box center [410, 320] width 14 height 10
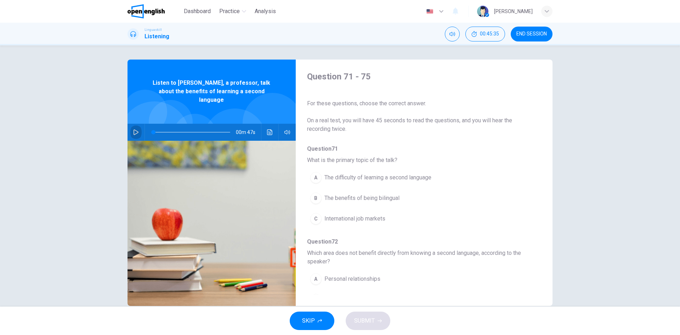
click at [133, 129] on icon "button" at bounding box center [136, 132] width 6 height 6
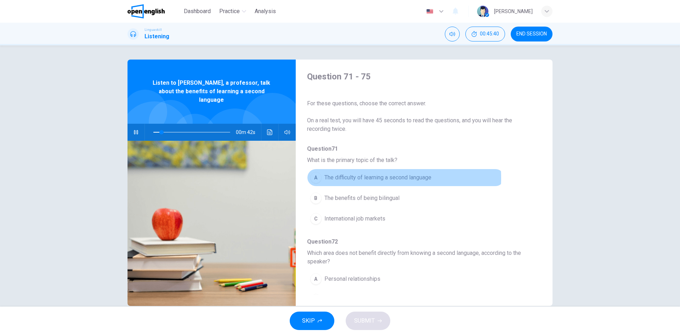
click at [367, 177] on span "The difficulty of learning a second language" at bounding box center [377, 177] width 107 height 8
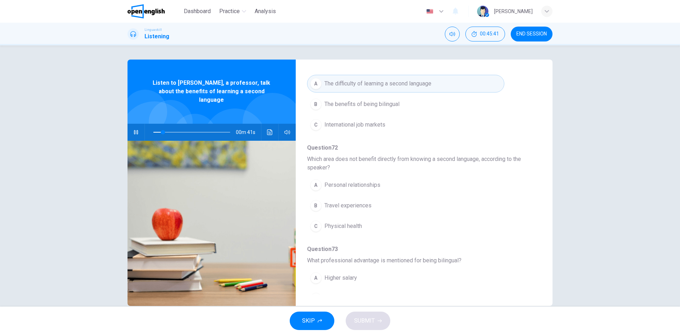
scroll to position [106, 0]
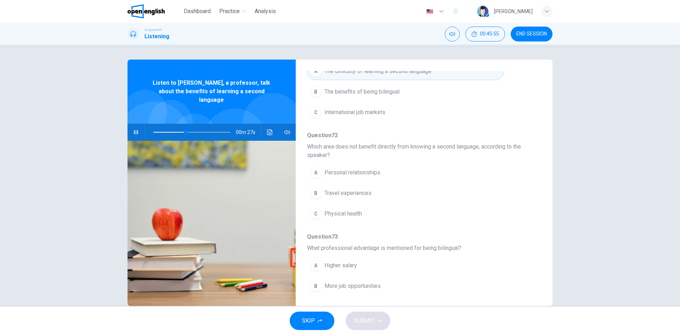
click at [135, 129] on icon "button" at bounding box center [136, 132] width 6 height 6
click at [267, 129] on icon "Click to see the audio transcription" at bounding box center [269, 132] width 5 height 6
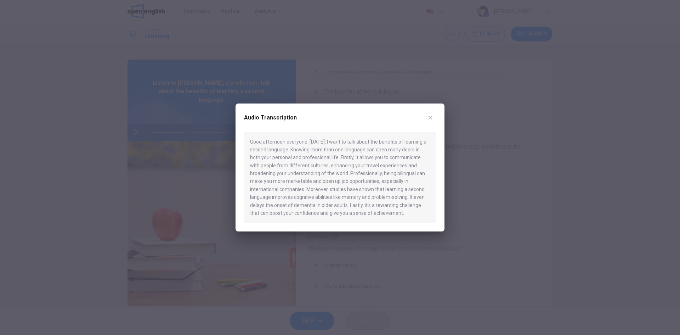
click at [429, 115] on icon "button" at bounding box center [430, 118] width 6 height 6
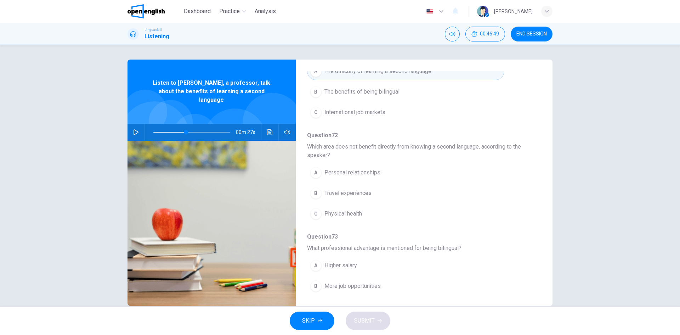
drag, startPoint x: 340, startPoint y: 145, endPoint x: 367, endPoint y: 144, distance: 27.3
click at [367, 144] on span "Which area does not benefit directly from knowing a second language, according …" at bounding box center [418, 150] width 223 height 17
drag, startPoint x: 314, startPoint y: 212, endPoint x: 334, endPoint y: 208, distance: 19.8
click at [314, 212] on div "C" at bounding box center [315, 213] width 11 height 11
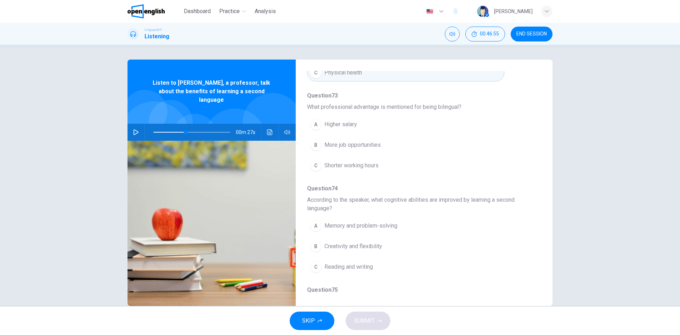
scroll to position [248, 0]
click at [353, 145] on span "More job opportunities" at bounding box center [352, 144] width 56 height 8
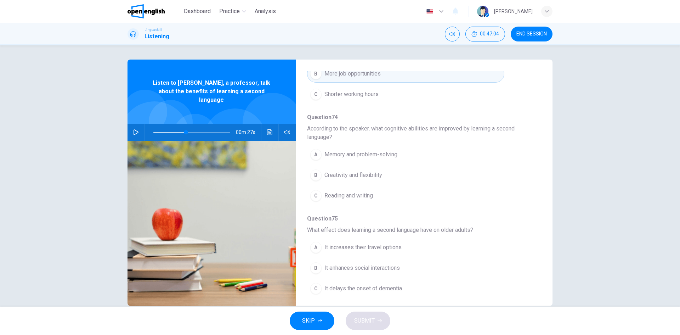
scroll to position [319, 0]
click at [367, 150] on span "Memory and problem-solving" at bounding box center [360, 154] width 73 height 8
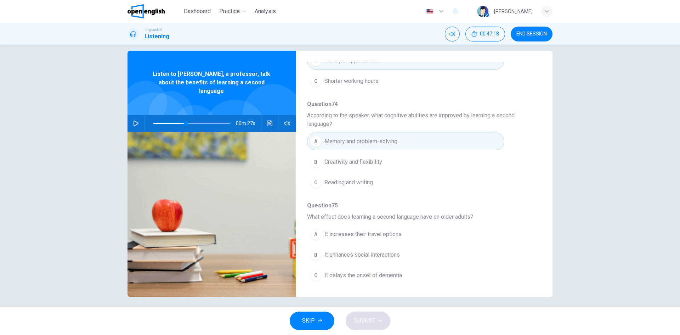
scroll to position [13, 0]
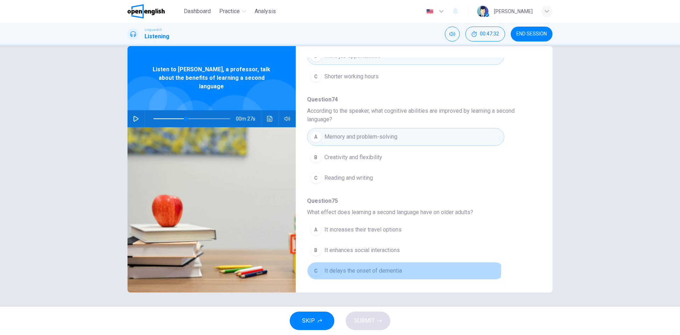
click at [381, 269] on span "It delays the onset of dementia" at bounding box center [363, 270] width 78 height 8
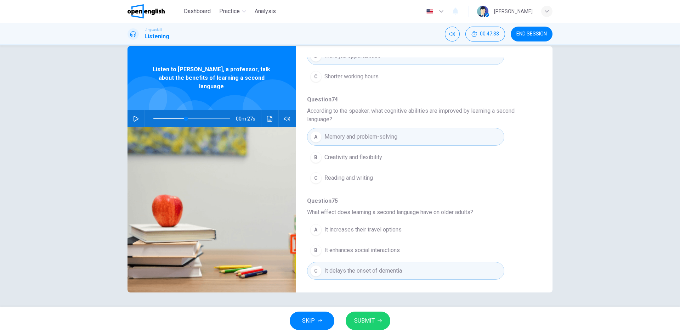
click at [373, 321] on span "SUBMIT" at bounding box center [364, 320] width 21 height 10
type input "**"
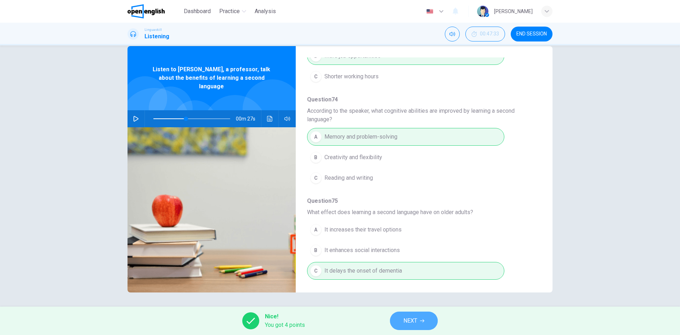
click at [433, 323] on button "NEXT" at bounding box center [414, 320] width 48 height 18
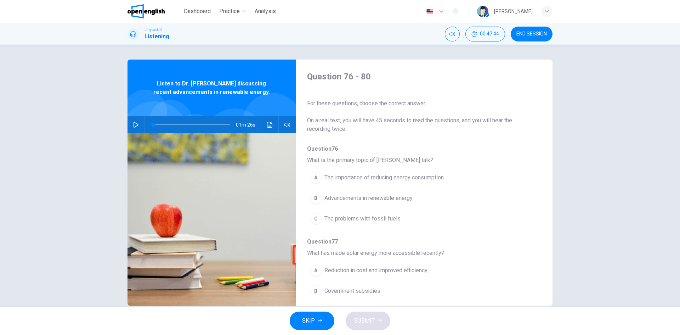
click at [134, 124] on icon "button" at bounding box center [136, 125] width 6 height 6
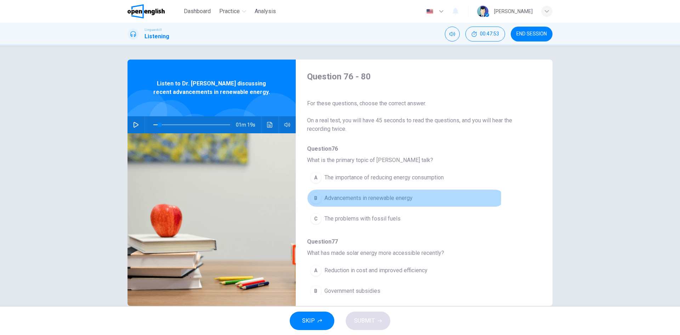
click at [360, 198] on span "Advancements in renewable energy" at bounding box center [368, 198] width 88 height 8
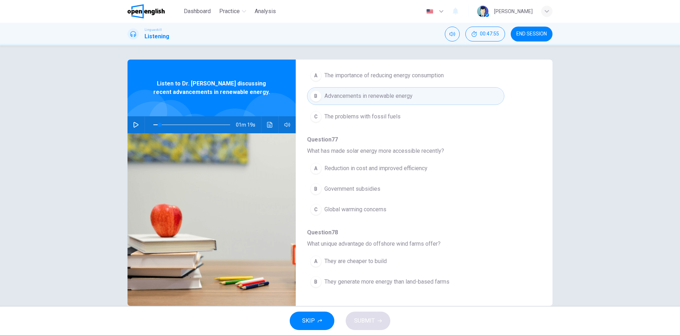
scroll to position [106, 0]
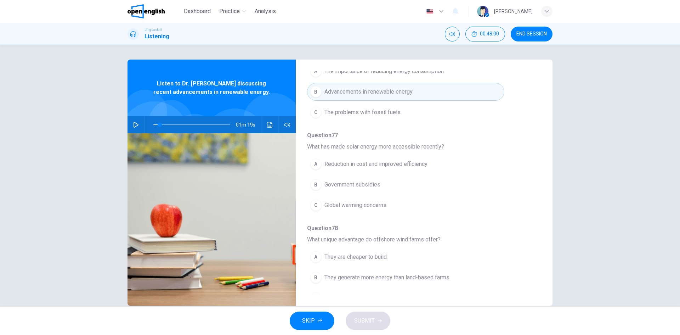
click at [133, 123] on icon "button" at bounding box center [136, 125] width 6 height 6
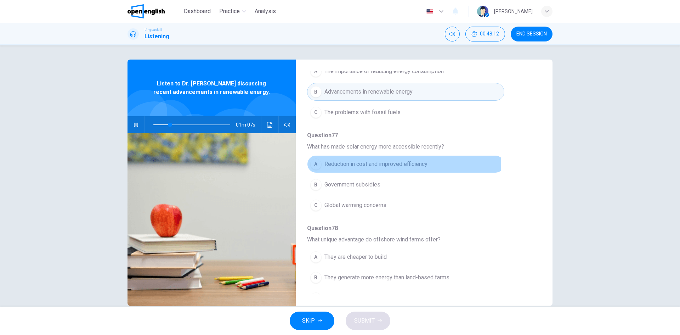
click at [359, 163] on span "Reduction in cost and improved efficiency" at bounding box center [375, 164] width 103 height 8
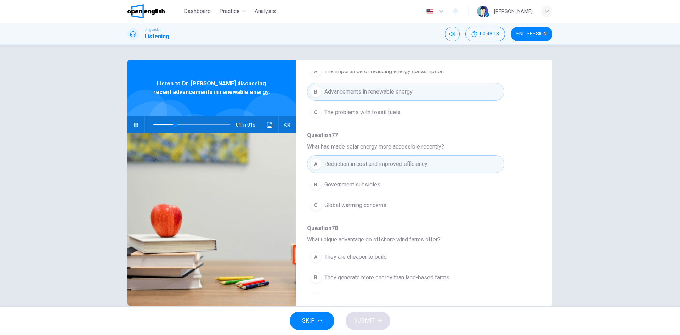
click at [134, 126] on icon "button" at bounding box center [136, 125] width 4 height 4
click at [267, 126] on icon "Click to see the audio transcription" at bounding box center [270, 125] width 6 height 6
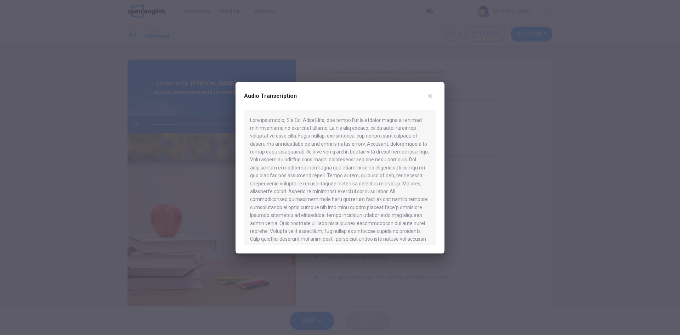
click at [431, 95] on icon "button" at bounding box center [430, 96] width 4 height 4
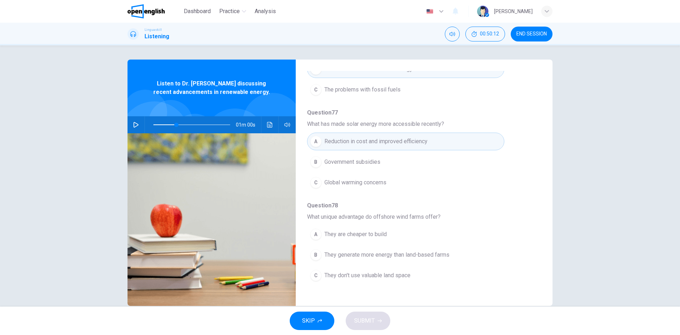
scroll to position [142, 0]
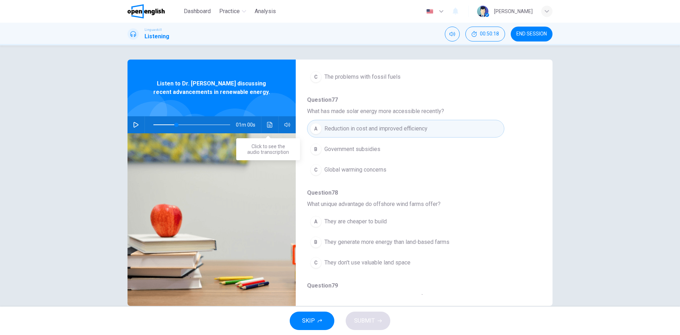
click at [269, 124] on icon "Click to see the audio transcription" at bounding box center [270, 125] width 6 height 6
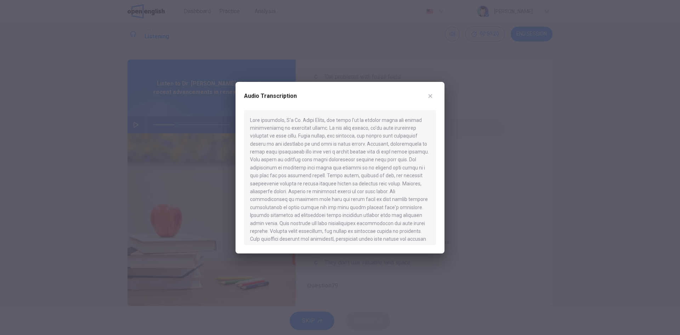
click at [435, 94] on button "button" at bounding box center [430, 95] width 11 height 11
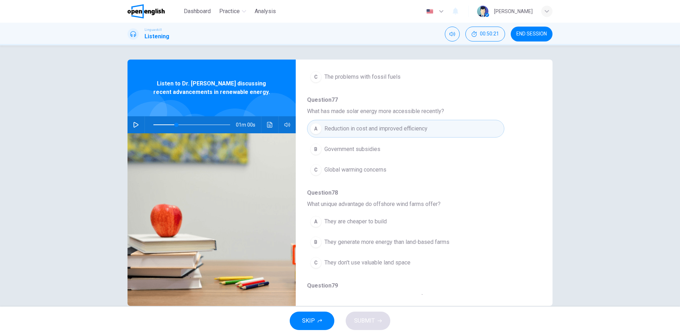
click at [135, 124] on icon "button" at bounding box center [136, 125] width 6 height 6
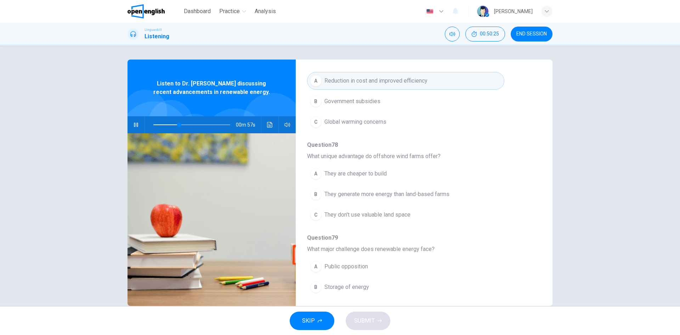
scroll to position [177, 0]
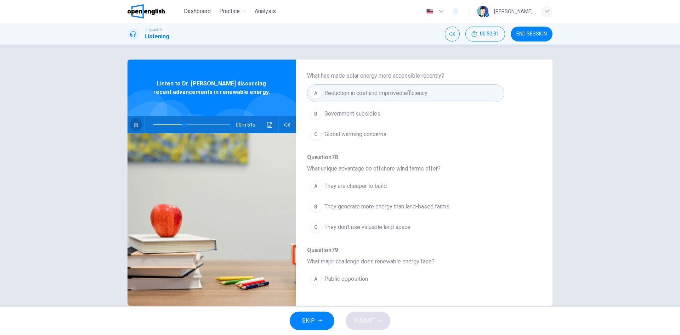
click at [134, 122] on icon "button" at bounding box center [136, 125] width 6 height 6
drag, startPoint x: 182, startPoint y: 122, endPoint x: 177, endPoint y: 123, distance: 5.4
click at [177, 123] on span at bounding box center [179, 125] width 4 height 4
click at [133, 126] on icon "button" at bounding box center [135, 125] width 5 height 6
click at [134, 124] on icon "button" at bounding box center [136, 125] width 4 height 4
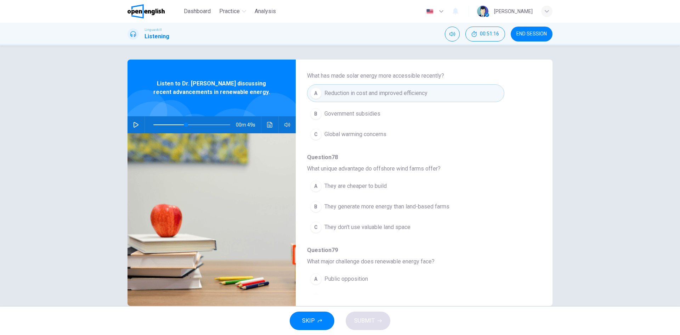
click at [269, 123] on icon "Click to see the audio transcription" at bounding box center [270, 125] width 6 height 6
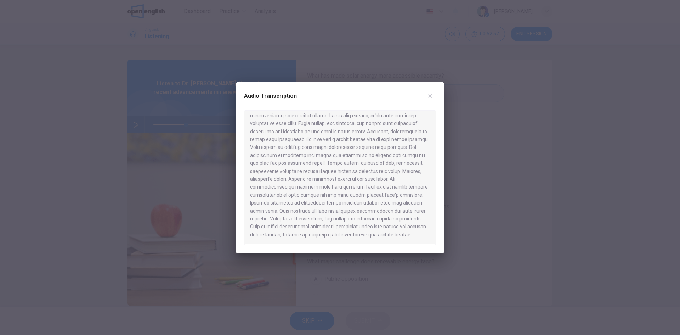
scroll to position [20, 0]
click at [434, 94] on button "button" at bounding box center [430, 95] width 11 height 11
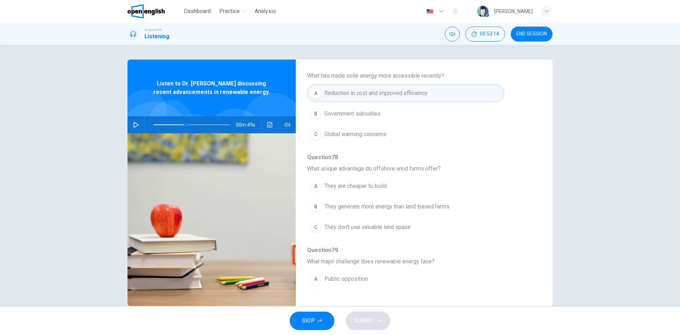
click at [386, 227] on span "They don't use valuable land space" at bounding box center [367, 227] width 86 height 8
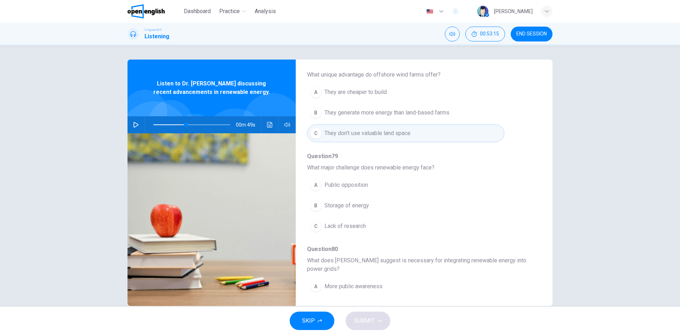
scroll to position [283, 0]
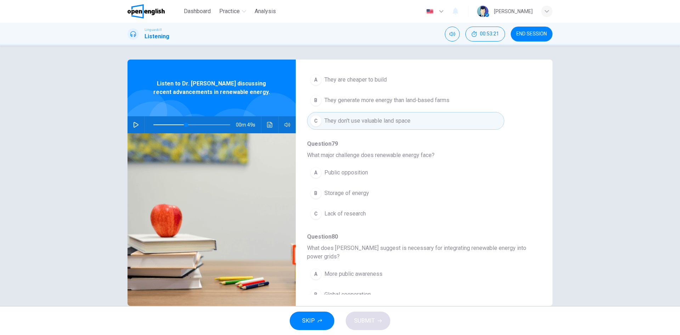
click at [362, 192] on span "Storage of energy" at bounding box center [346, 193] width 45 height 8
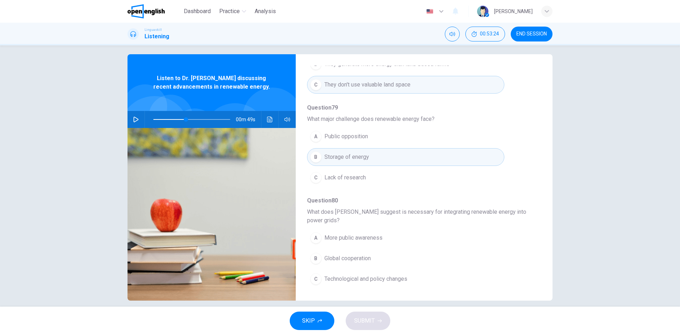
scroll to position [13, 0]
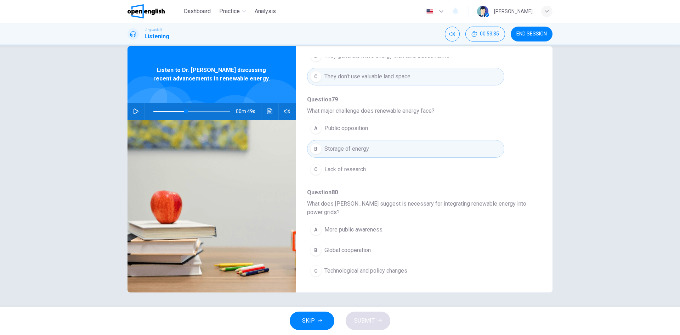
click at [268, 113] on icon "Click to see the audio transcription" at bounding box center [270, 111] width 6 height 6
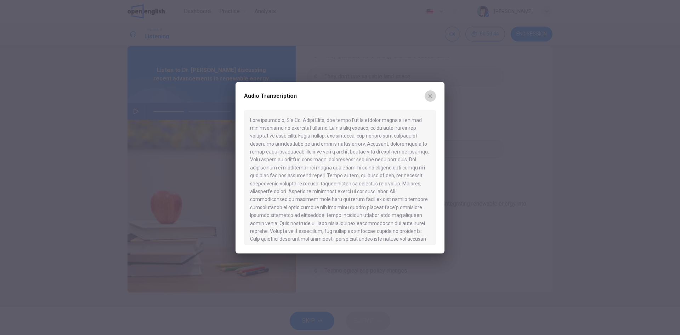
click at [430, 96] on icon "button" at bounding box center [430, 96] width 6 height 6
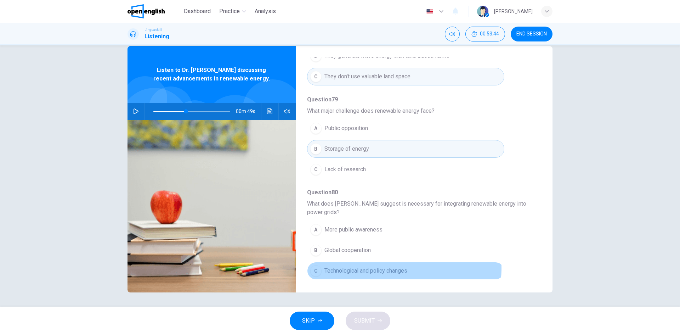
click at [383, 268] on span "Technological and policy changes" at bounding box center [365, 270] width 83 height 8
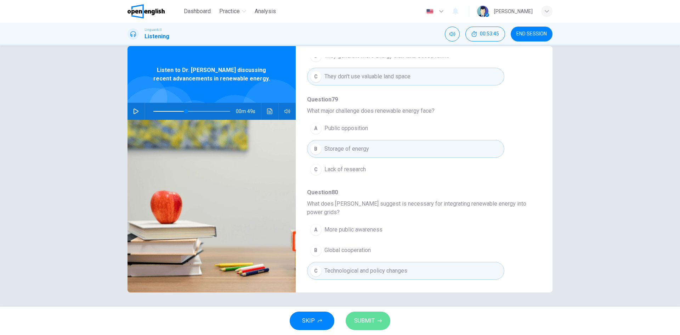
click at [378, 320] on icon "button" at bounding box center [379, 320] width 4 height 4
type input "**"
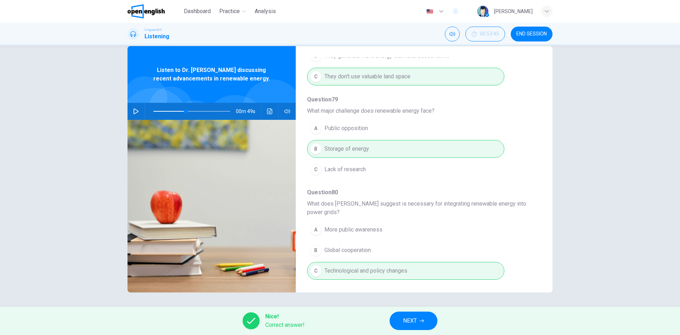
click at [417, 319] on span "NEXT" at bounding box center [410, 320] width 14 height 10
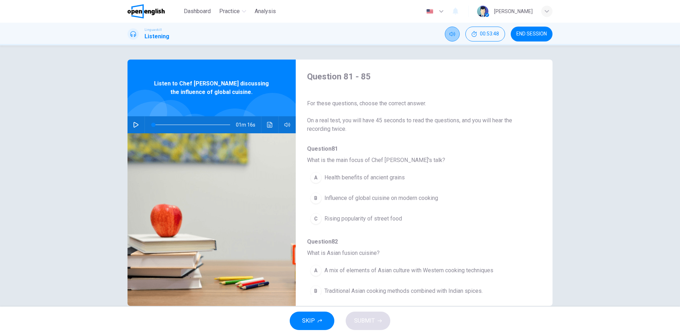
click at [450, 36] on icon "Mute" at bounding box center [452, 34] width 6 height 6
click at [452, 34] on icon "Unmute" at bounding box center [452, 34] width 6 height 6
click at [133, 126] on icon "button" at bounding box center [136, 125] width 6 height 6
click at [138, 124] on button "button" at bounding box center [135, 124] width 11 height 17
type input "**"
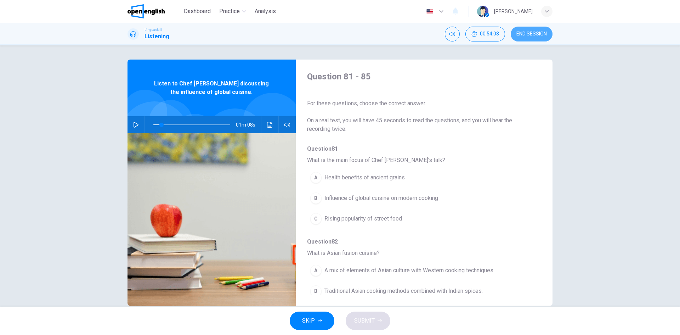
click at [541, 30] on button "END SESSION" at bounding box center [532, 34] width 42 height 15
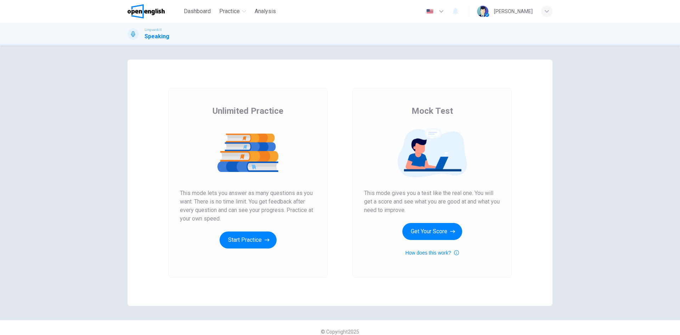
drag, startPoint x: 242, startPoint y: 111, endPoint x: 565, endPoint y: 204, distance: 335.9
click at [565, 204] on div "Unlimited Practice Mock Test Unlimited Practice This mode lets you answer as ma…" at bounding box center [340, 189] width 680 height 289
click at [581, 203] on div "Unlimited Practice Mock Test Unlimited Practice This mode lets you answer as ma…" at bounding box center [340, 189] width 680 height 289
click at [192, 7] on span "Dashboard" at bounding box center [197, 11] width 27 height 8
